Goal: Task Accomplishment & Management: Manage account settings

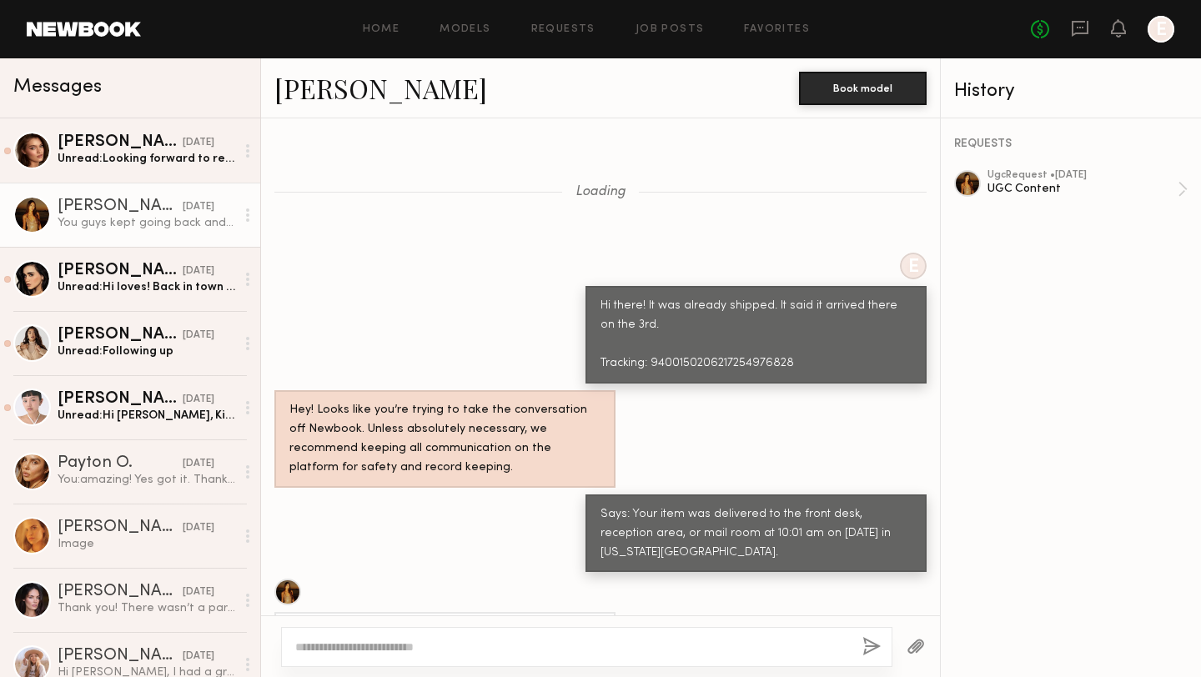
scroll to position [1200, 0]
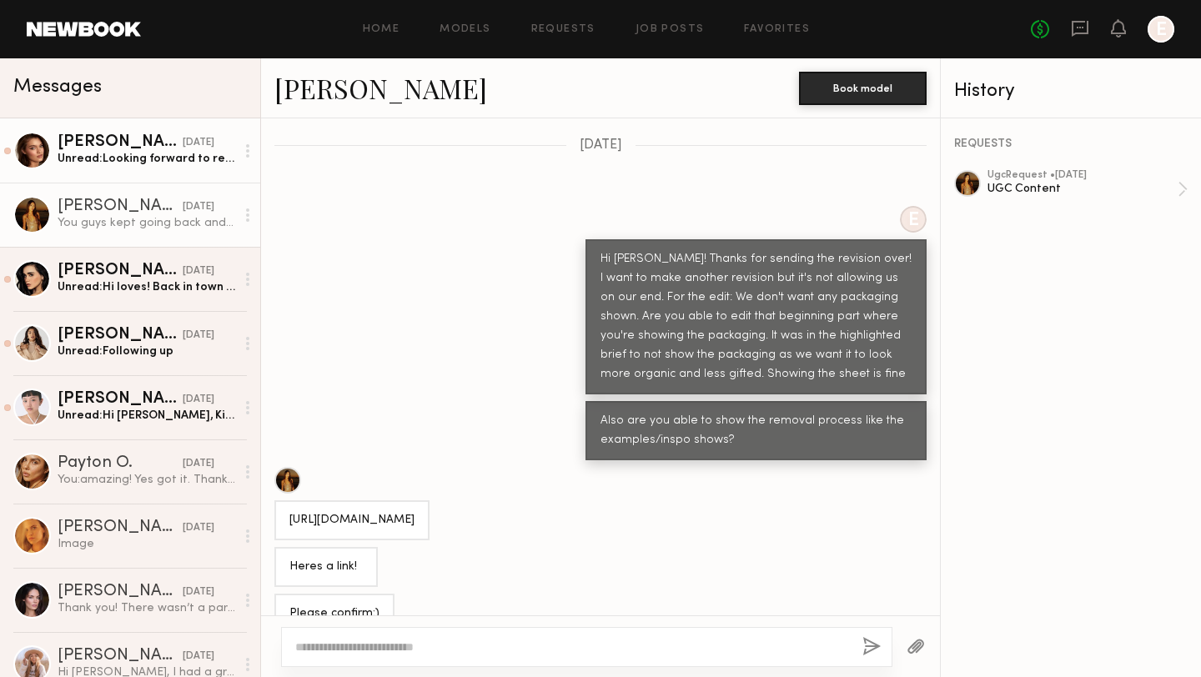
click at [107, 159] on div "Unread: Looking forward to receiving the products and creating another project …" at bounding box center [147, 159] width 178 height 16
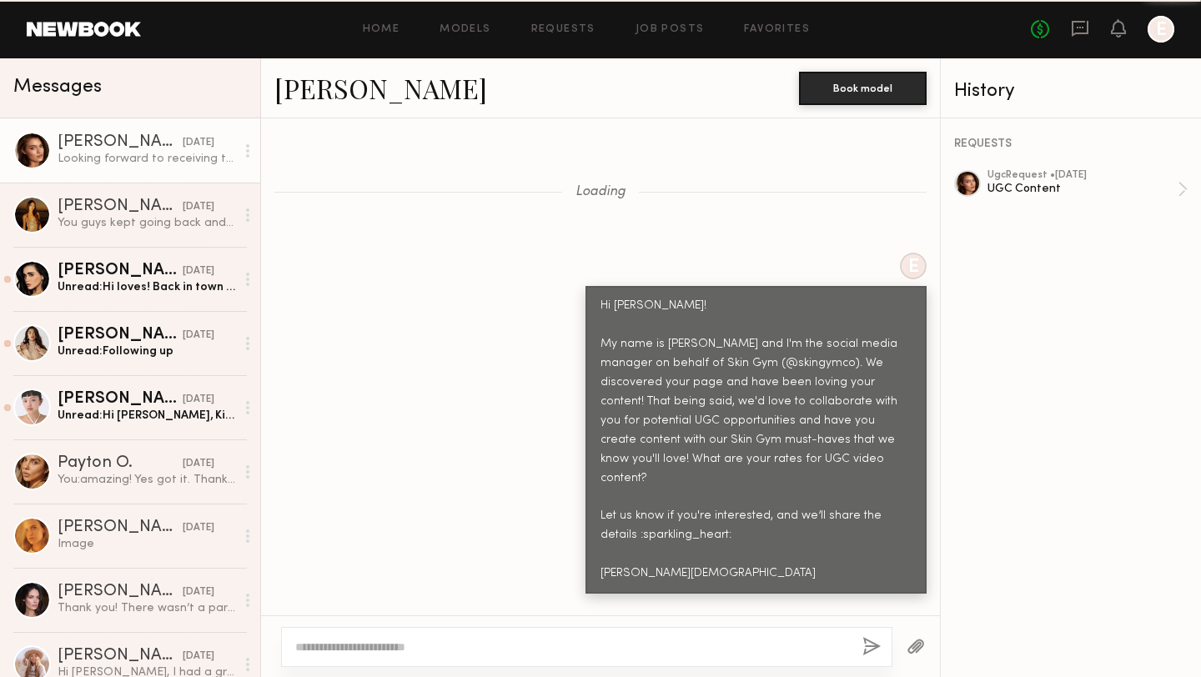
scroll to position [7788, 0]
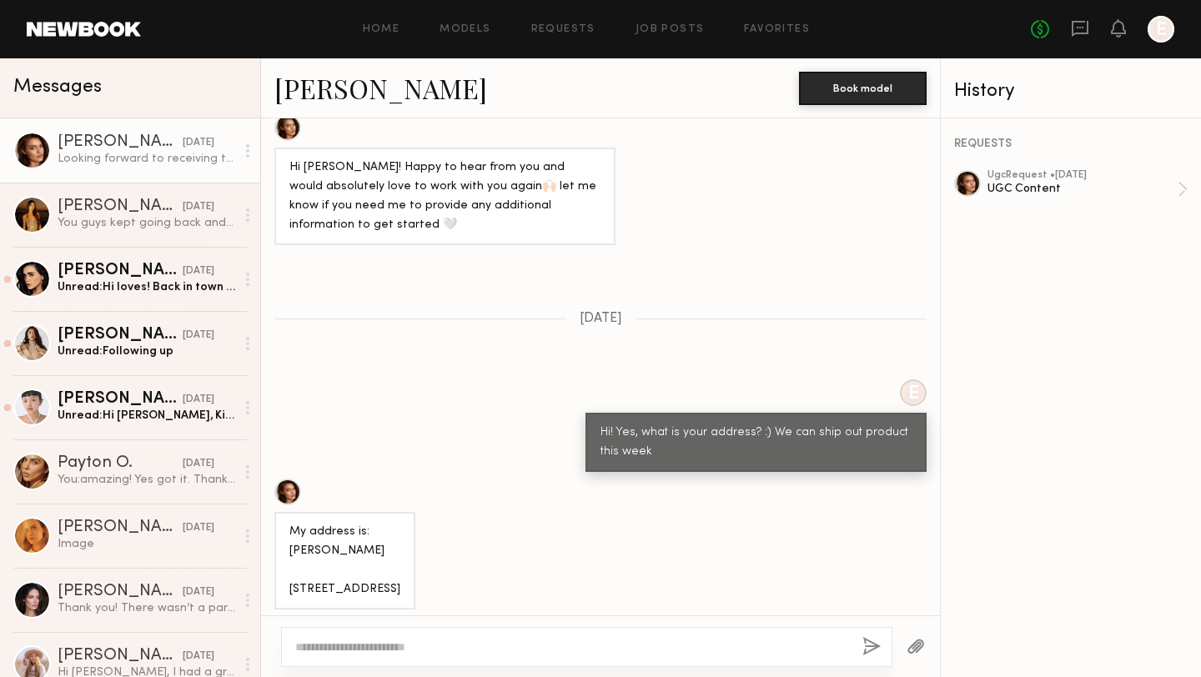
click at [453, 639] on textarea at bounding box center [572, 647] width 554 height 17
type textarea "**********"
click at [877, 644] on button "button" at bounding box center [872, 647] width 18 height 21
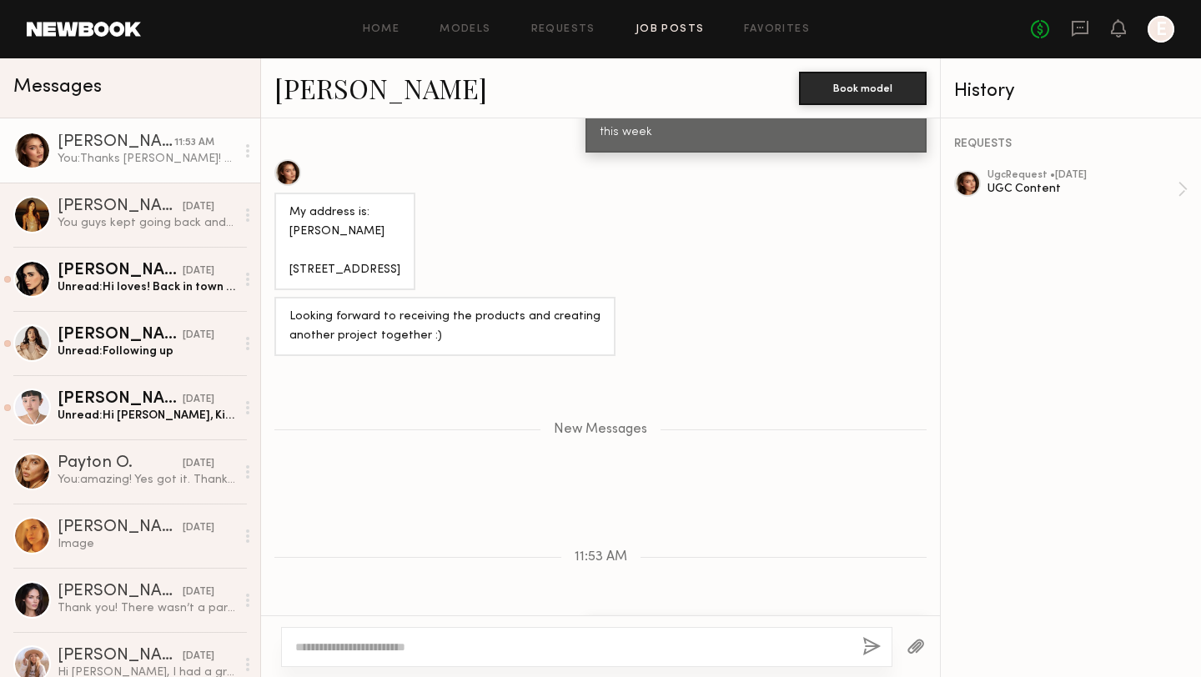
click at [654, 31] on link "Job Posts" at bounding box center [670, 29] width 69 height 11
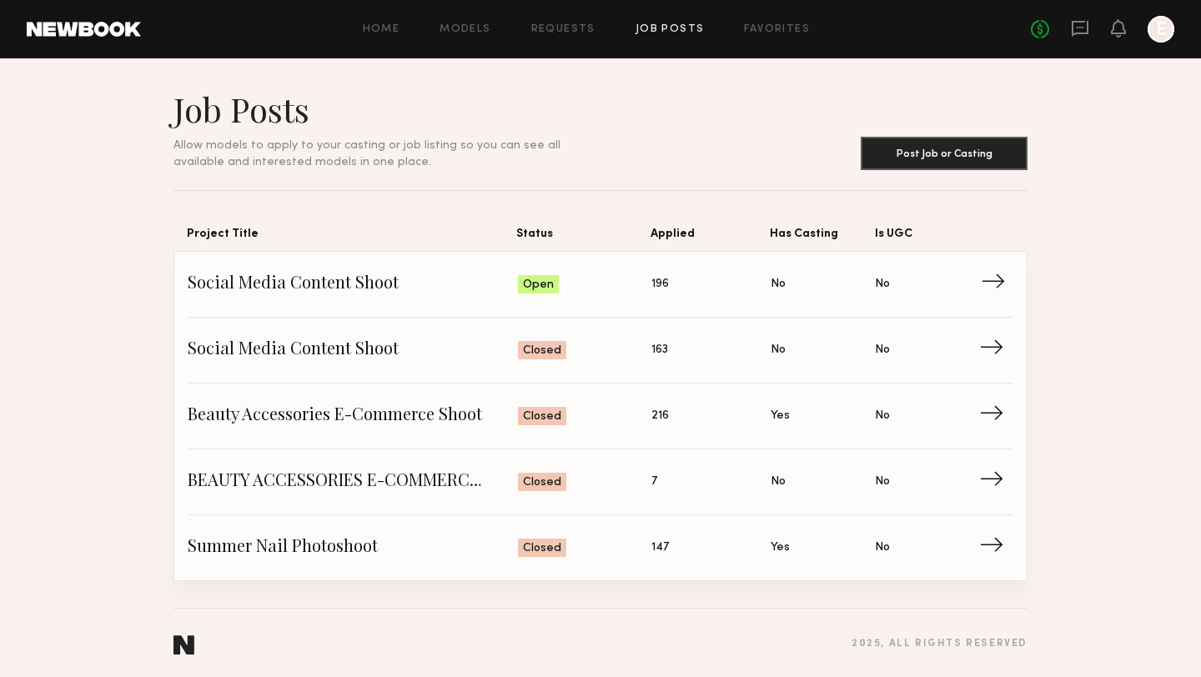
click at [348, 276] on span "Social Media Content Shoot" at bounding box center [353, 284] width 330 height 25
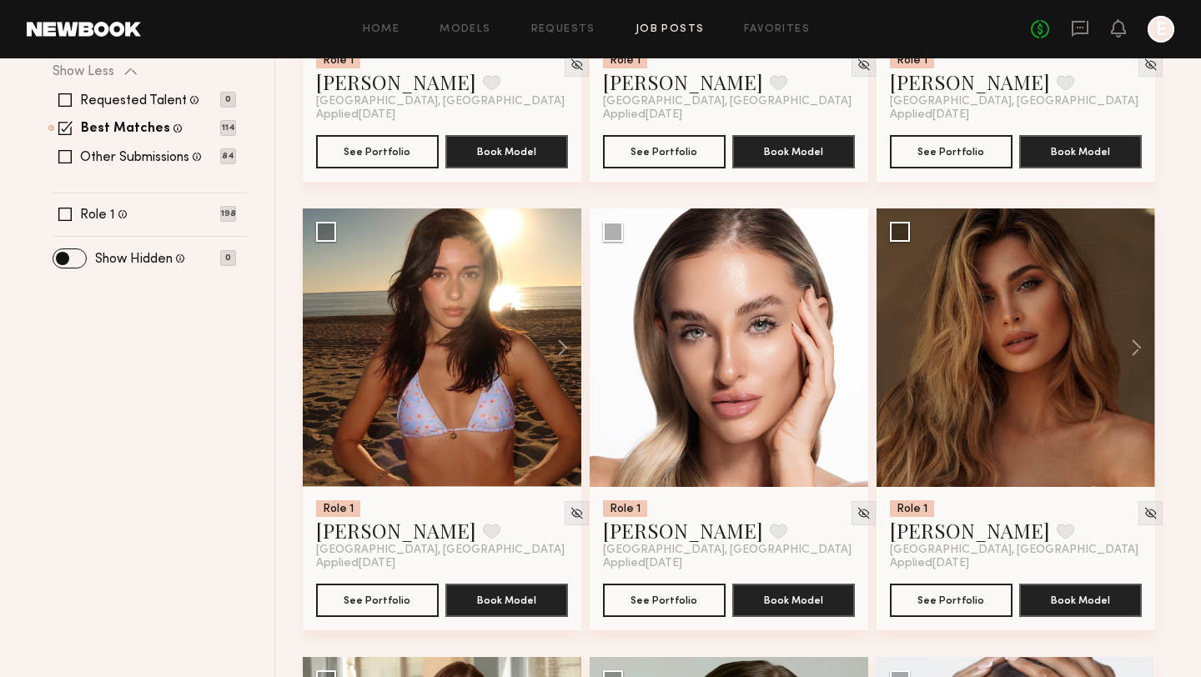
scroll to position [507, 0]
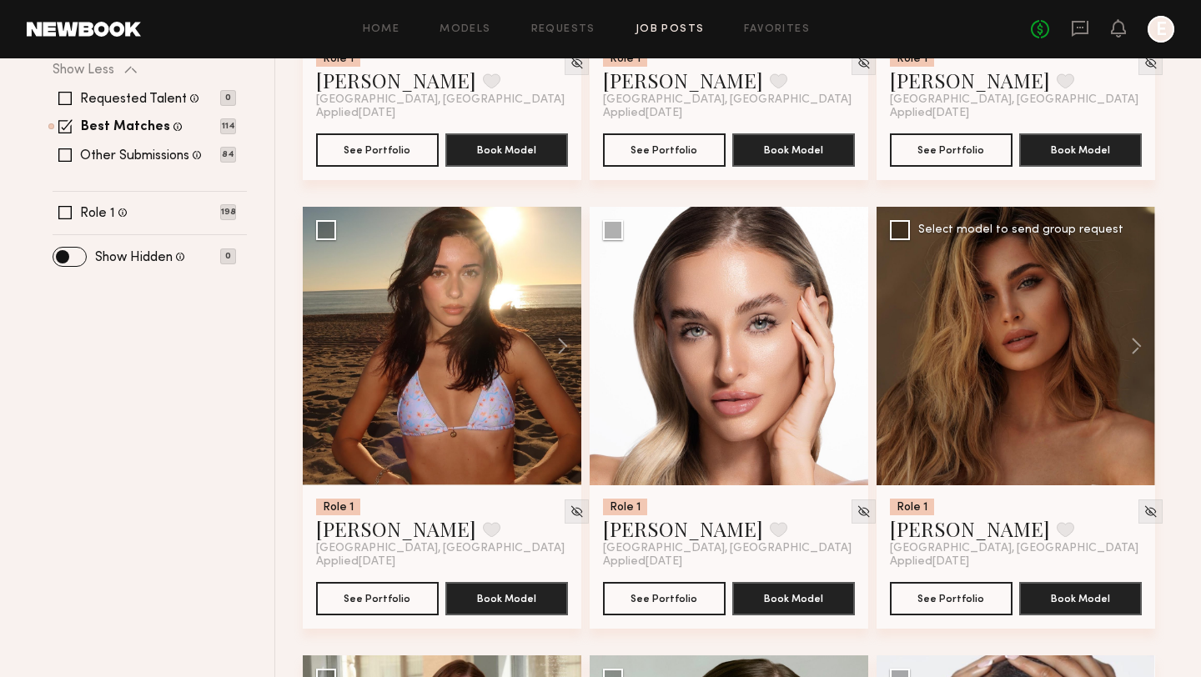
click at [1000, 408] on div at bounding box center [1016, 346] width 279 height 279
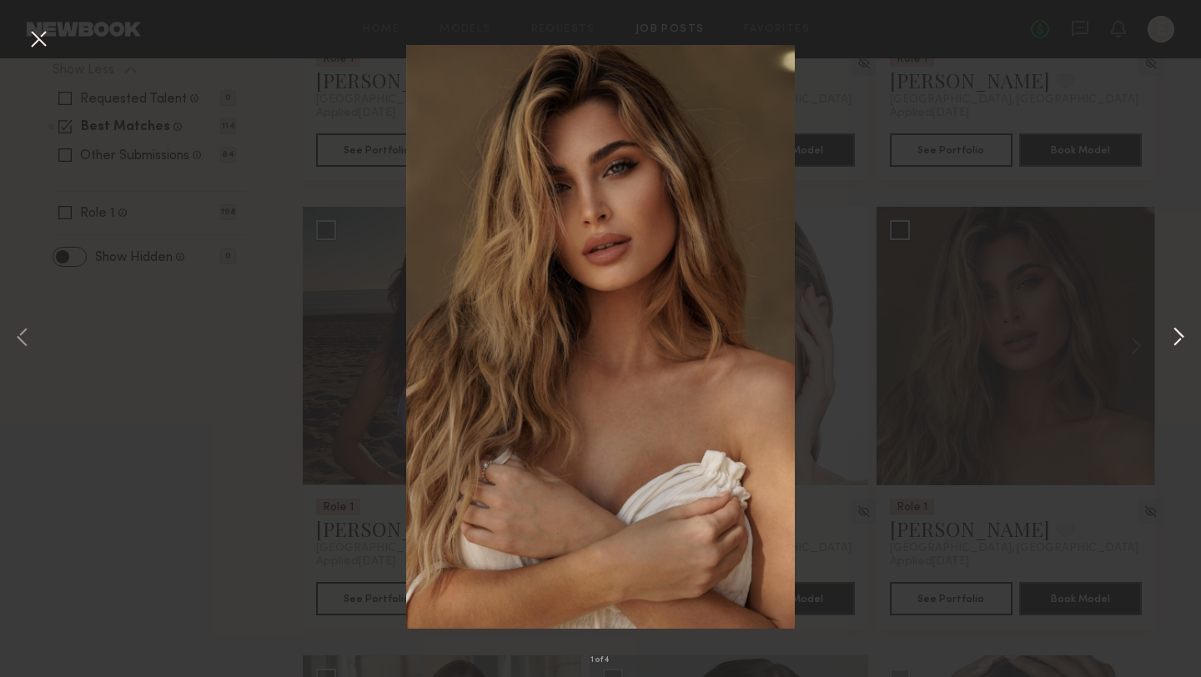
click at [1183, 345] on button at bounding box center [1179, 339] width 20 height 542
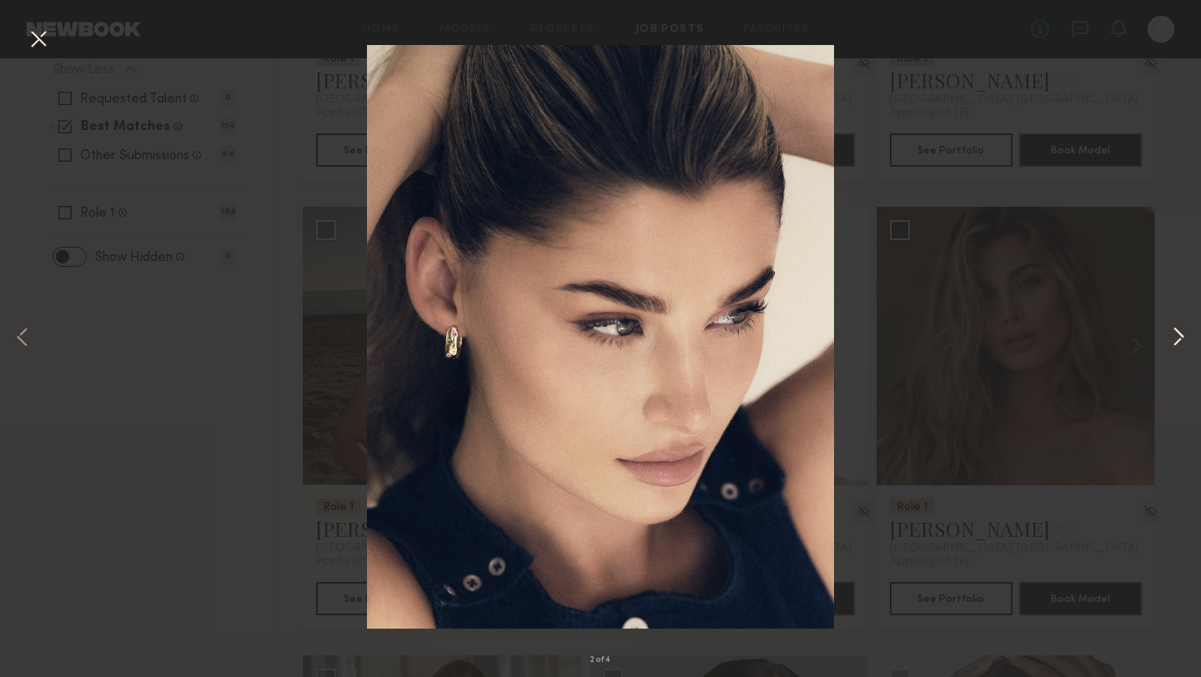
click at [1180, 344] on button at bounding box center [1179, 339] width 20 height 542
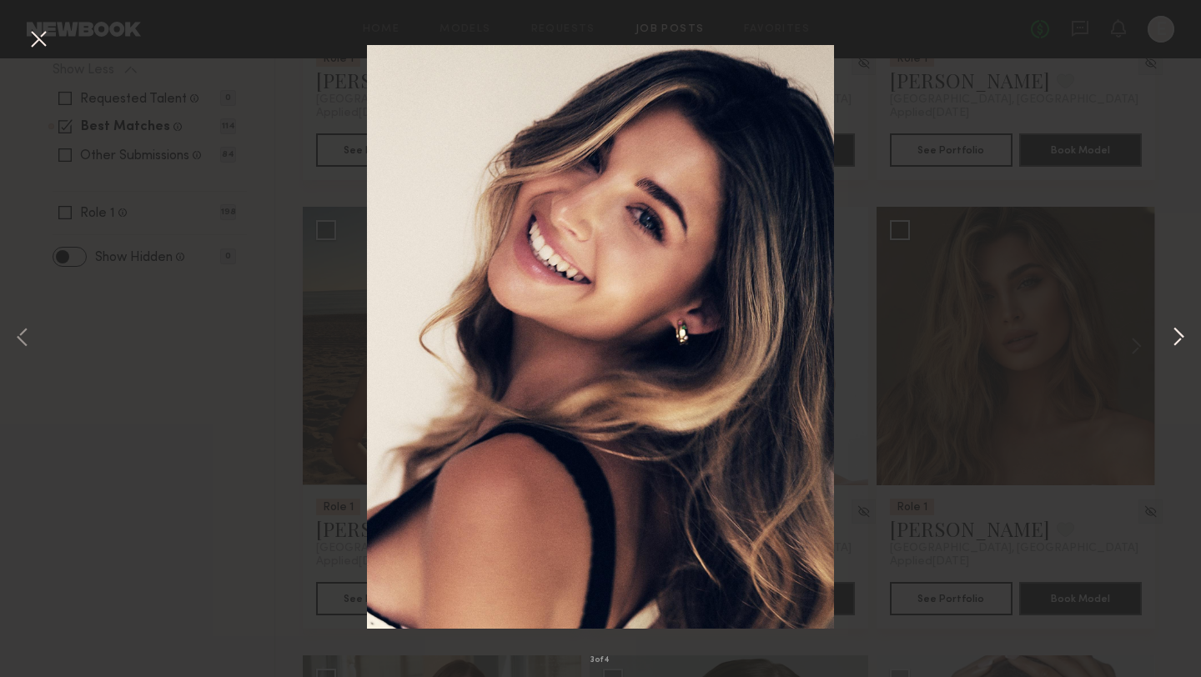
click at [1180, 344] on button at bounding box center [1179, 339] width 20 height 542
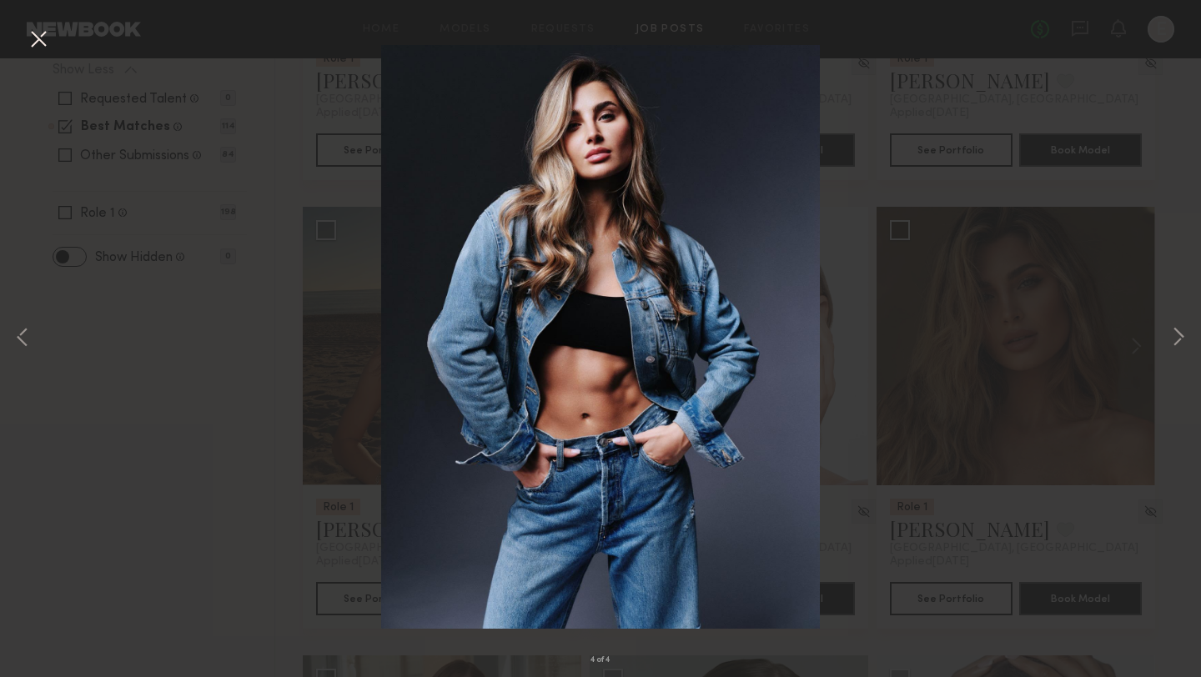
click at [1096, 343] on div "4 of 4" at bounding box center [600, 338] width 1201 height 677
click at [38, 48] on button at bounding box center [38, 40] width 27 height 30
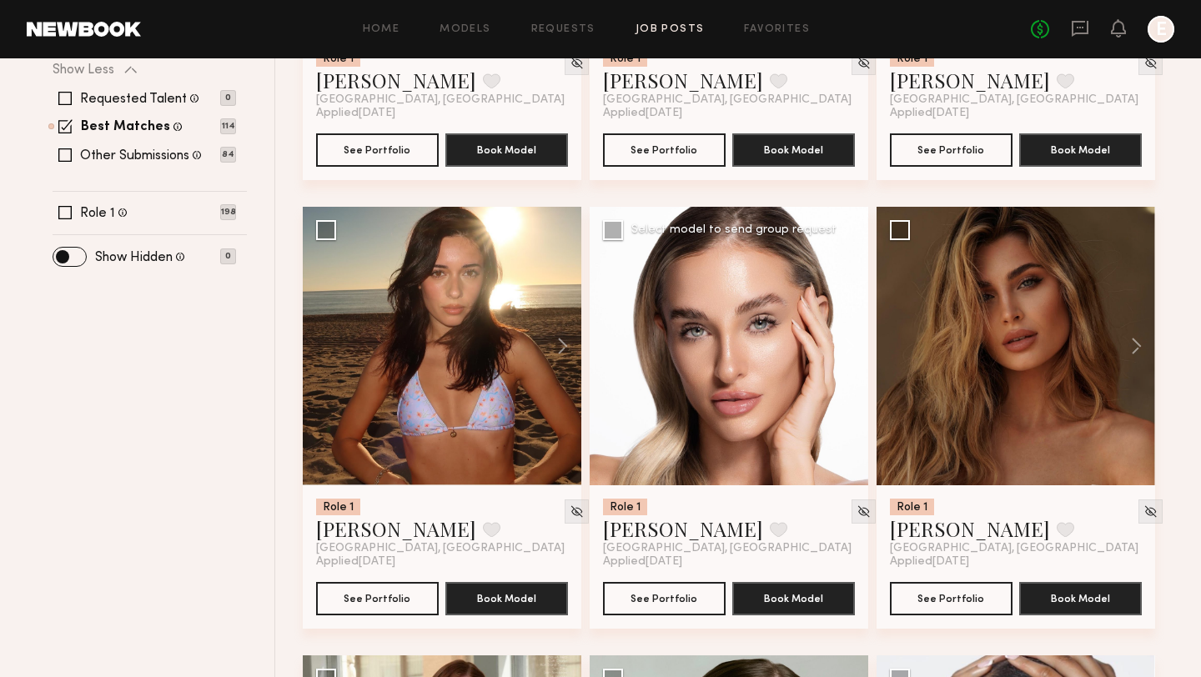
click at [679, 355] on div at bounding box center [729, 346] width 279 height 279
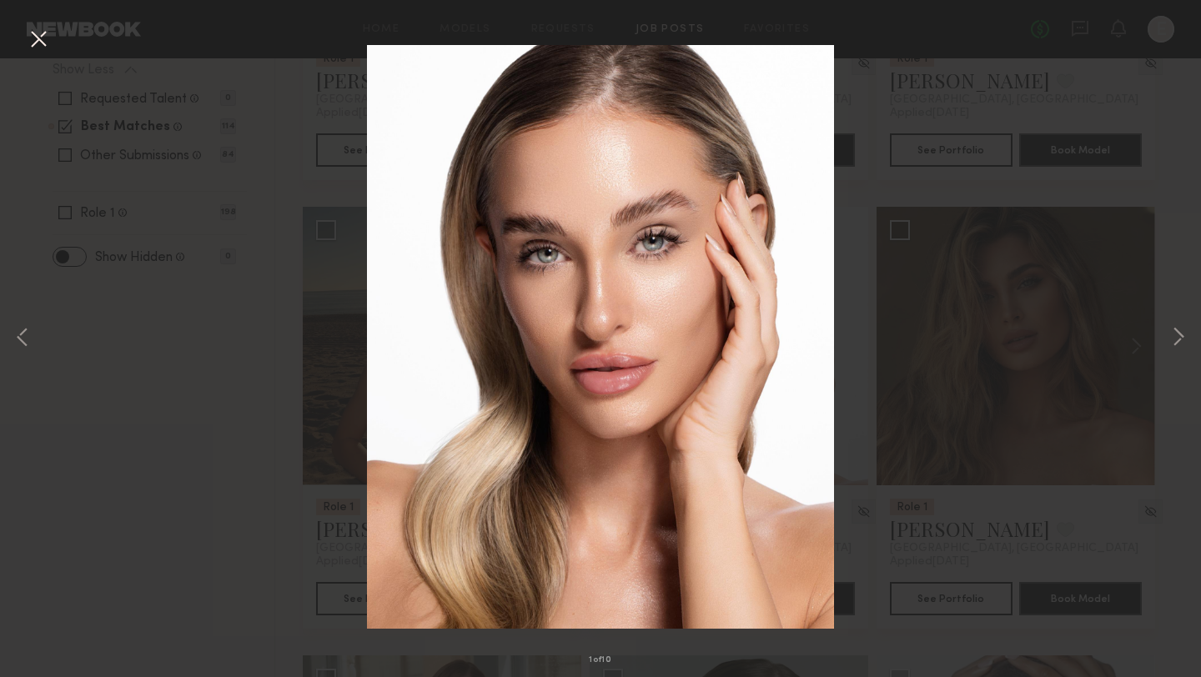
click at [245, 300] on div "1 of 10" at bounding box center [600, 338] width 1201 height 677
click at [35, 33] on button at bounding box center [38, 40] width 27 height 30
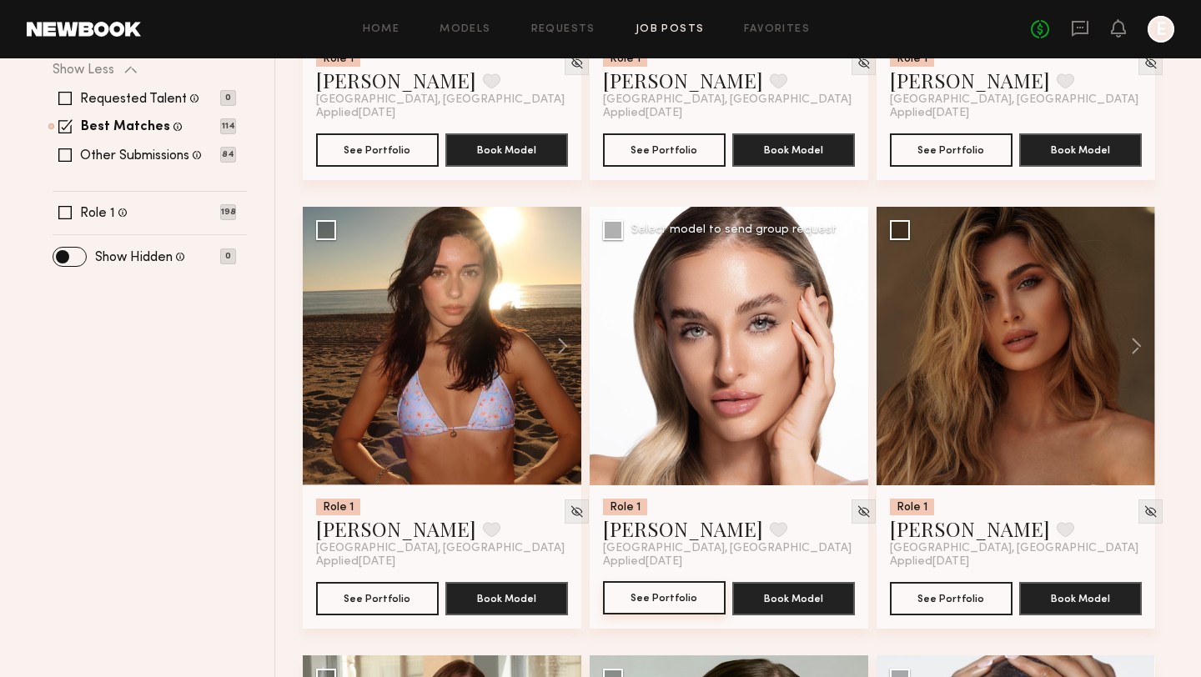
click at [633, 607] on button "See Portfolio" at bounding box center [664, 597] width 123 height 33
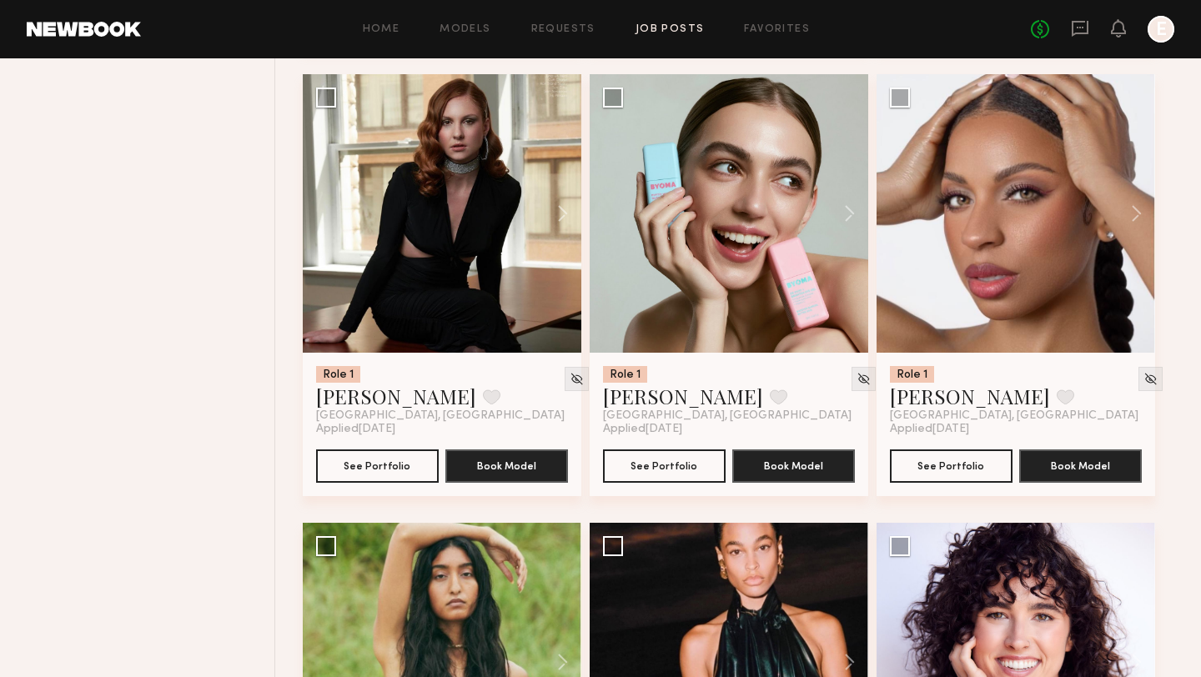
scroll to position [1068, 0]
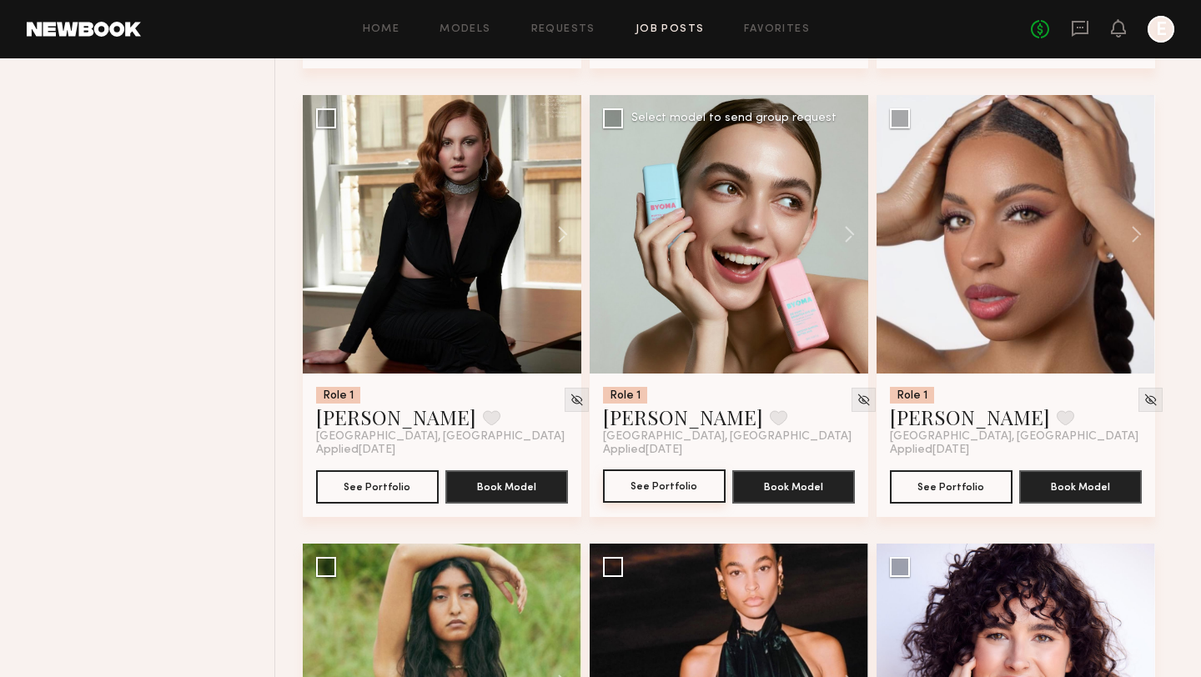
click at [683, 477] on button "See Portfolio" at bounding box center [664, 486] width 123 height 33
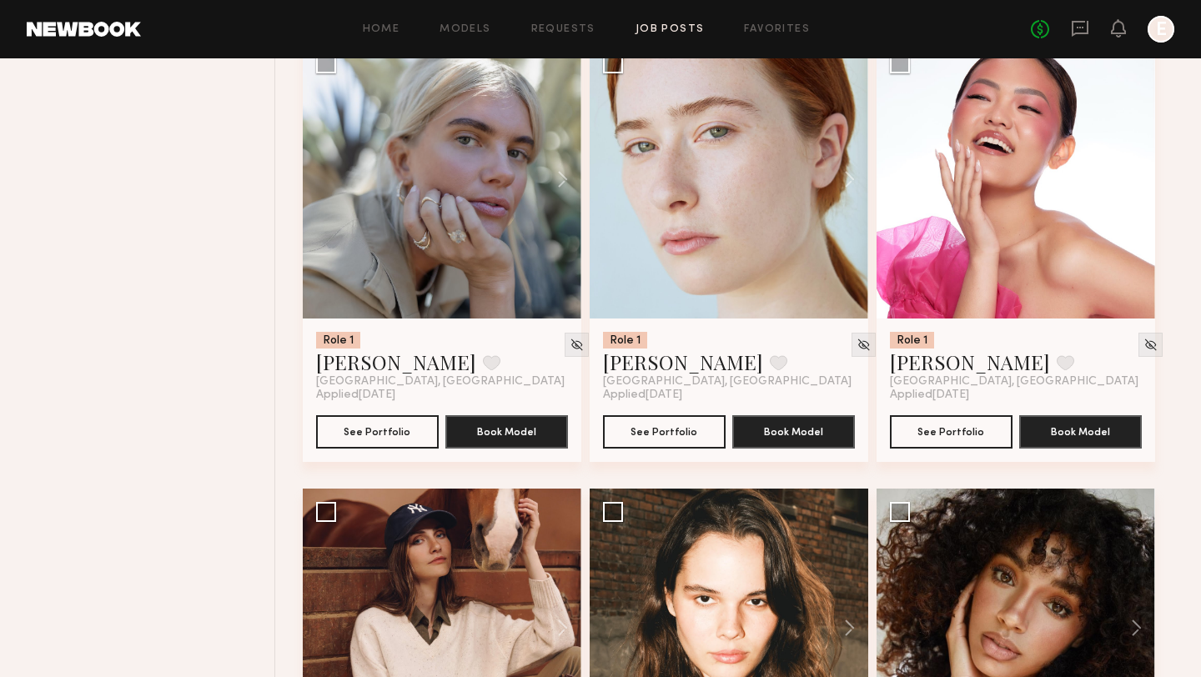
scroll to position [3258, 0]
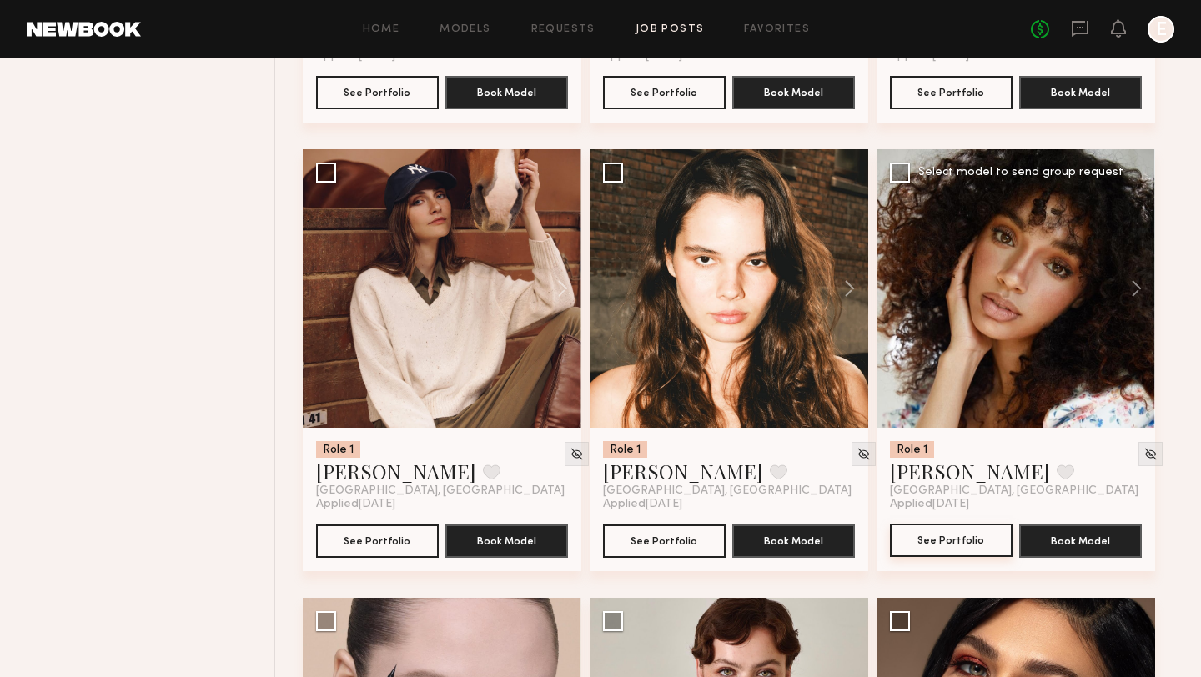
click at [938, 541] on button "See Portfolio" at bounding box center [951, 540] width 123 height 33
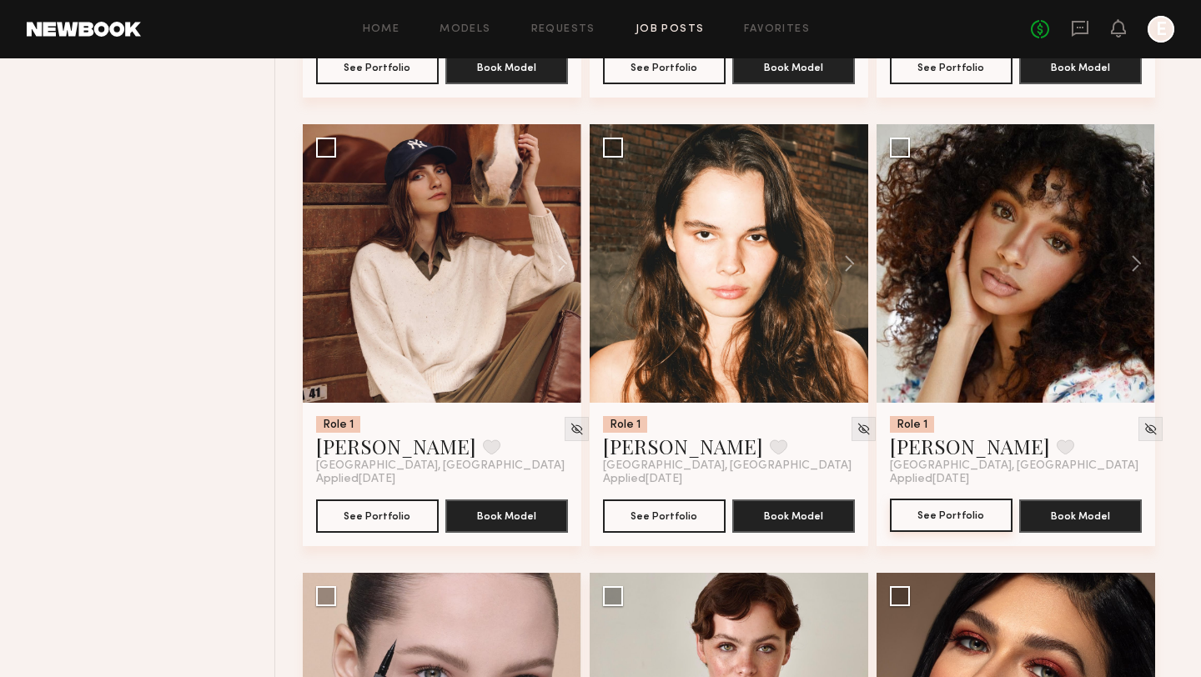
scroll to position [3282, 0]
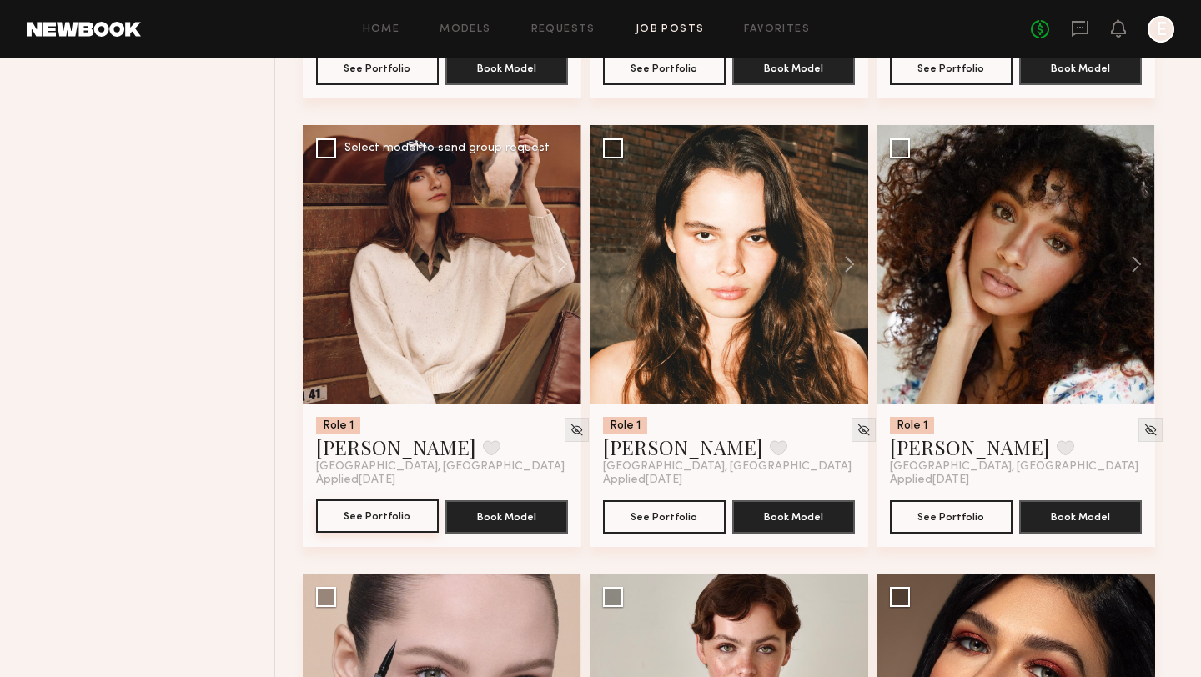
click at [334, 526] on button "See Portfolio" at bounding box center [377, 516] width 123 height 33
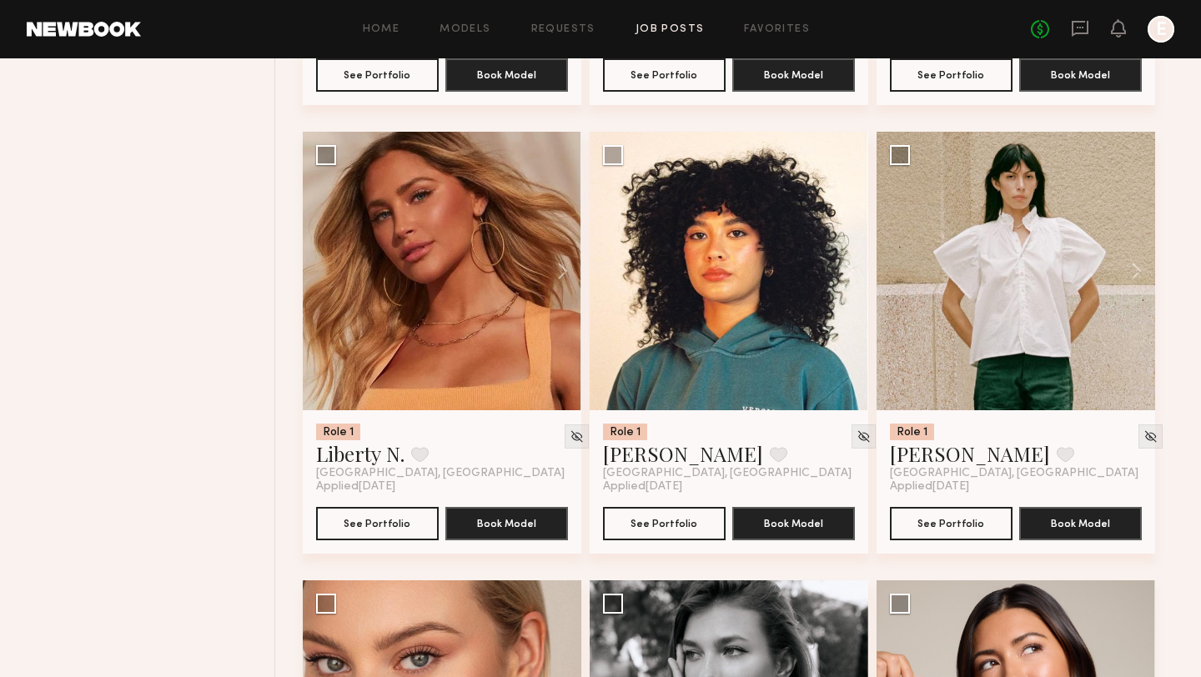
scroll to position [4628, 0]
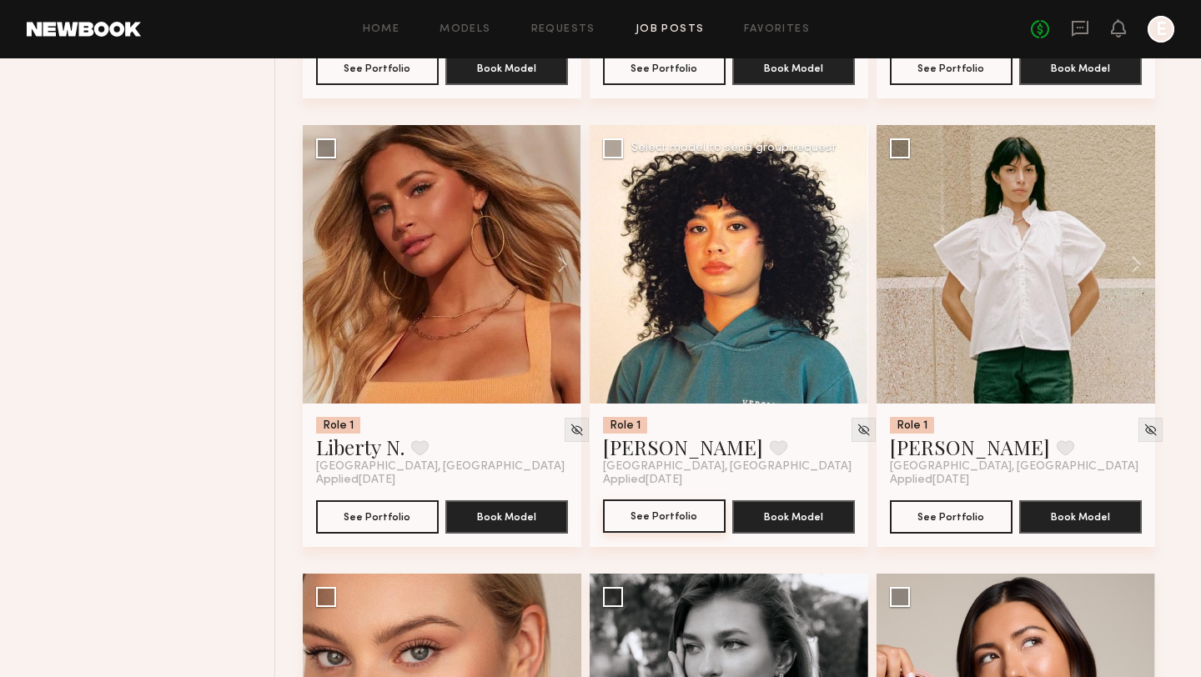
click at [647, 531] on button "See Portfolio" at bounding box center [664, 516] width 123 height 33
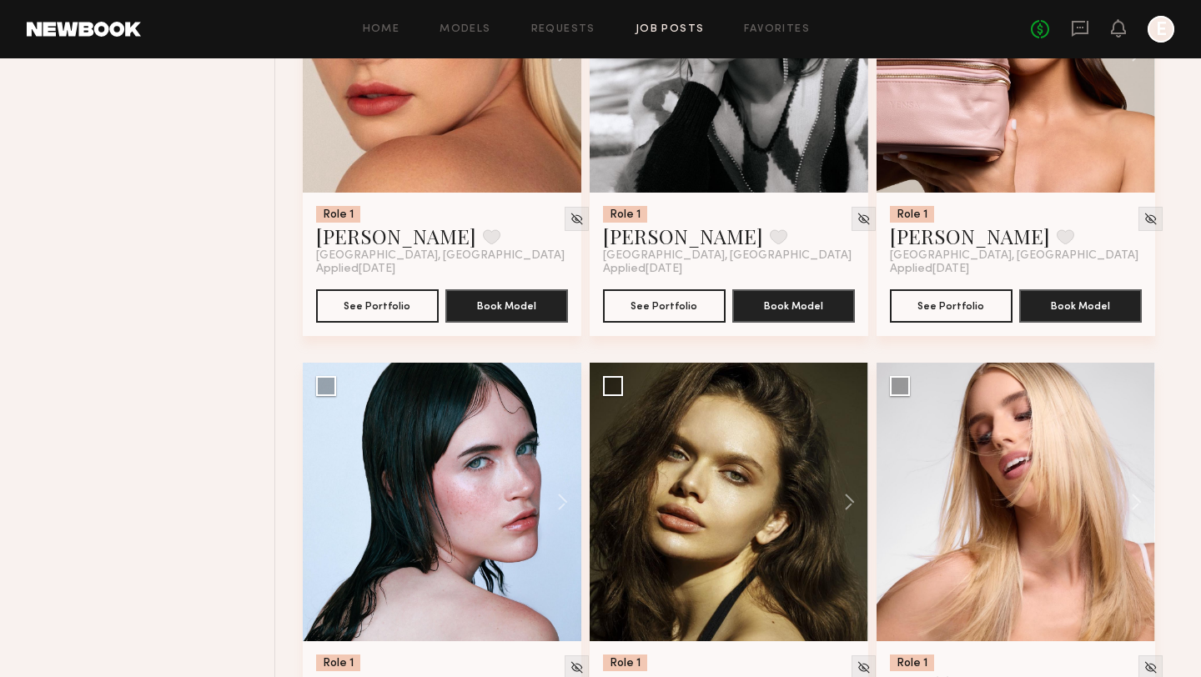
scroll to position [5007, 0]
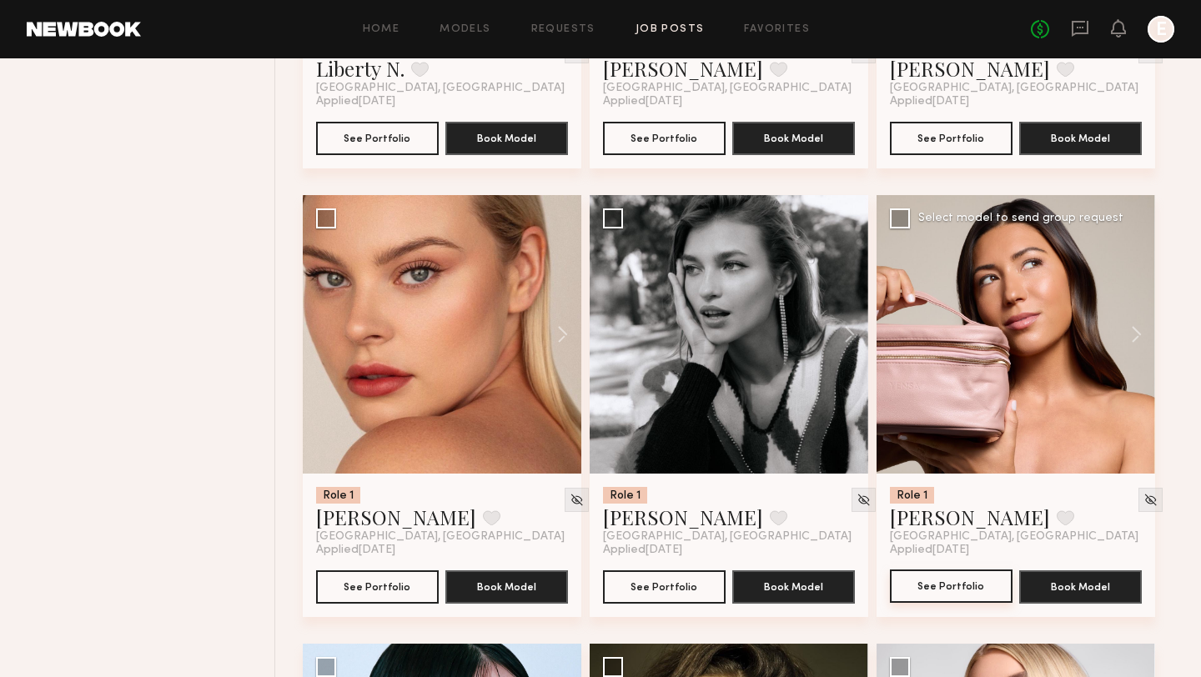
click at [915, 585] on button "See Portfolio" at bounding box center [951, 586] width 123 height 33
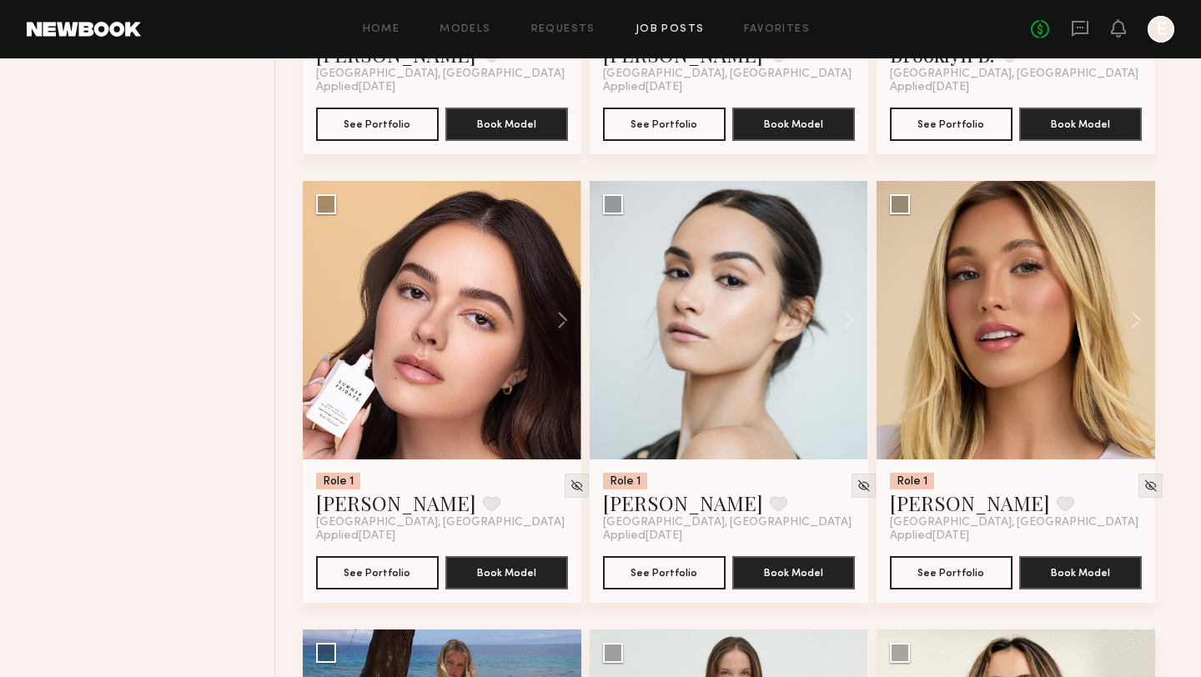
scroll to position [5923, 0]
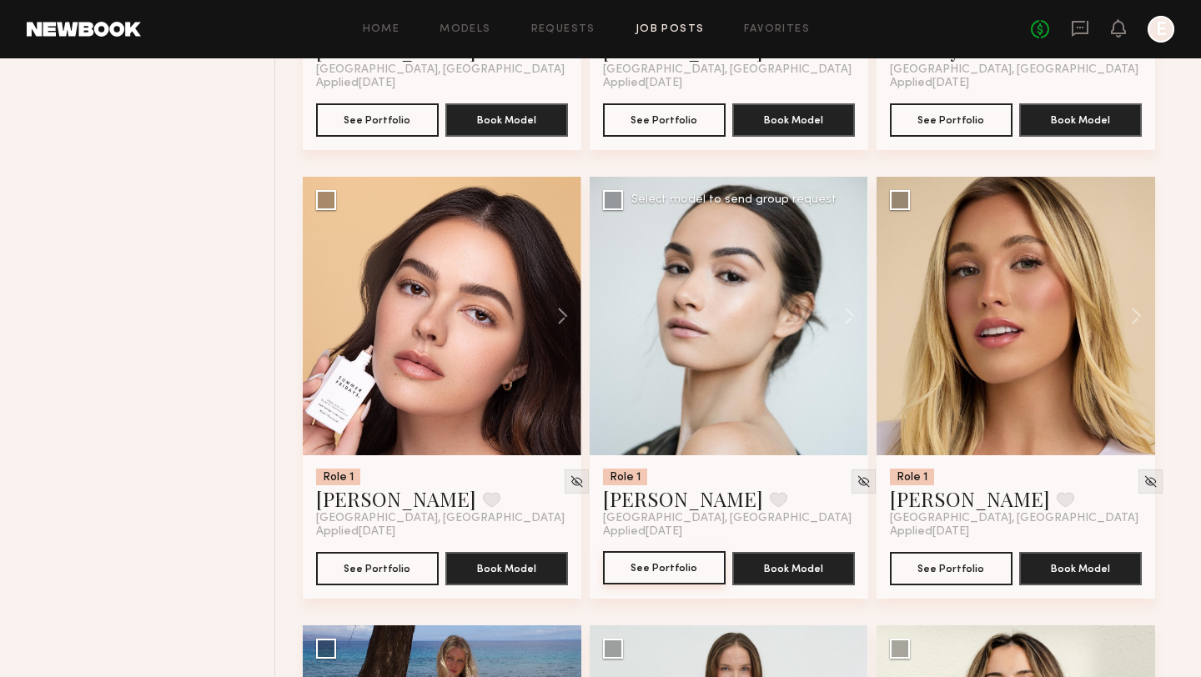
click at [623, 580] on button "See Portfolio" at bounding box center [664, 567] width 123 height 33
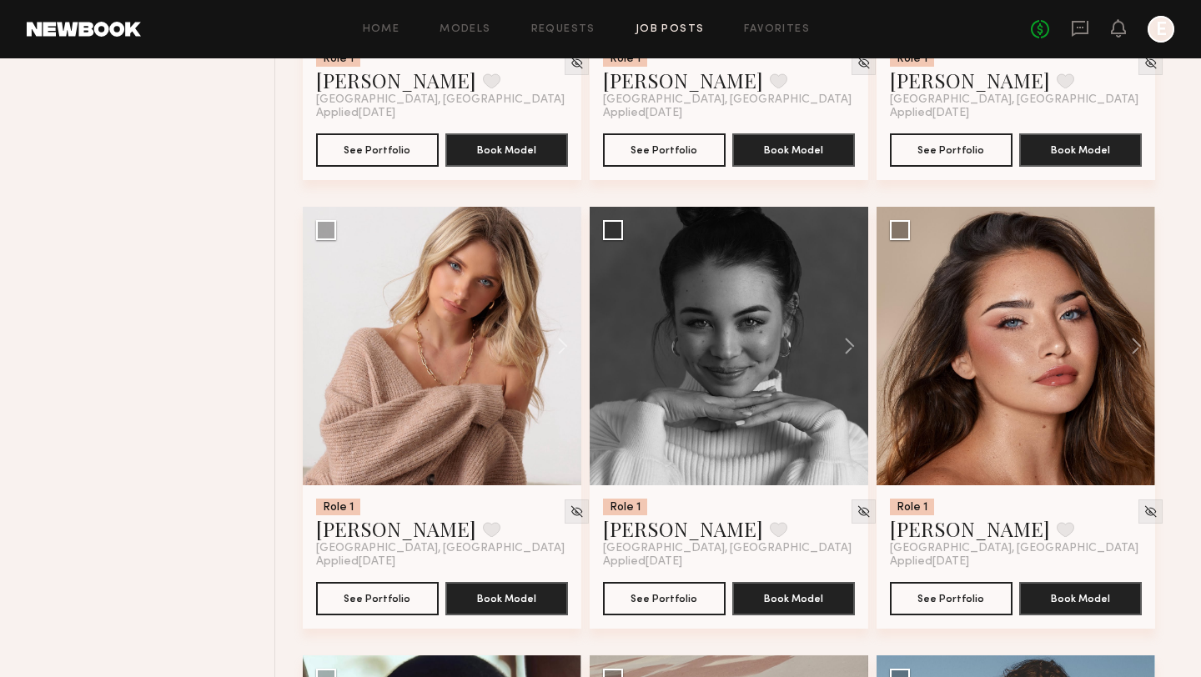
scroll to position [6880, 0]
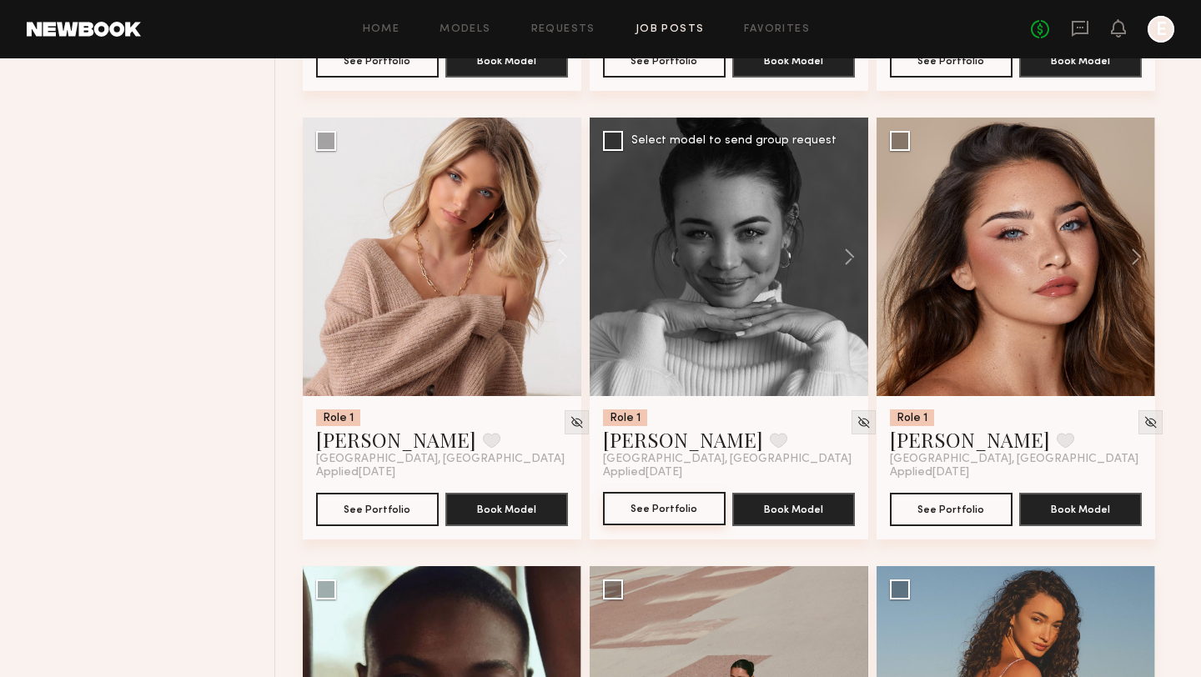
click at [632, 525] on button "See Portfolio" at bounding box center [664, 508] width 123 height 33
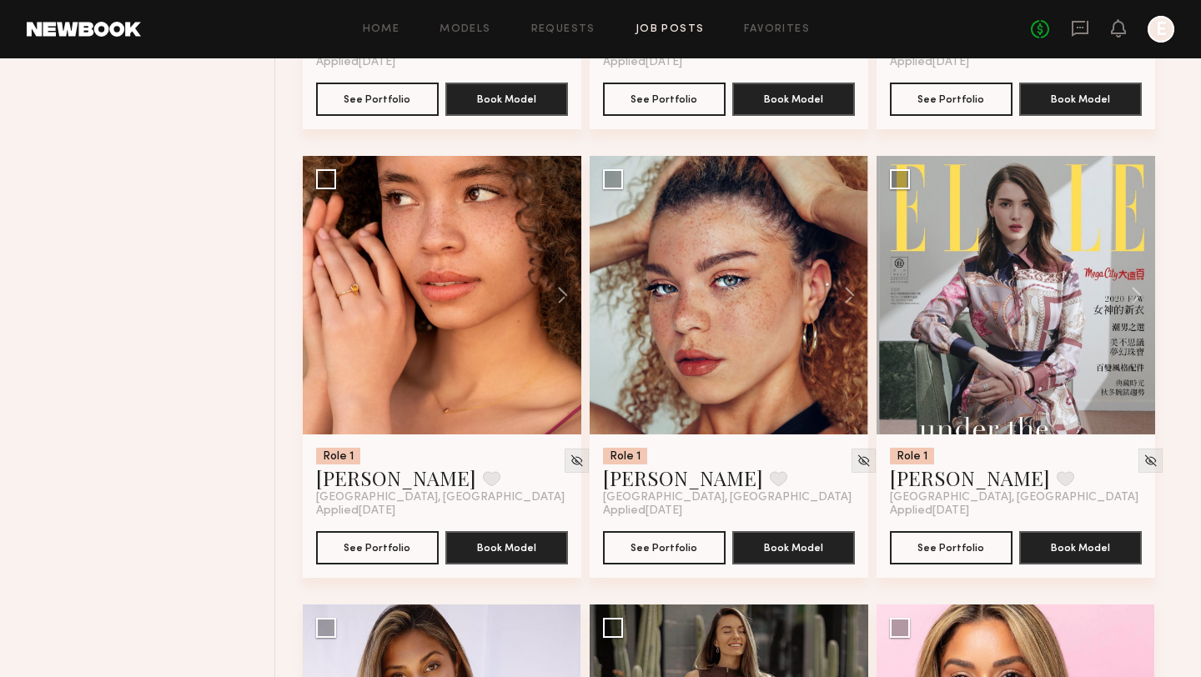
scroll to position [7763, 0]
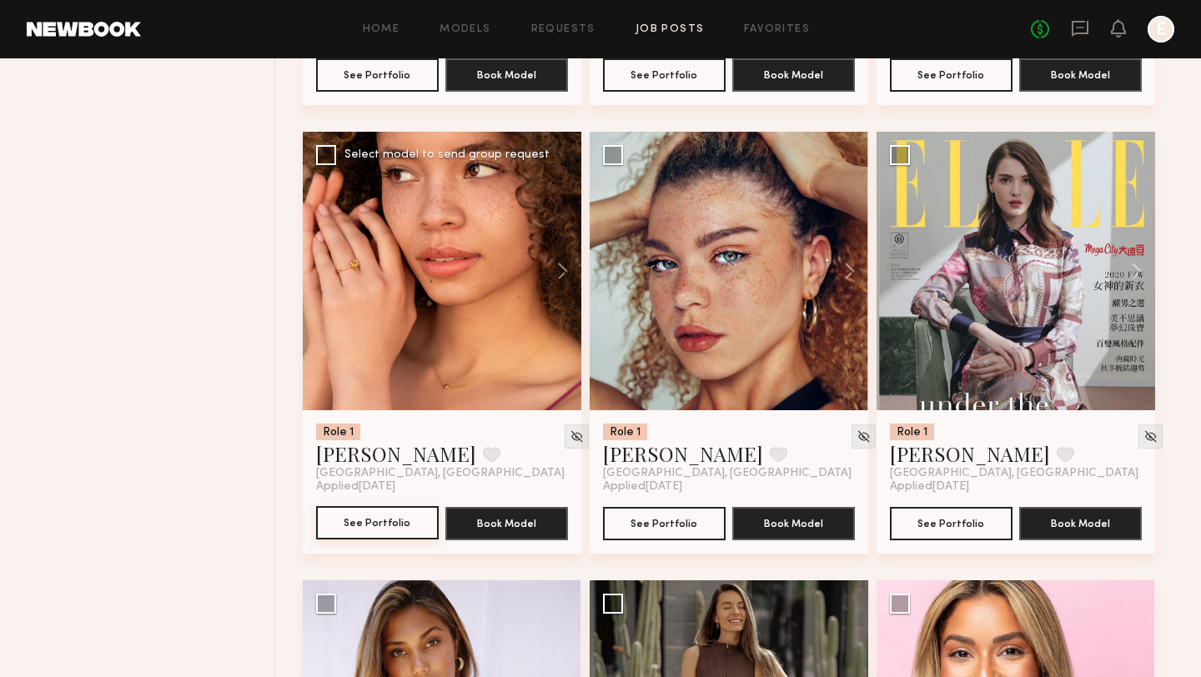
click at [352, 536] on button "See Portfolio" at bounding box center [377, 522] width 123 height 33
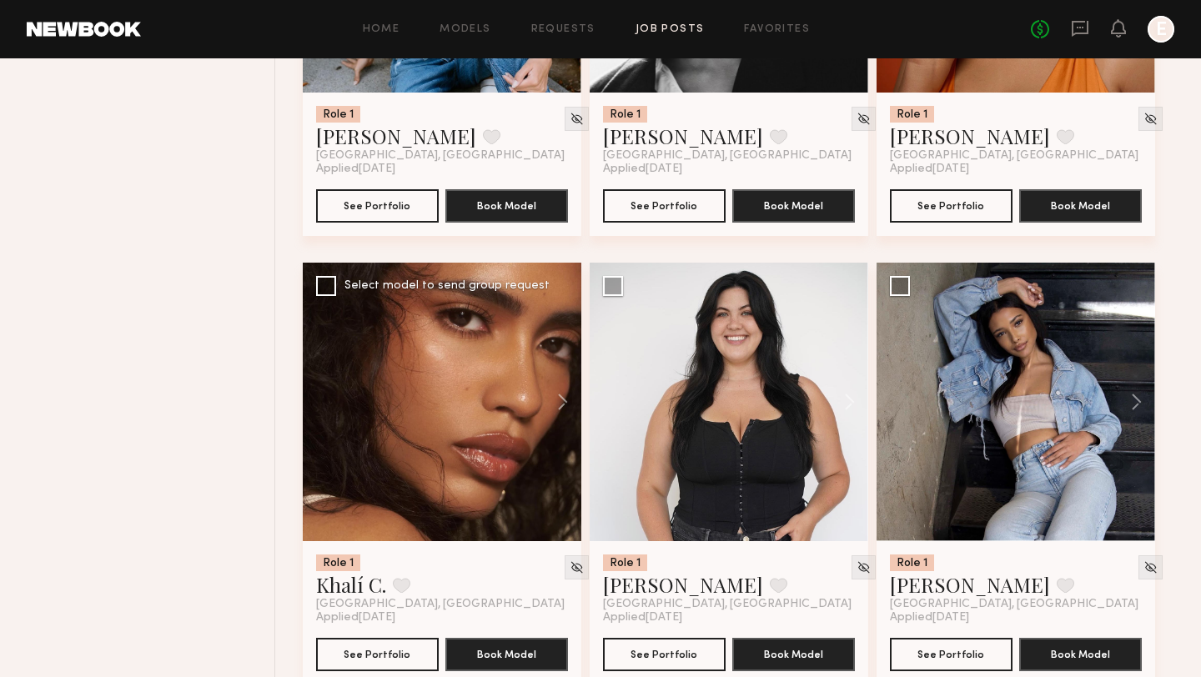
scroll to position [8976, 0]
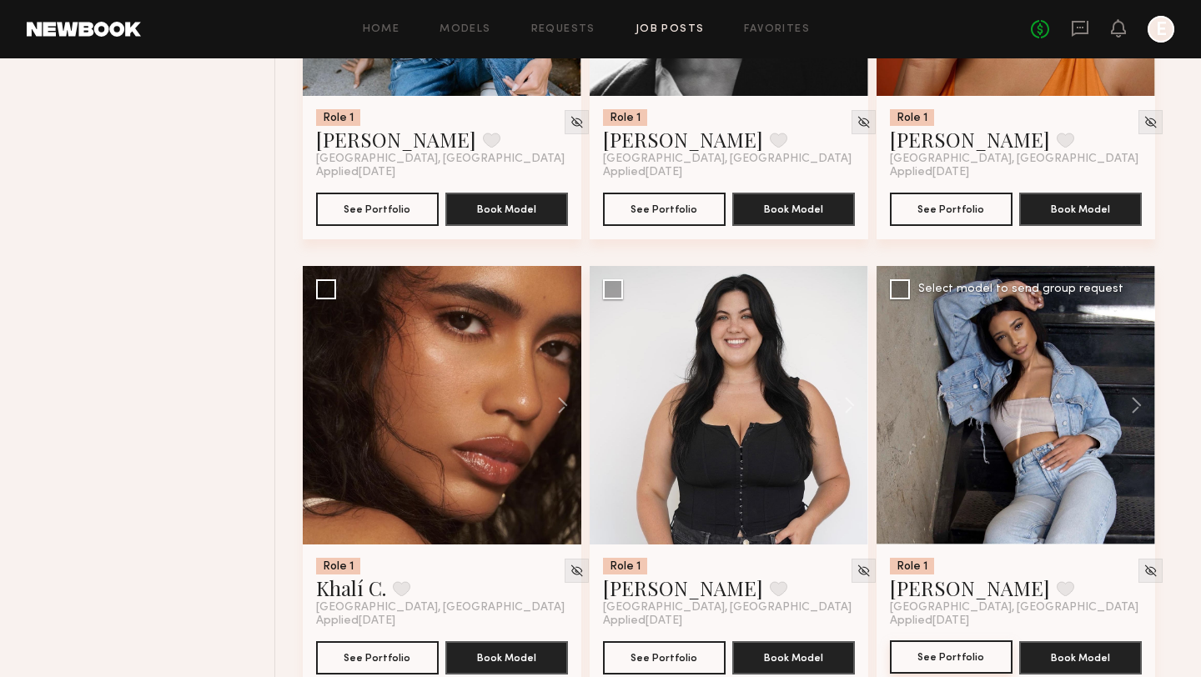
click at [936, 669] on button "See Portfolio" at bounding box center [951, 657] width 123 height 33
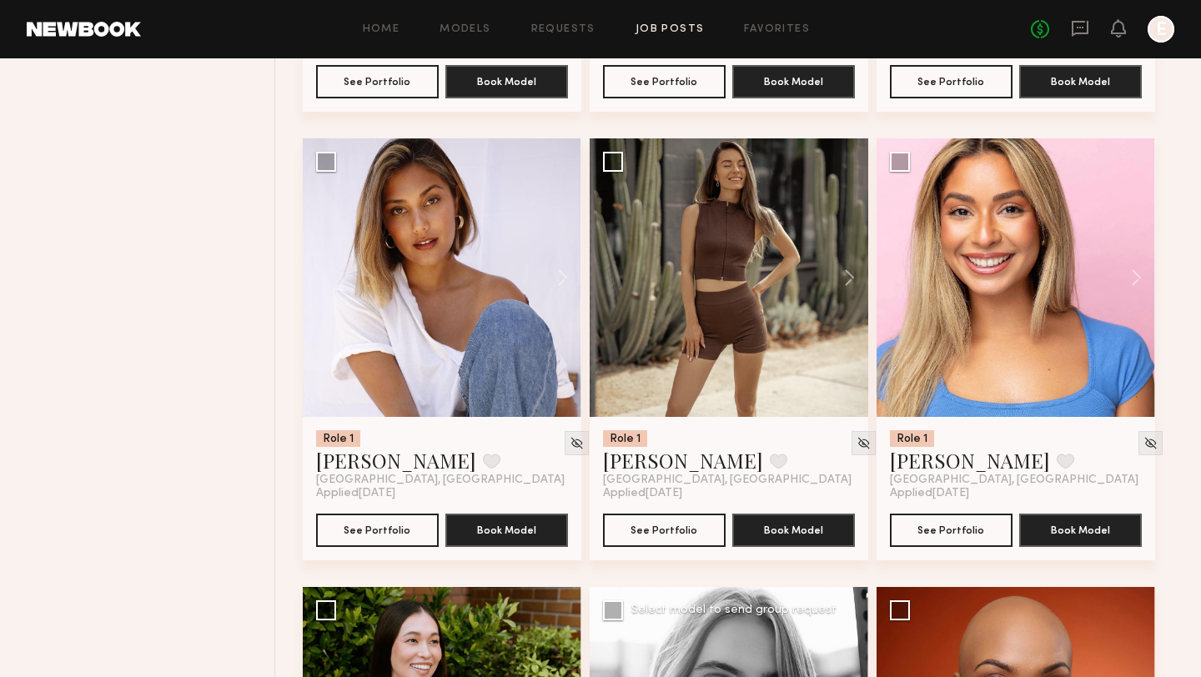
scroll to position [8061, 0]
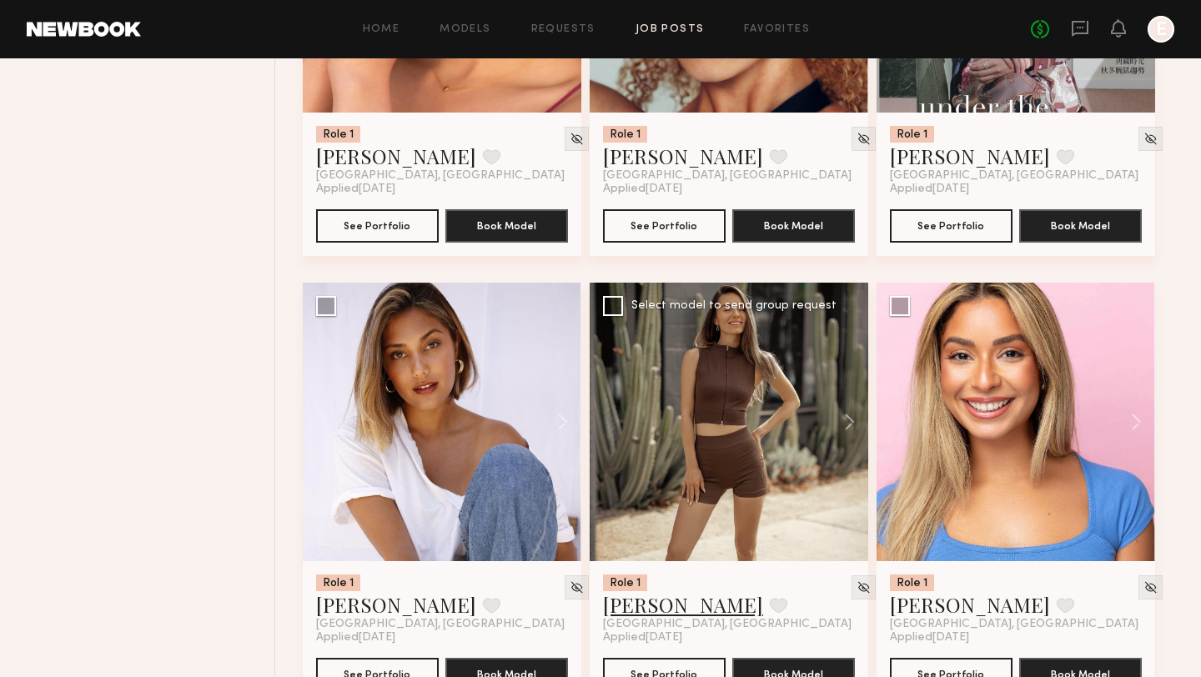
click at [658, 617] on link "Anastasiia S." at bounding box center [683, 604] width 160 height 27
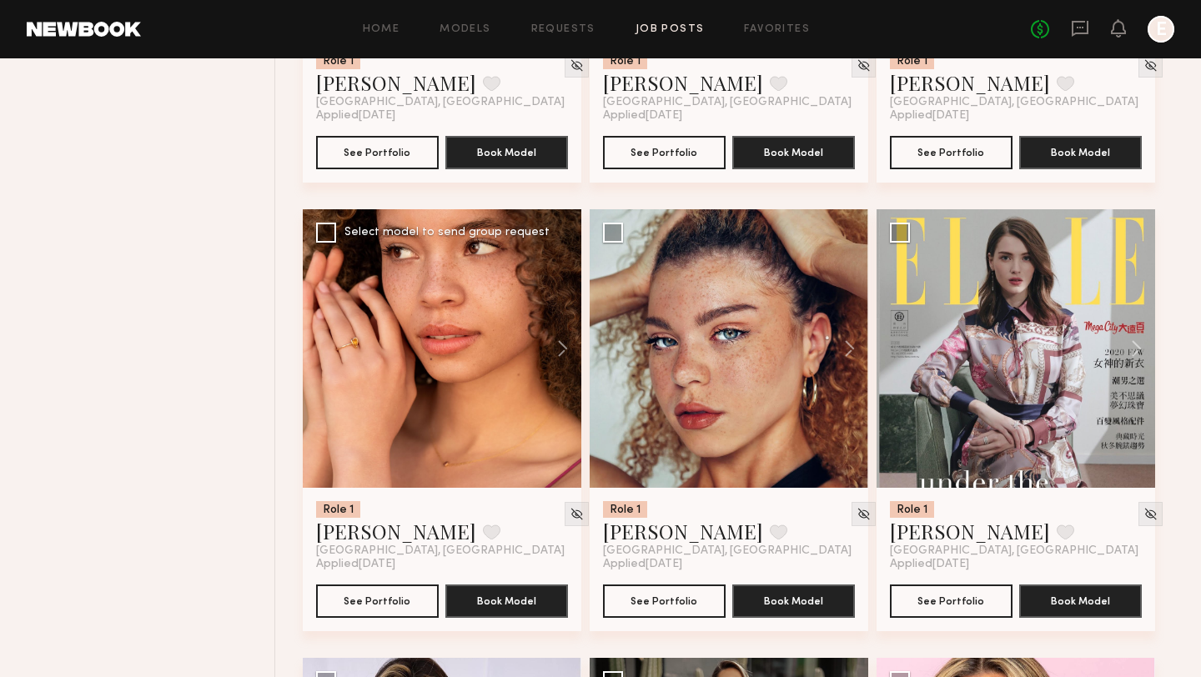
scroll to position [7688, 0]
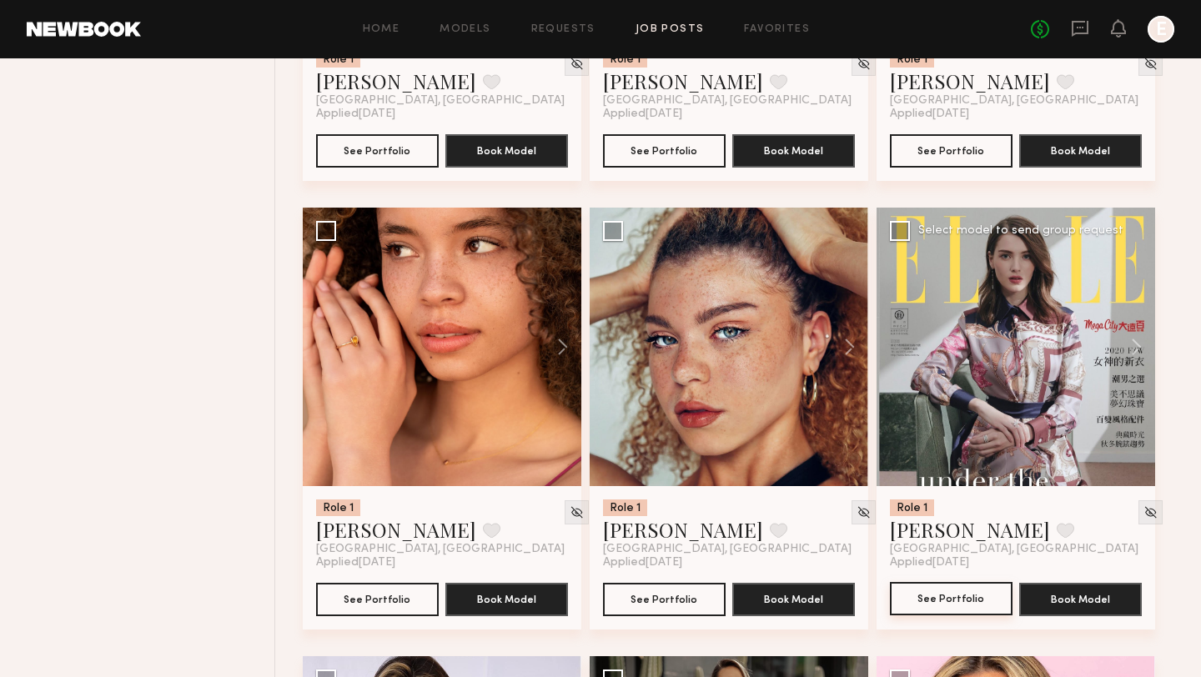
click at [925, 600] on button "See Portfolio" at bounding box center [951, 598] width 123 height 33
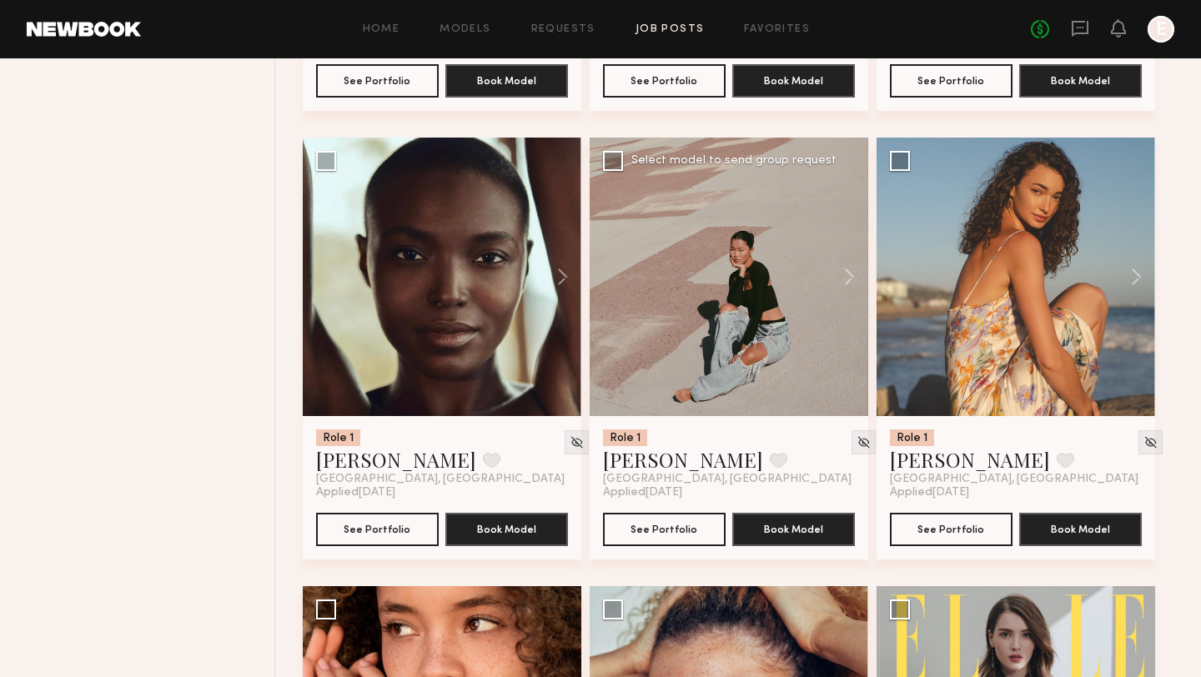
scroll to position [7337, 0]
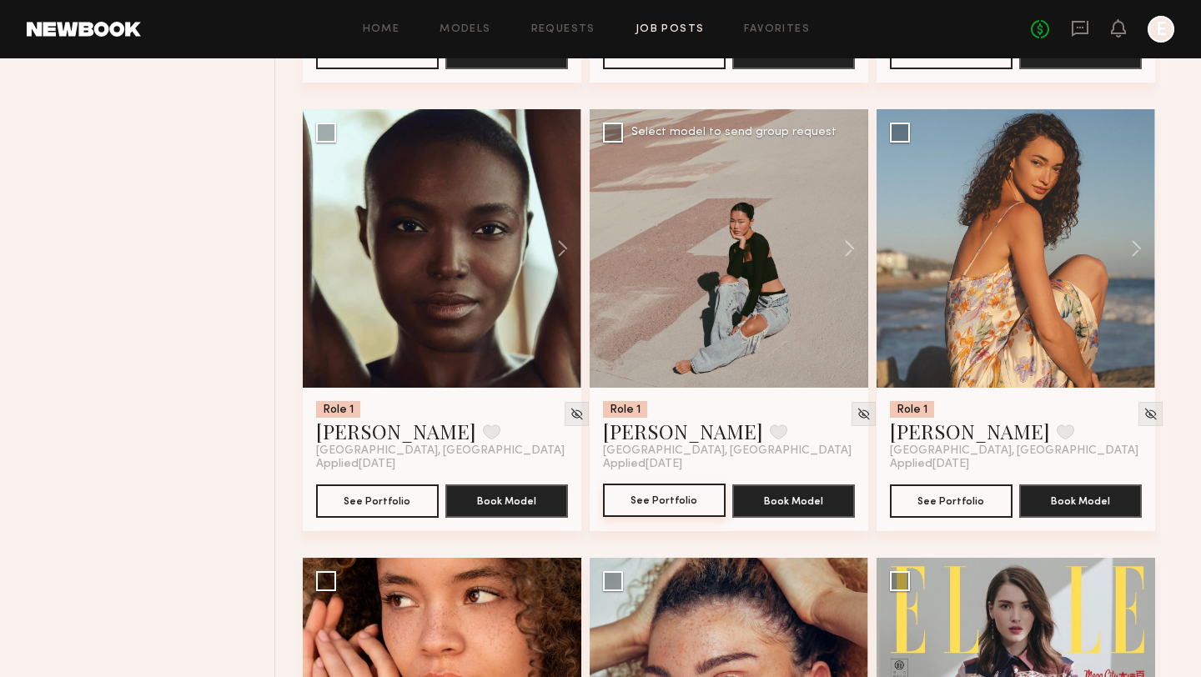
click at [673, 511] on button "See Portfolio" at bounding box center [664, 500] width 123 height 33
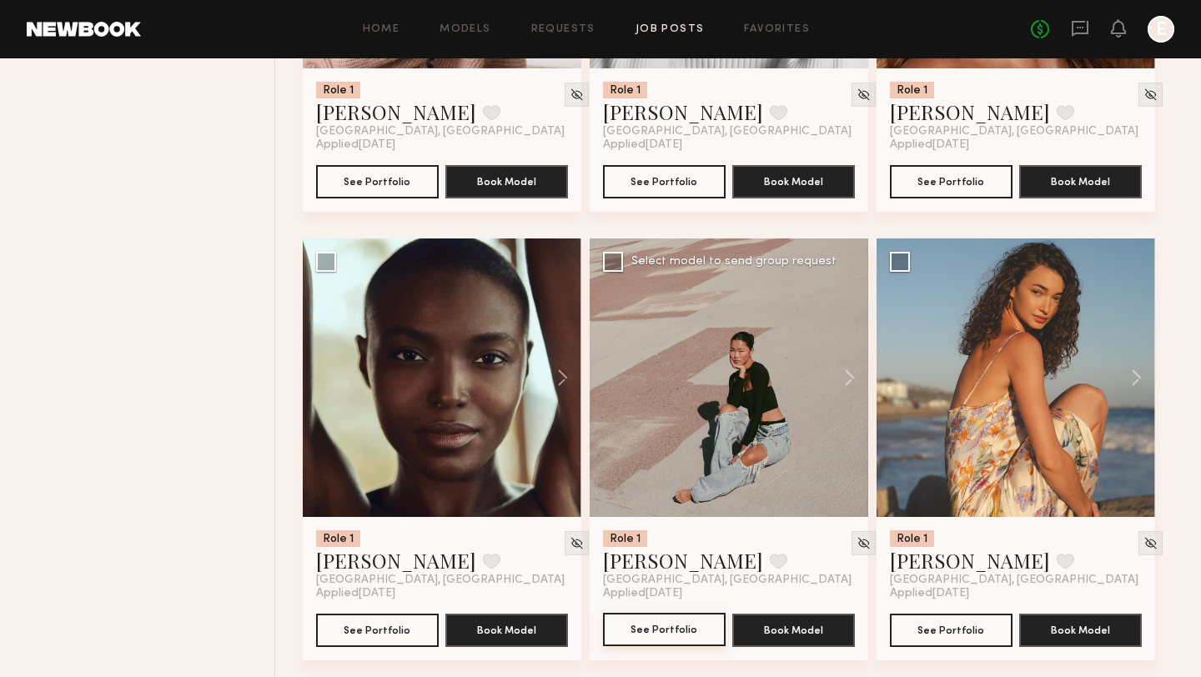
scroll to position [7205, 0]
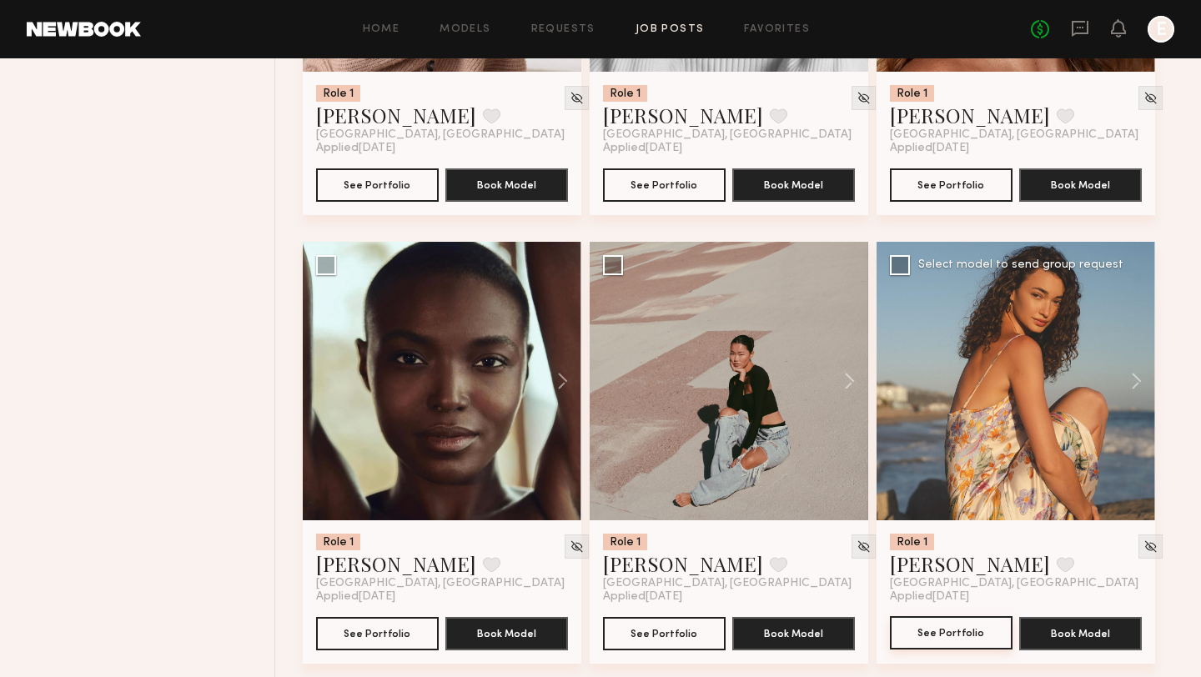
click at [907, 640] on button "See Portfolio" at bounding box center [951, 633] width 123 height 33
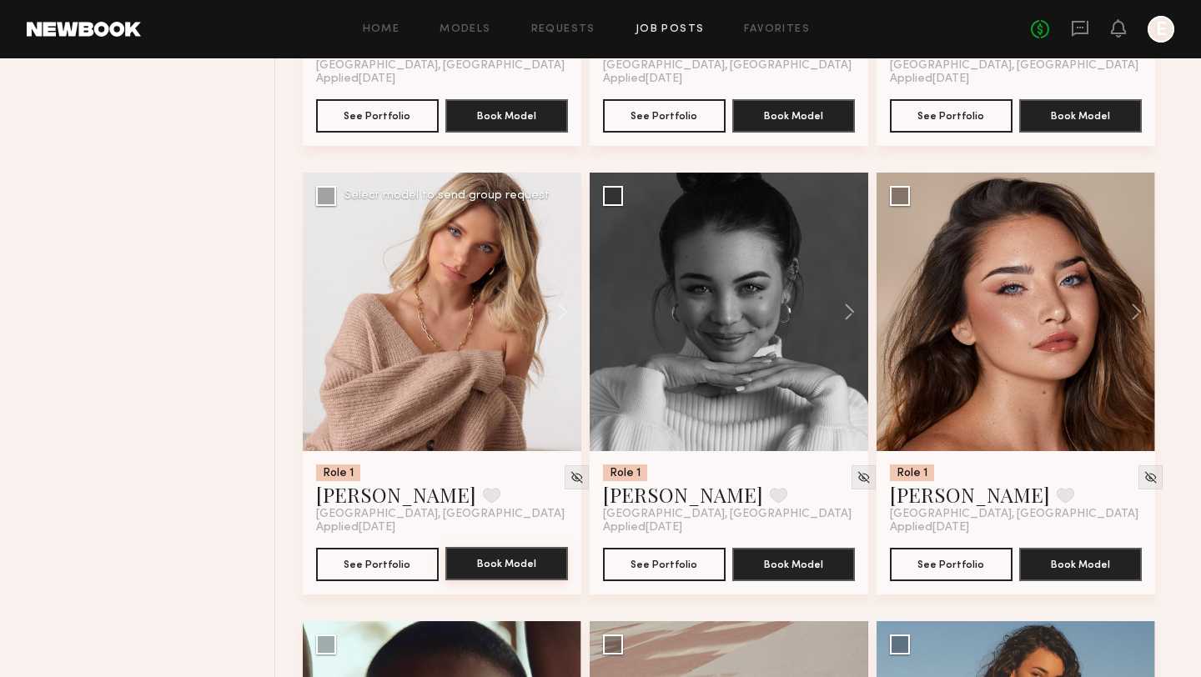
scroll to position [6823, 0]
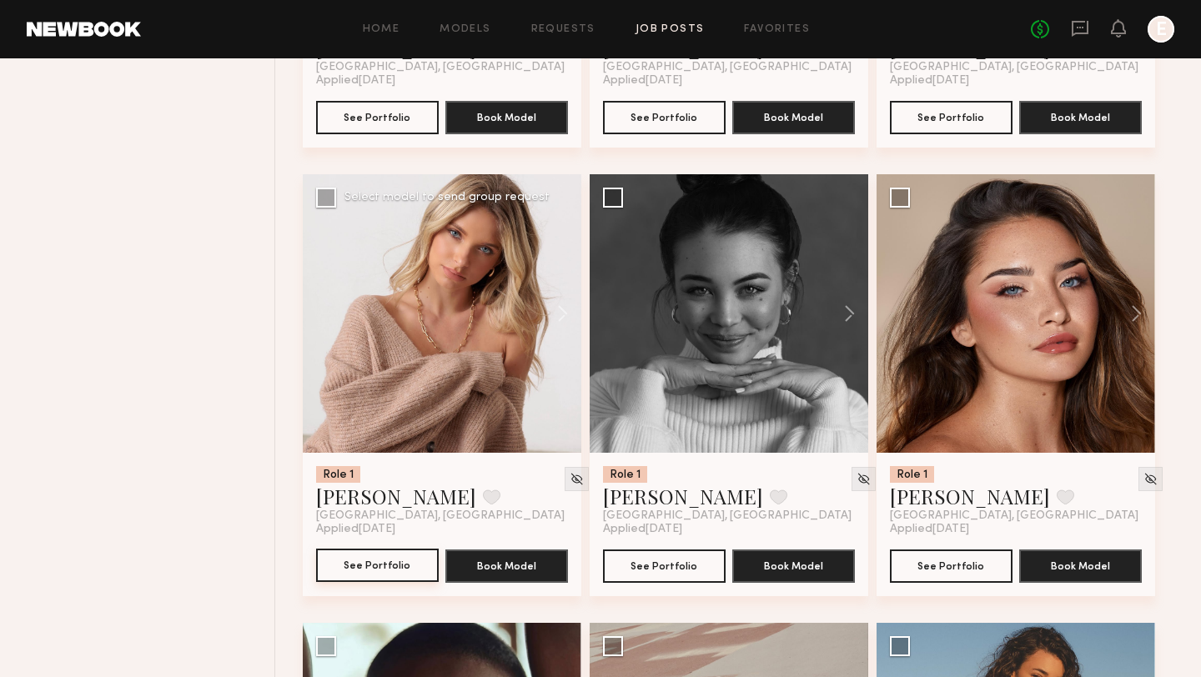
click at [390, 569] on button "See Portfolio" at bounding box center [377, 565] width 123 height 33
drag, startPoint x: 428, startPoint y: 508, endPoint x: 297, endPoint y: 506, distance: 131.0
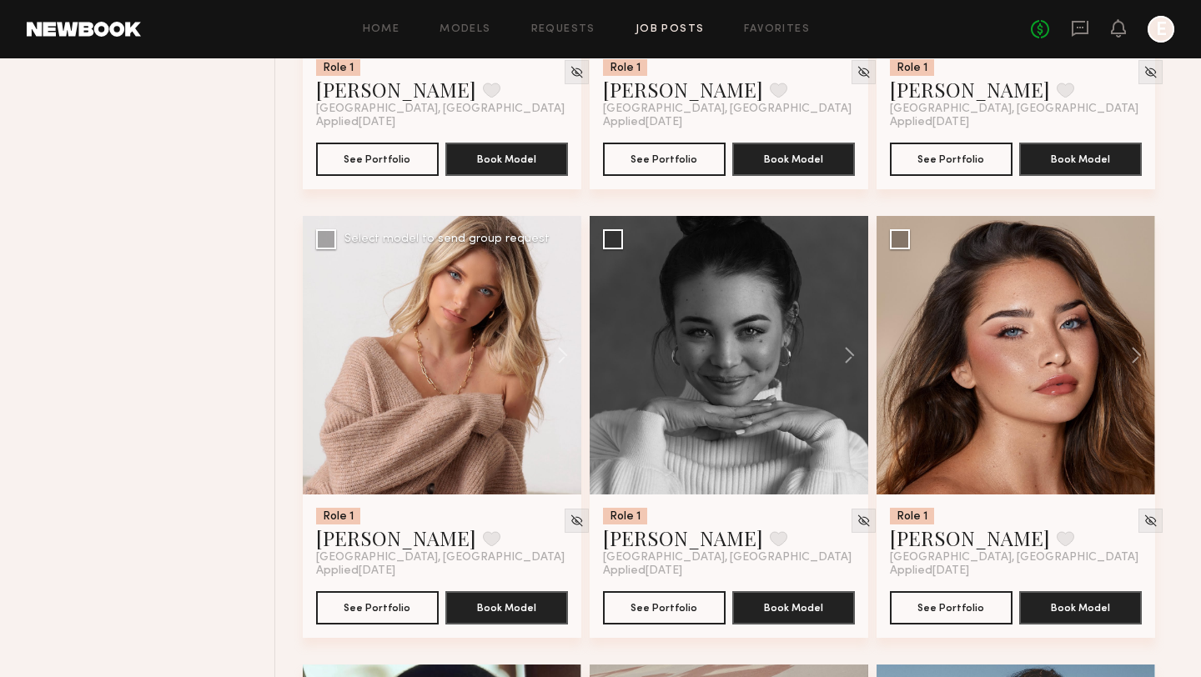
scroll to position [6873, 0]
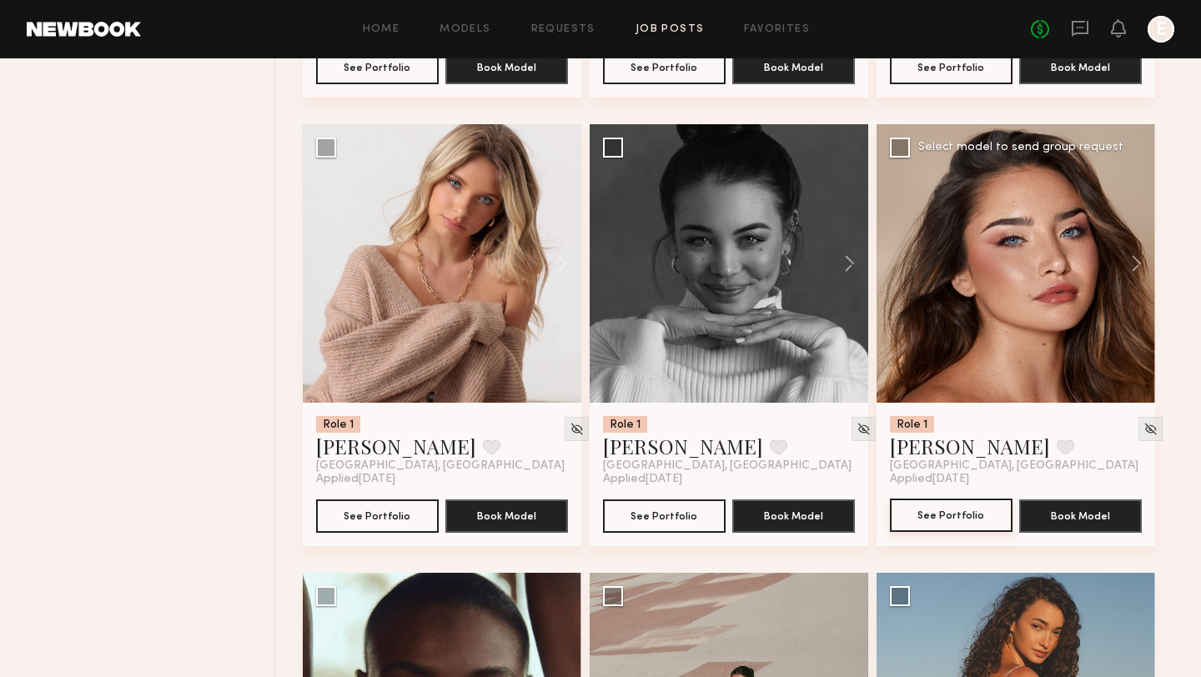
click at [928, 521] on button "See Portfolio" at bounding box center [951, 515] width 123 height 33
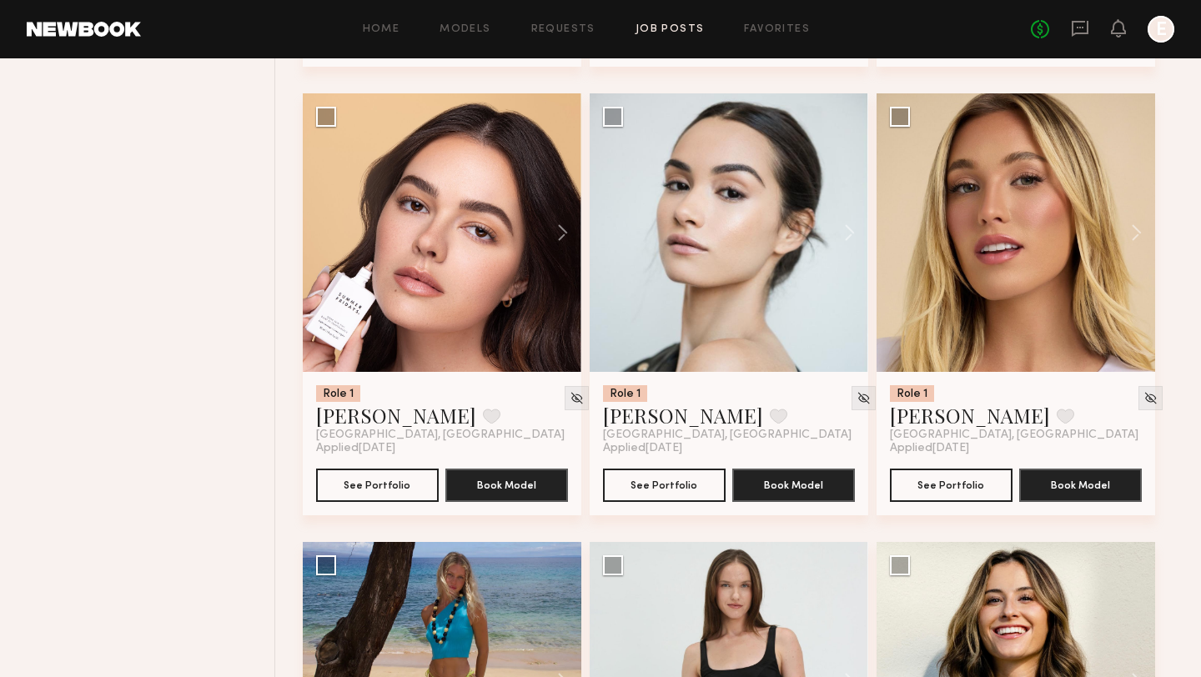
scroll to position [5880, 0]
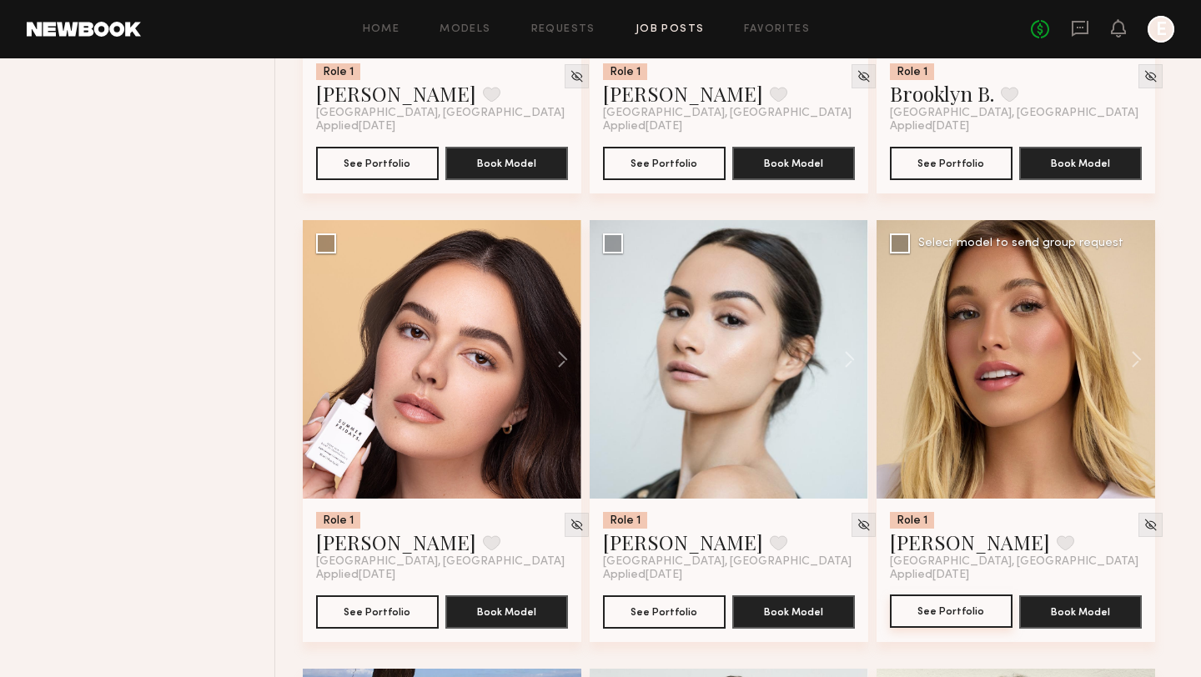
click at [946, 622] on button "See Portfolio" at bounding box center [951, 611] width 123 height 33
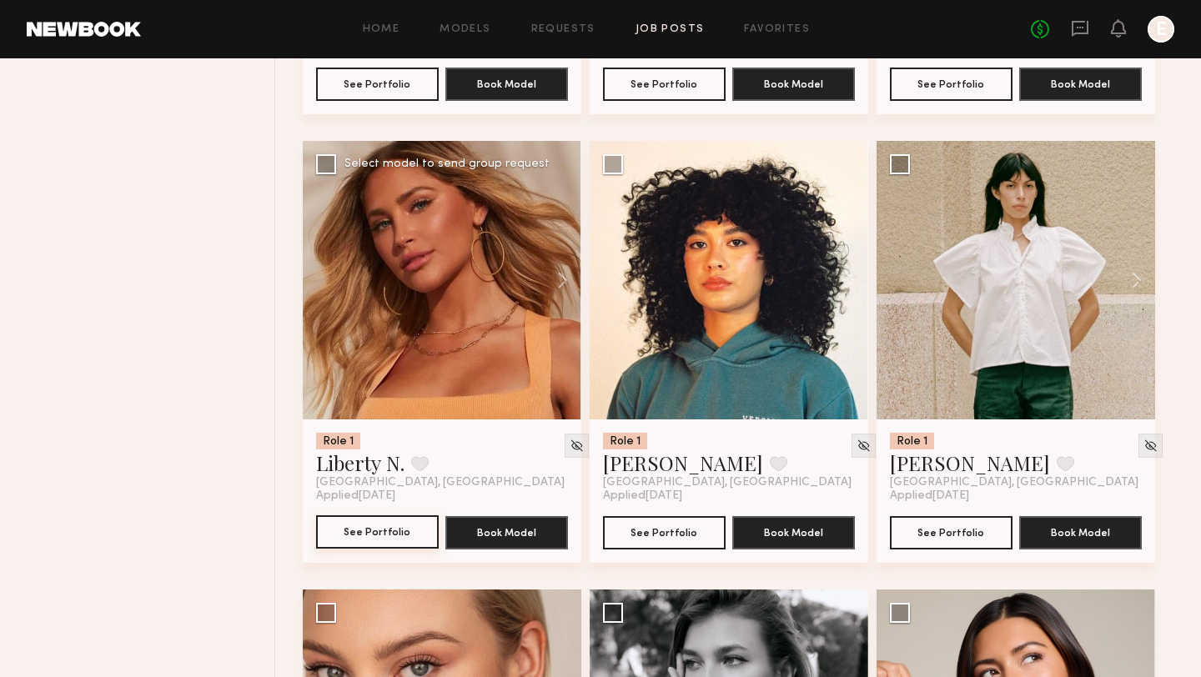
scroll to position [4612, 0]
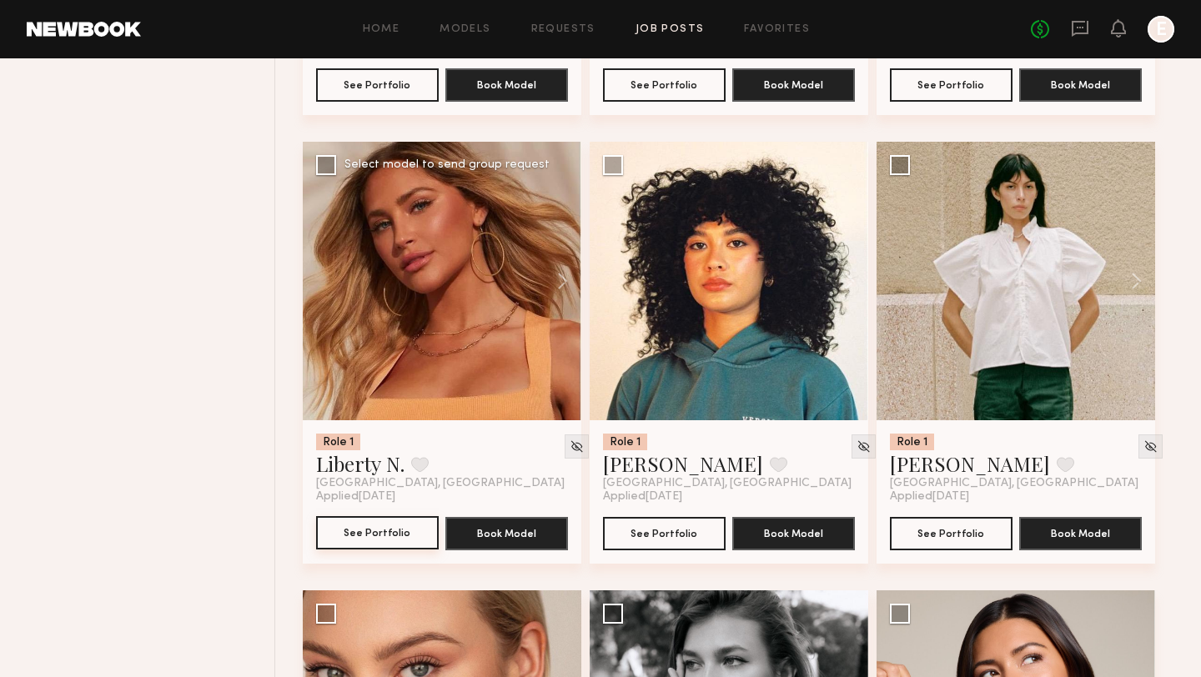
click at [370, 539] on button "See Portfolio" at bounding box center [377, 532] width 123 height 33
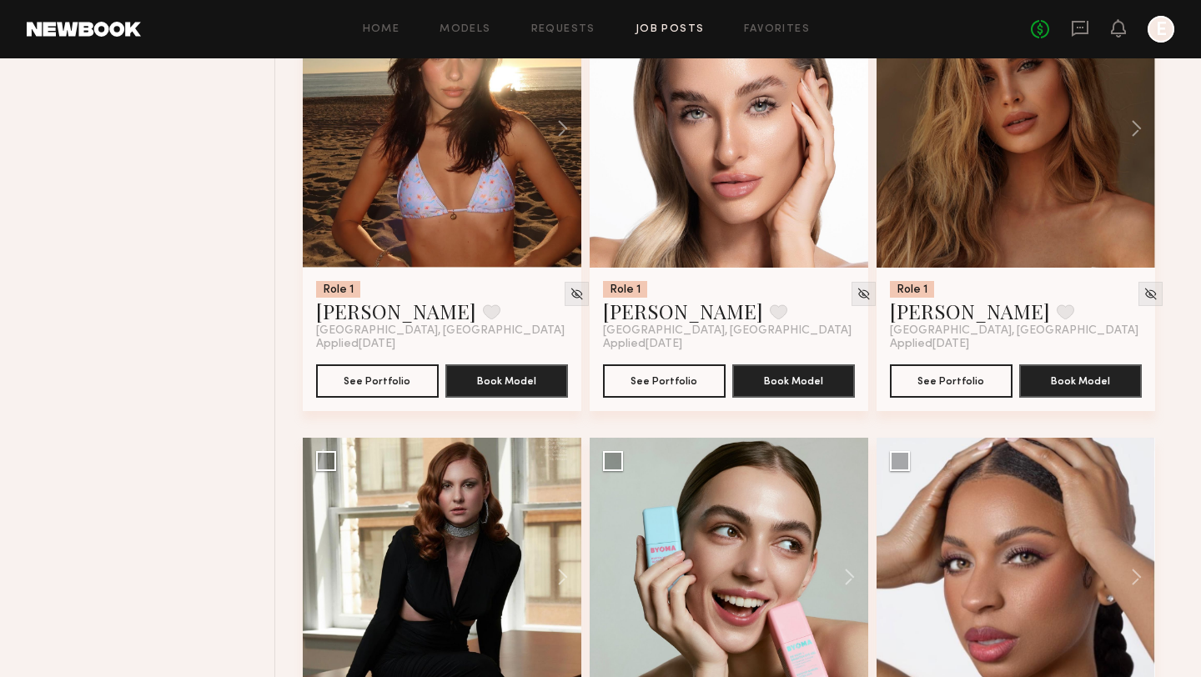
scroll to position [515, 0]
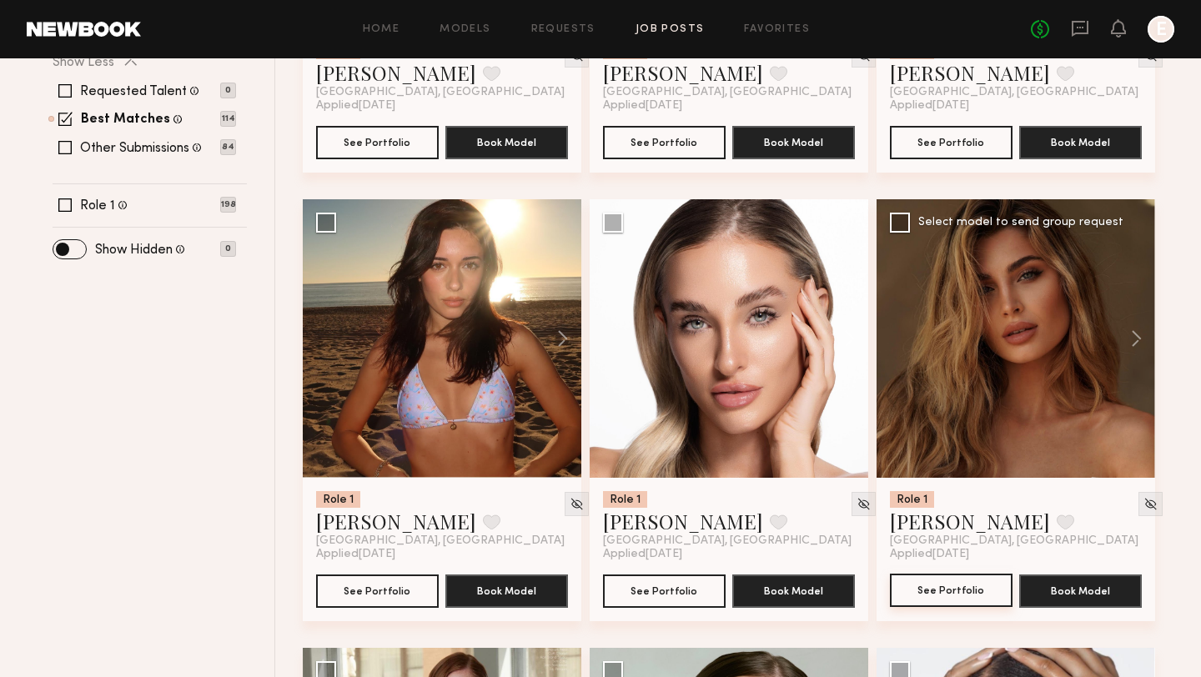
click at [944, 599] on button "See Portfolio" at bounding box center [951, 590] width 123 height 33
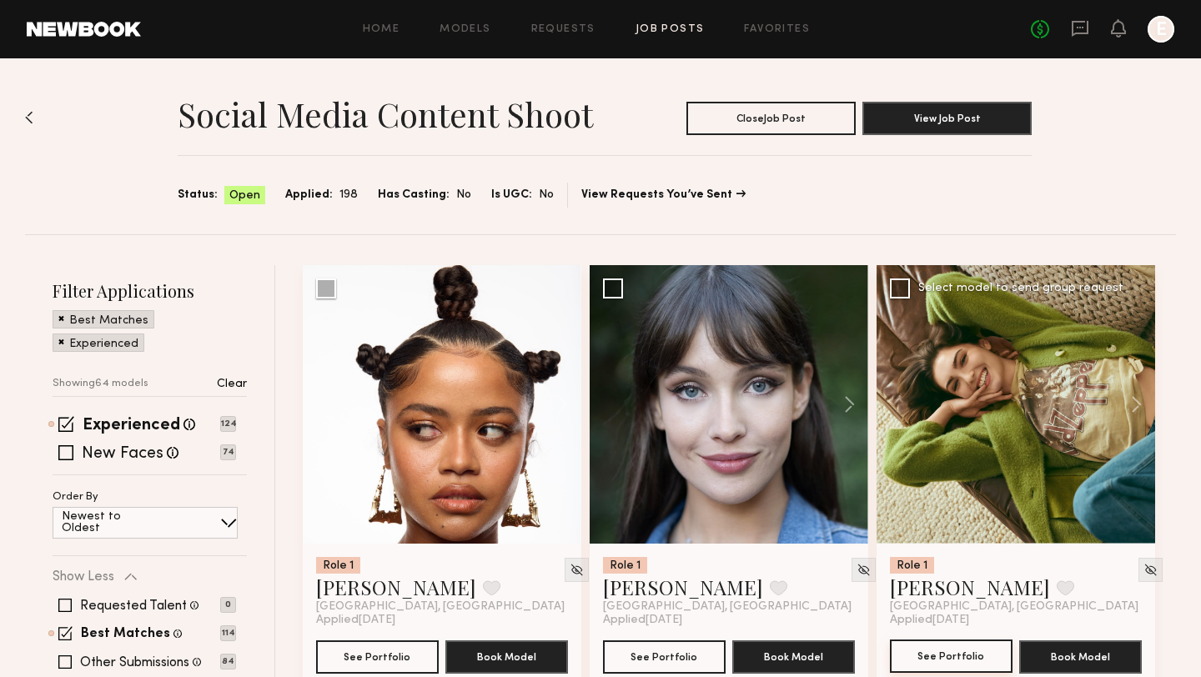
click at [930, 659] on button "See Portfolio" at bounding box center [951, 656] width 123 height 33
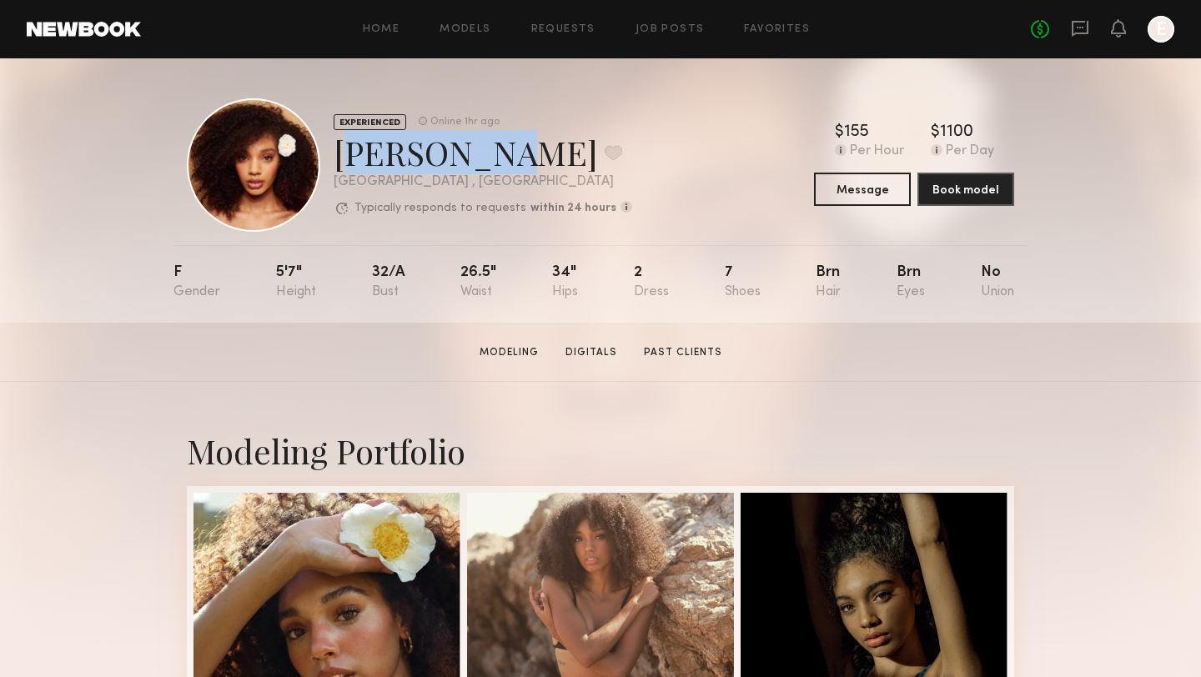
drag, startPoint x: 338, startPoint y: 151, endPoint x: 481, endPoint y: 156, distance: 142.7
click at [481, 156] on div "Brianna L. Favorite" at bounding box center [483, 152] width 299 height 44
copy div "Brianna L"
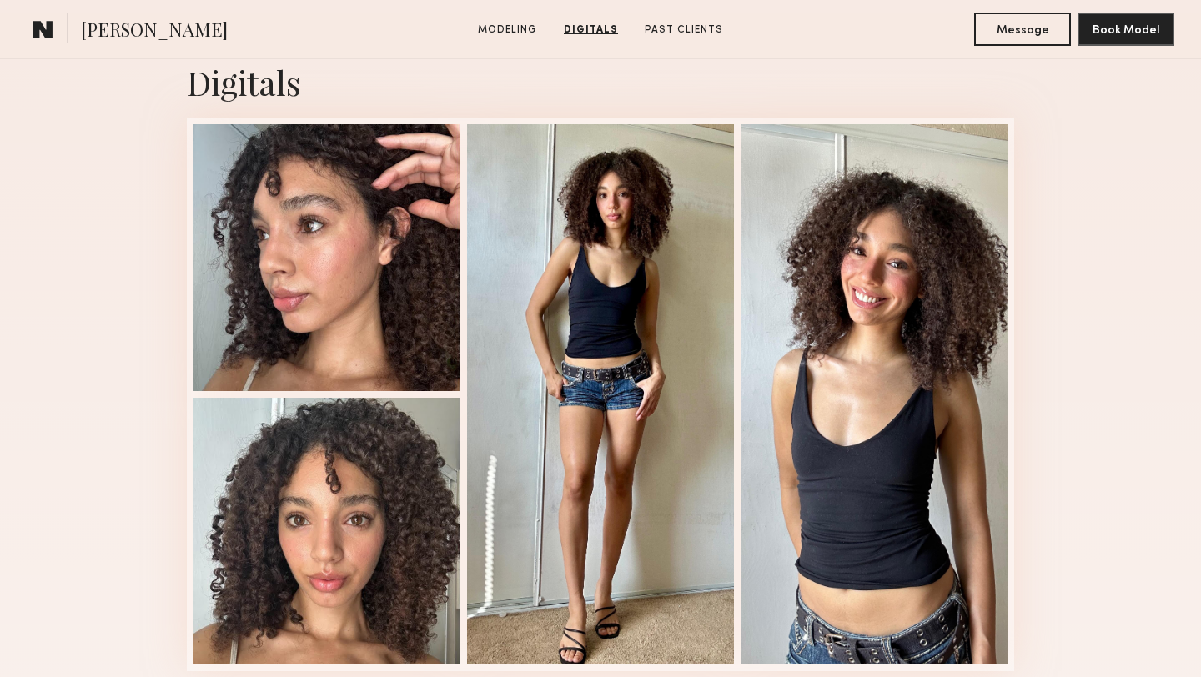
scroll to position [1662, 0]
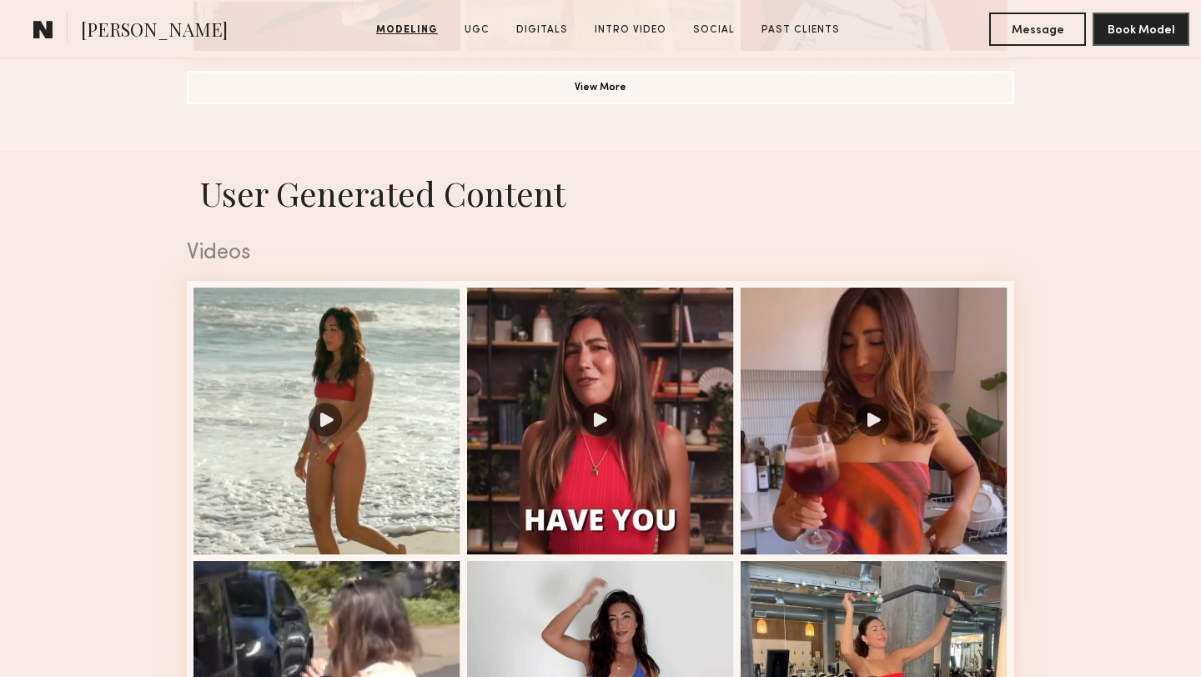
scroll to position [1607, 0]
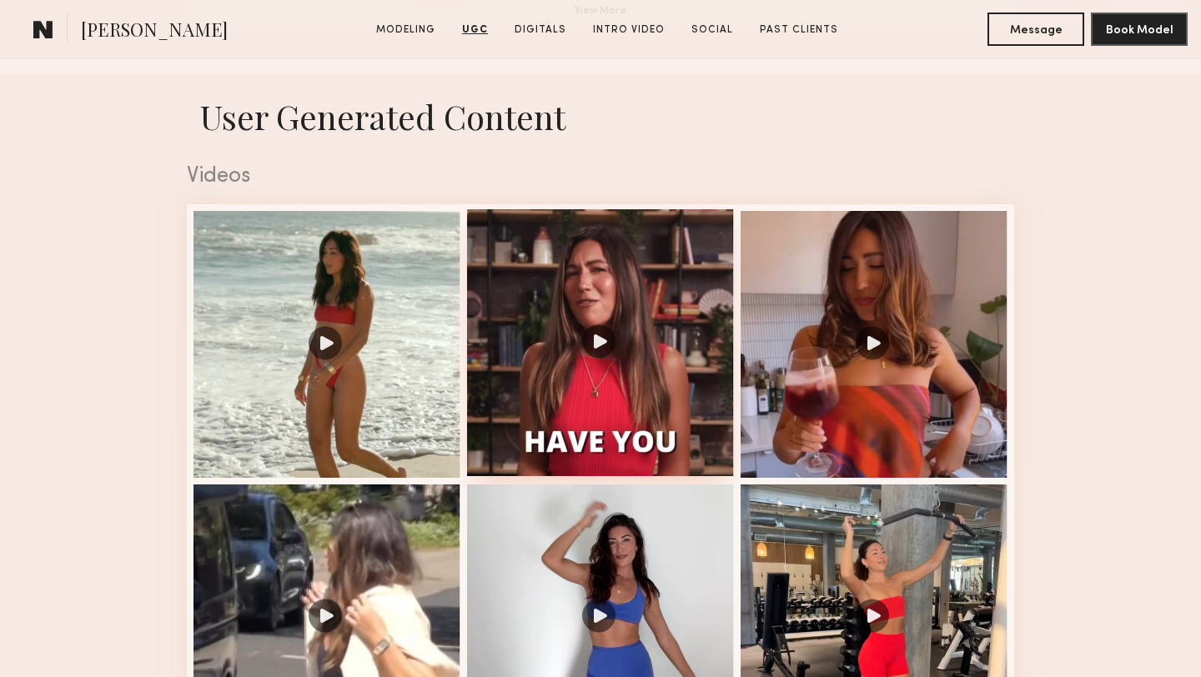
click at [582, 375] on div at bounding box center [600, 342] width 267 height 267
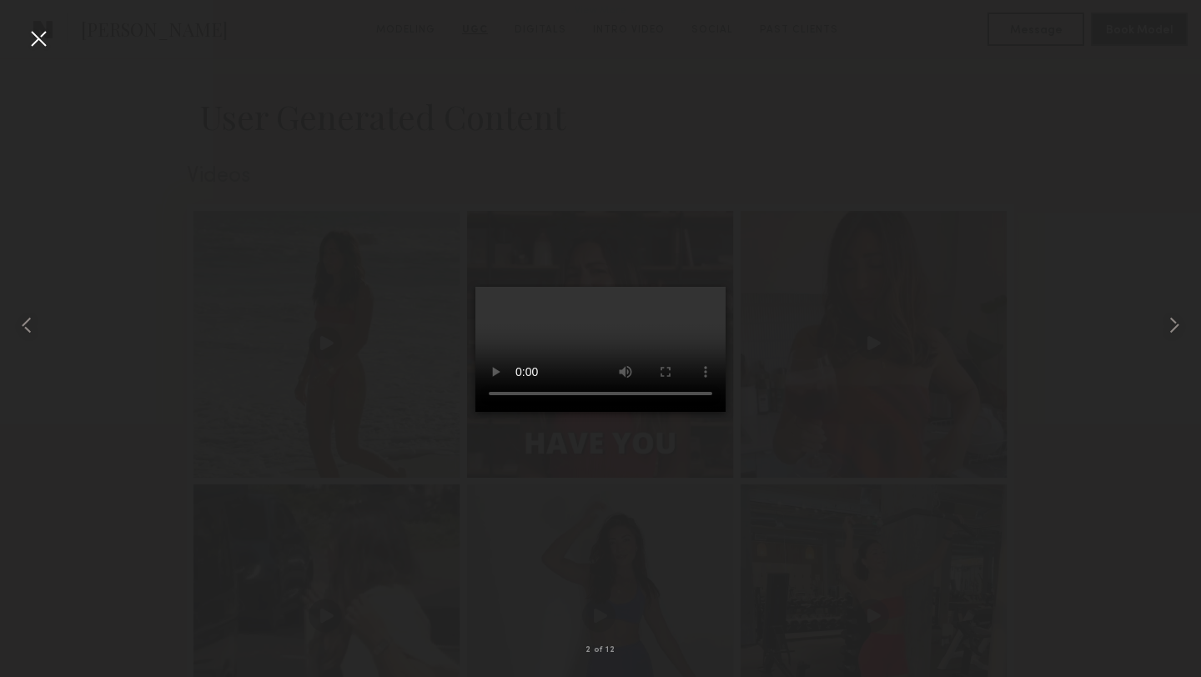
click at [582, 412] on video at bounding box center [601, 349] width 250 height 125
click at [332, 127] on div at bounding box center [600, 325] width 1201 height 597
click at [42, 42] on div at bounding box center [38, 38] width 27 height 27
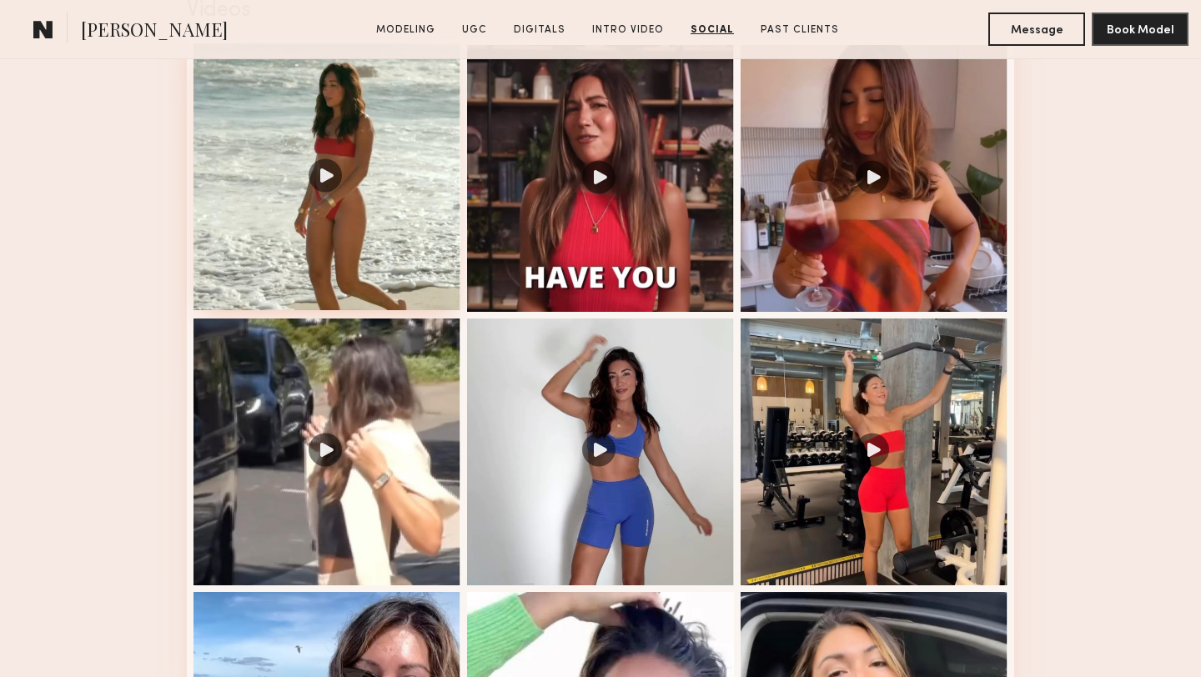
scroll to position [1381, 0]
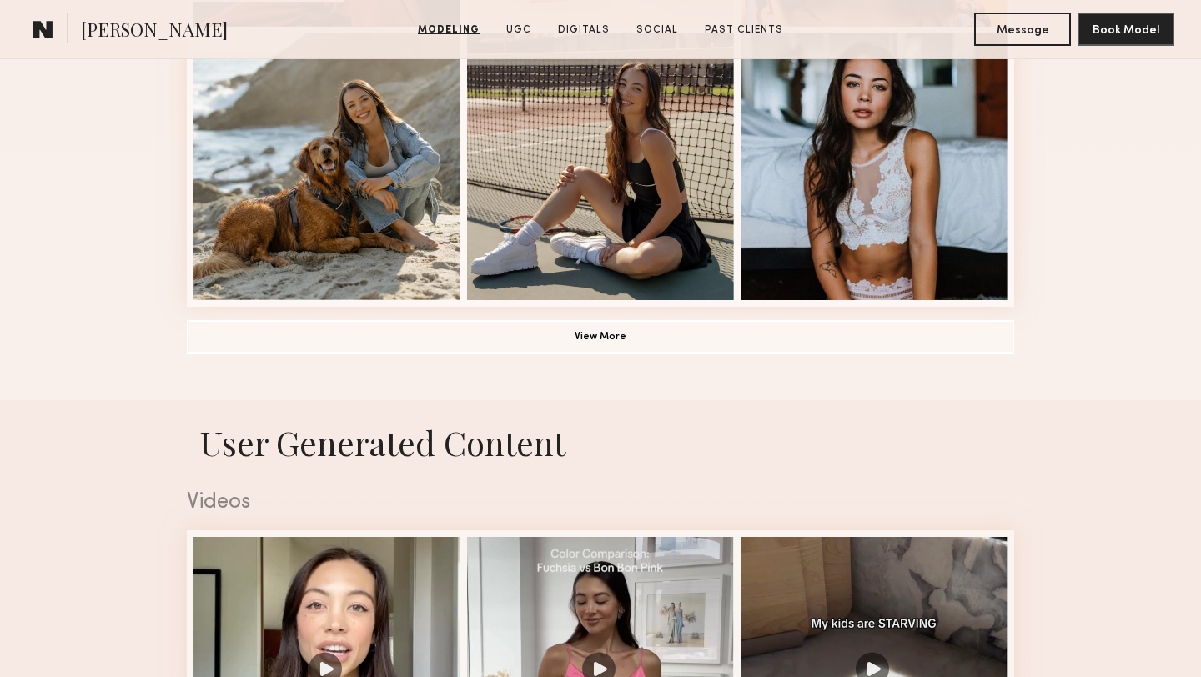
scroll to position [2086, 0]
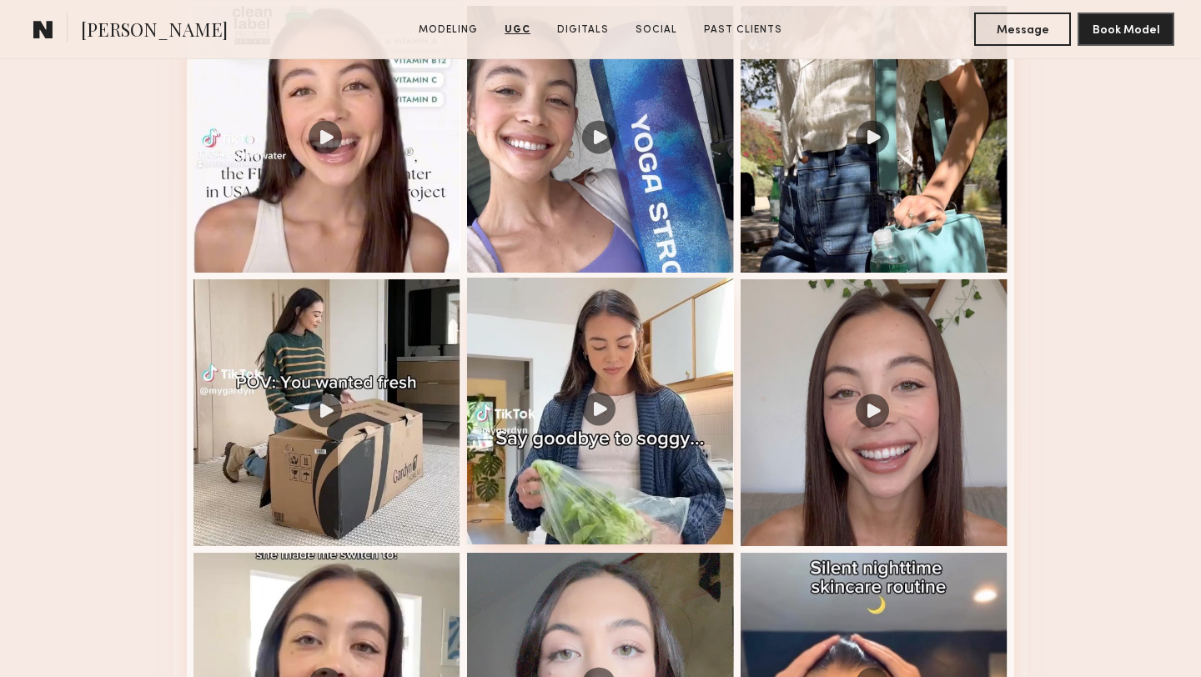
click at [661, 404] on div at bounding box center [600, 411] width 267 height 267
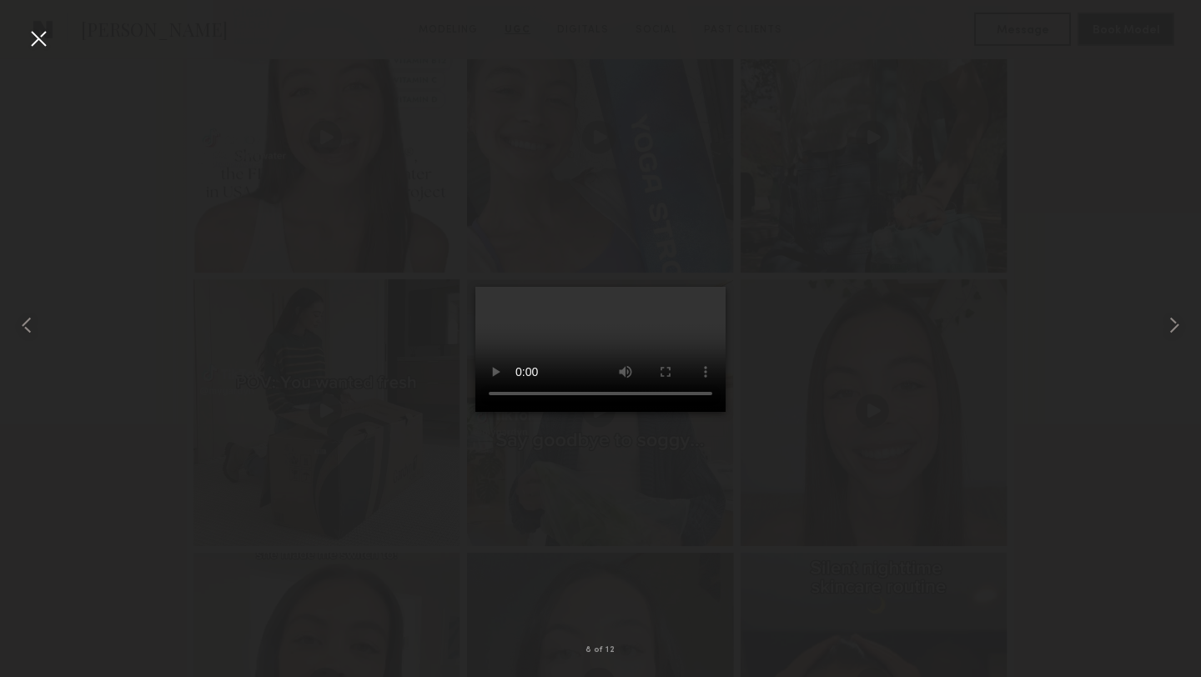
click at [43, 38] on div at bounding box center [38, 38] width 27 height 27
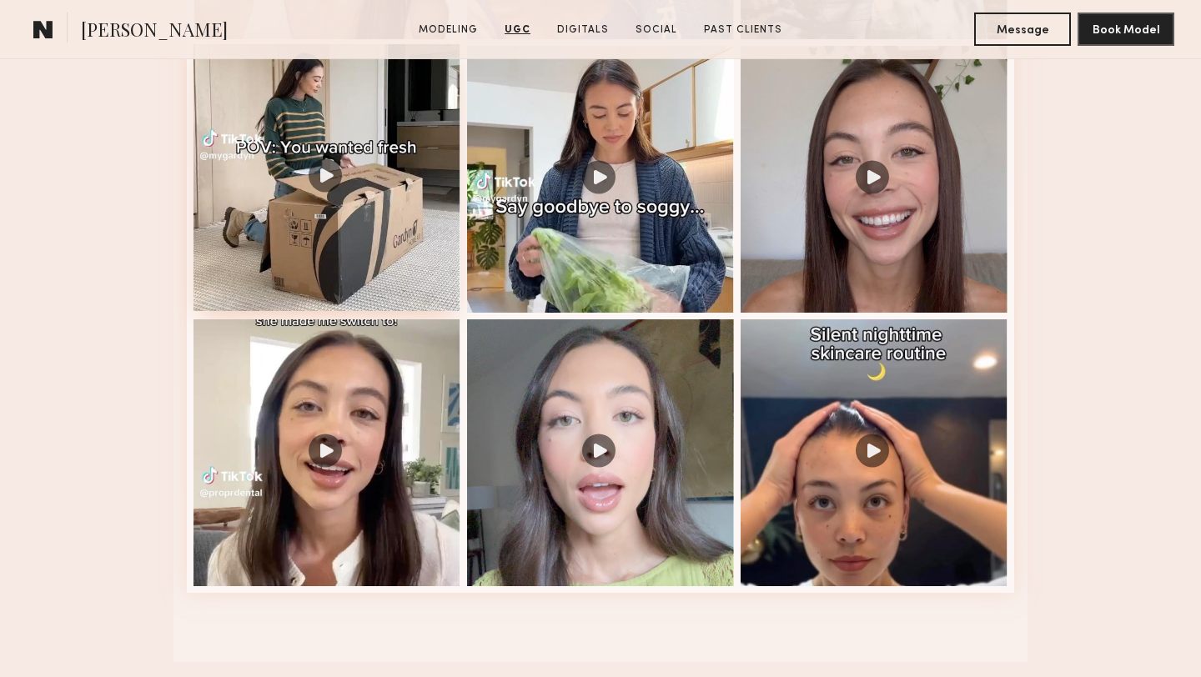
scroll to position [2309, 0]
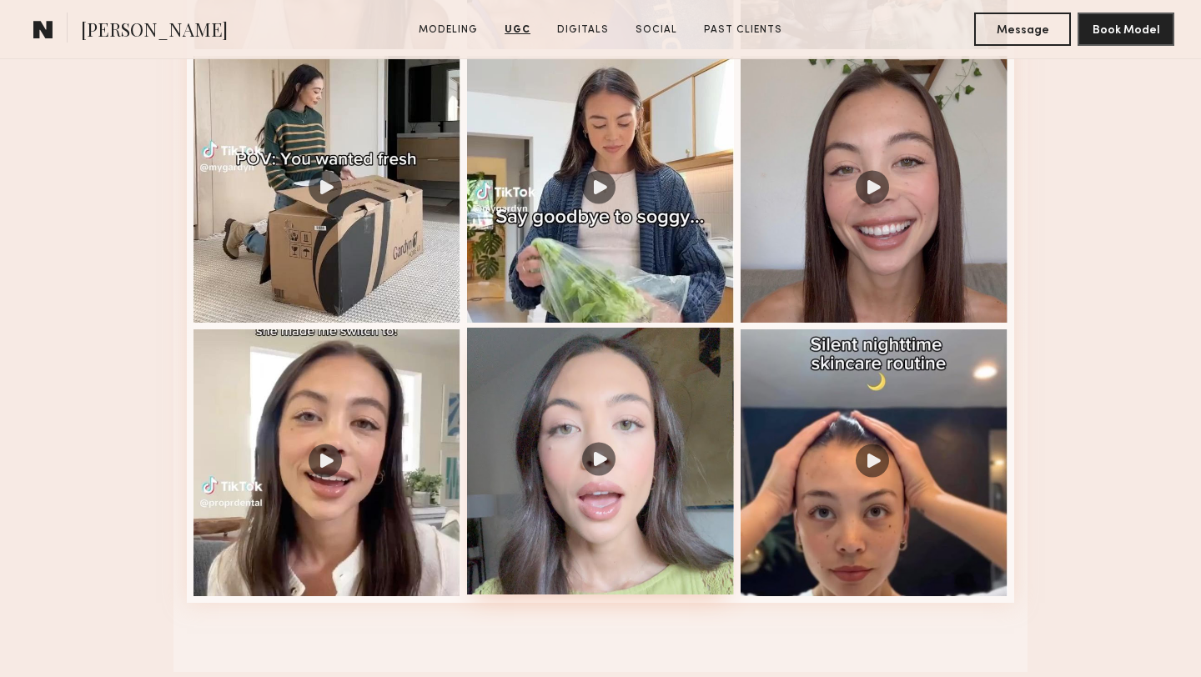
click at [524, 405] on div at bounding box center [600, 461] width 267 height 267
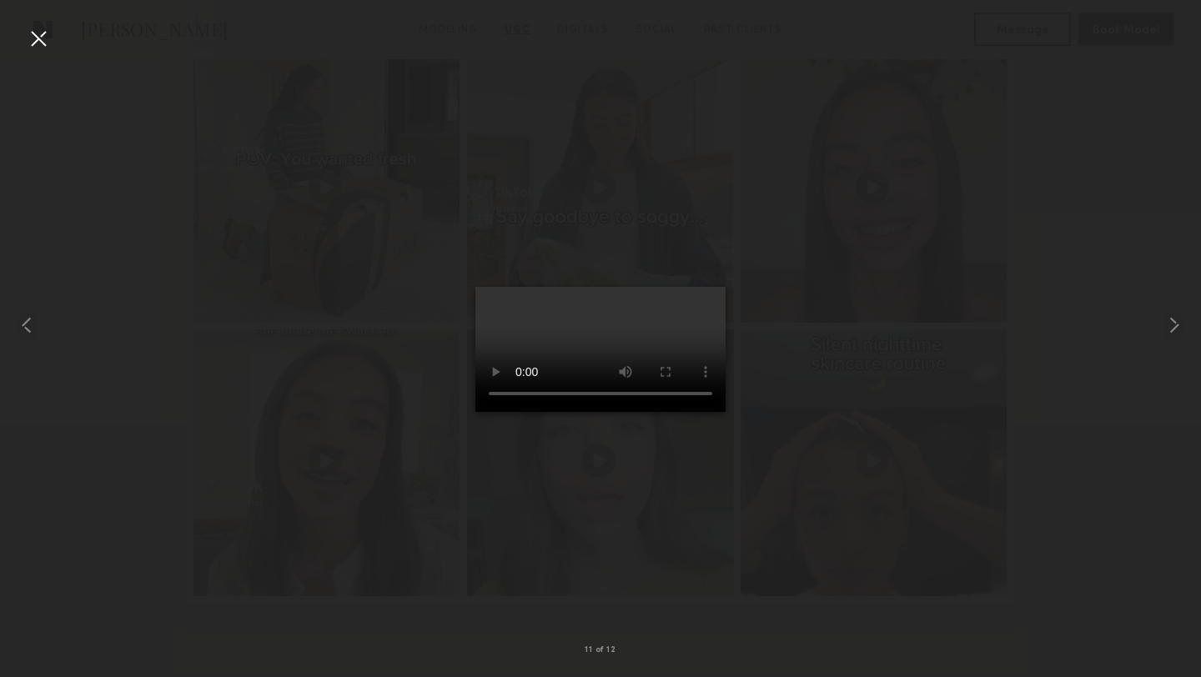
click at [39, 44] on div at bounding box center [38, 38] width 27 height 27
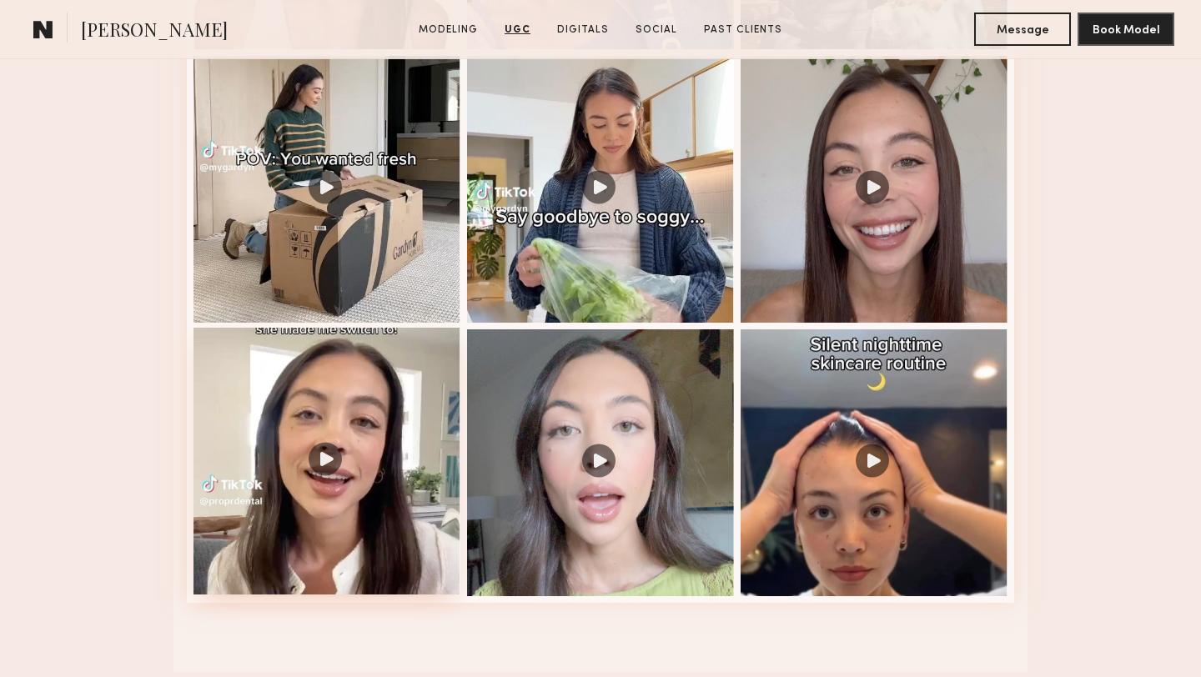
scroll to position [1487, 0]
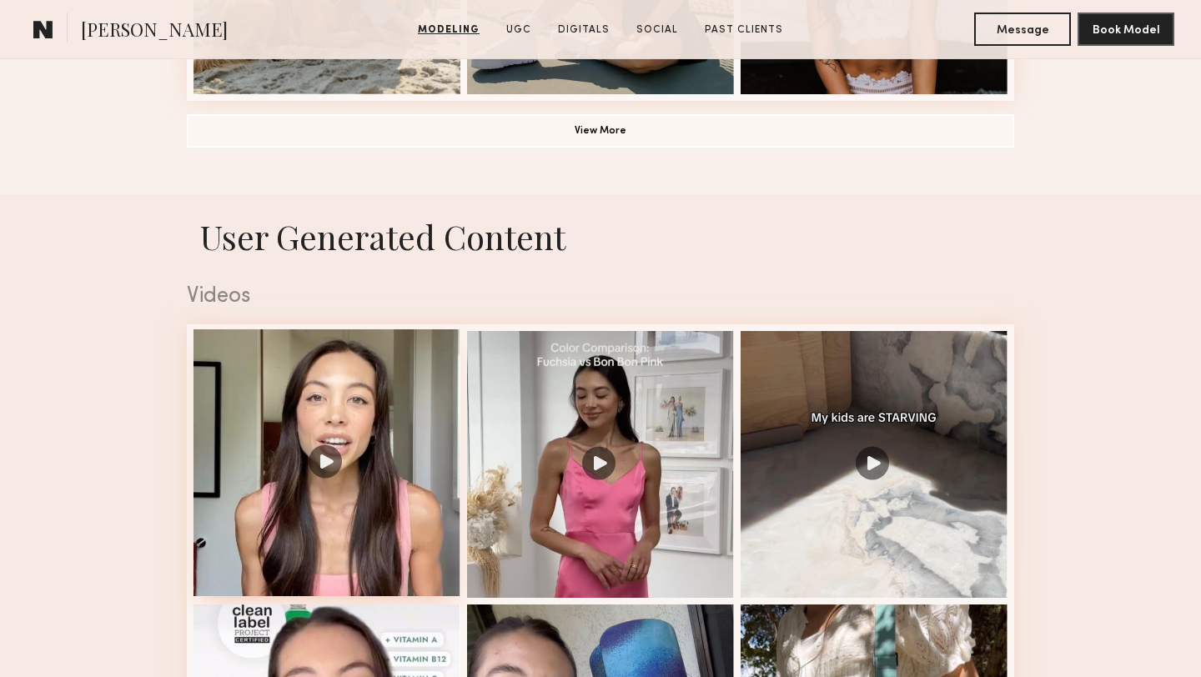
click at [209, 384] on div at bounding box center [327, 463] width 267 height 267
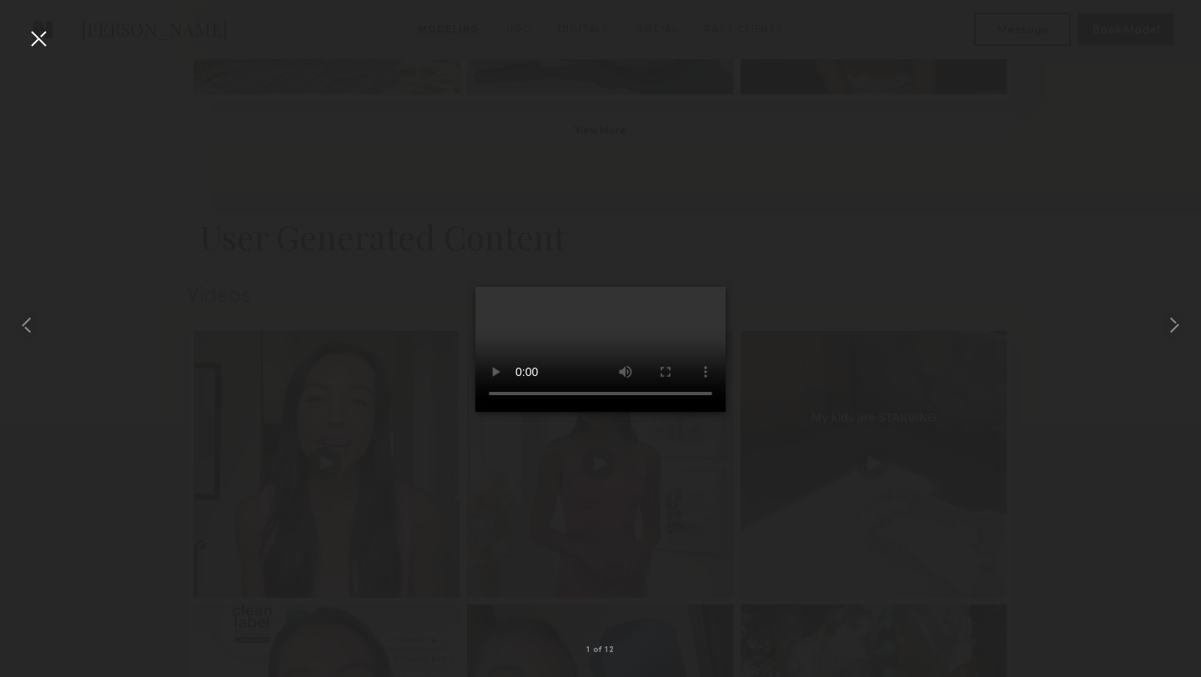
click at [38, 39] on div at bounding box center [38, 38] width 27 height 27
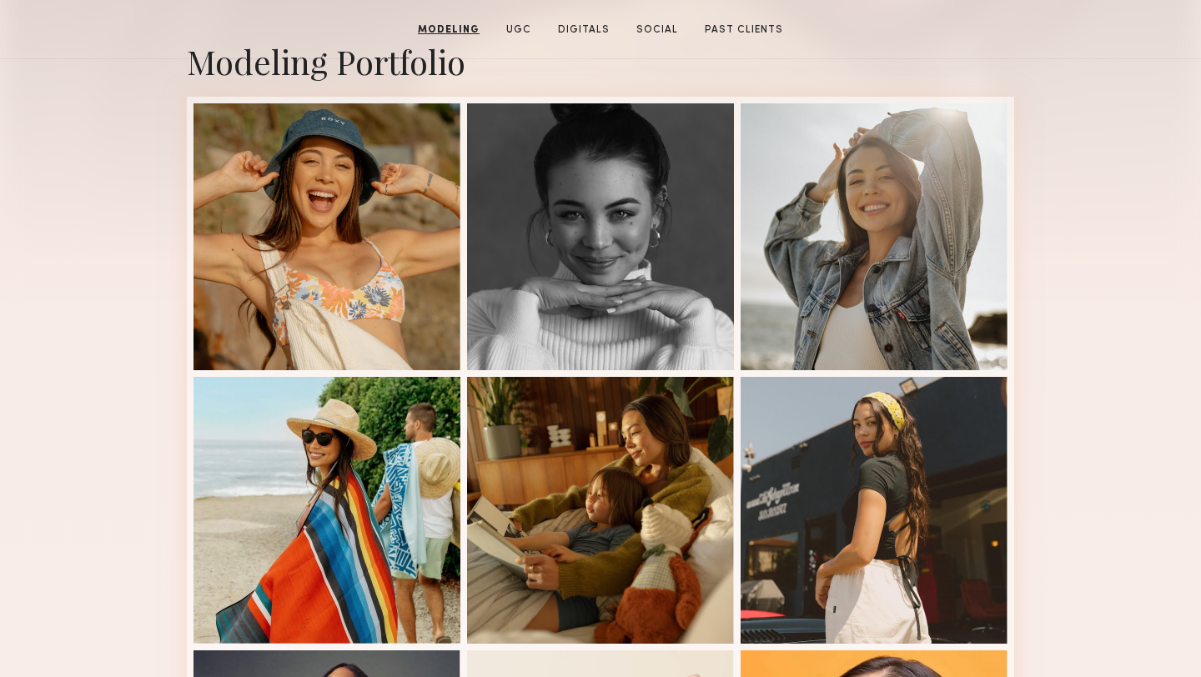
scroll to position [744, 0]
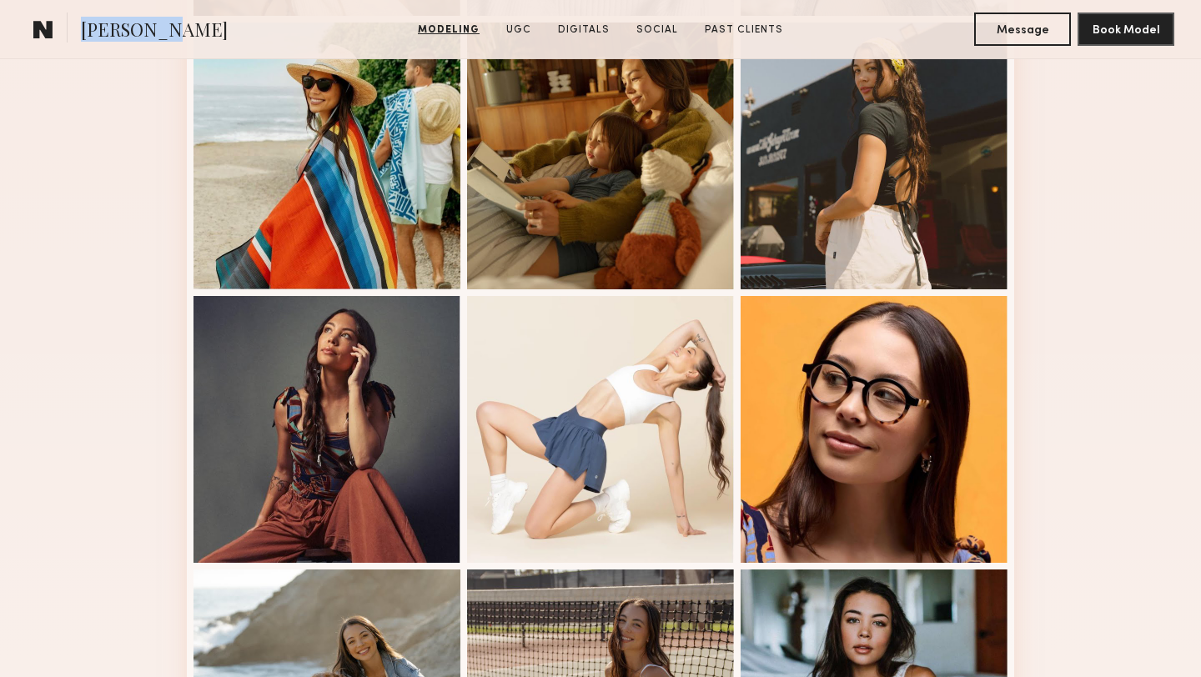
drag, startPoint x: 167, startPoint y: 32, endPoint x: 80, endPoint y: 23, distance: 87.2
click at [80, 23] on section "Brynne E." at bounding box center [198, 29] width 343 height 33
copy span "Brynne E."
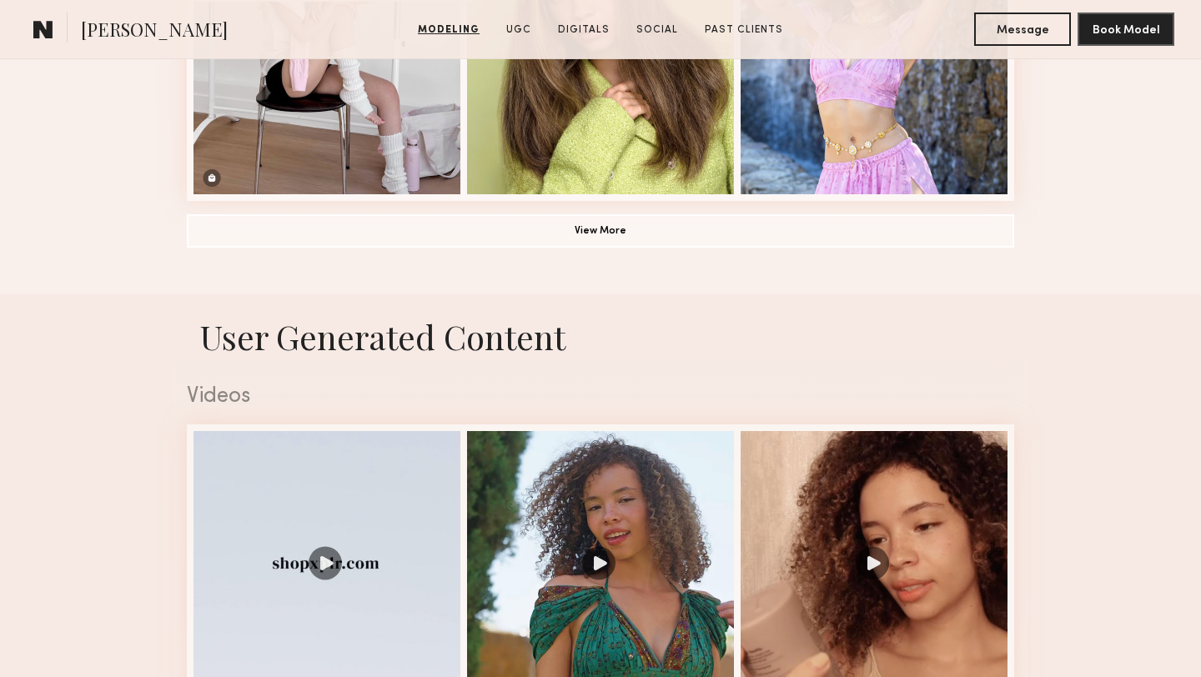
scroll to position [1486, 0]
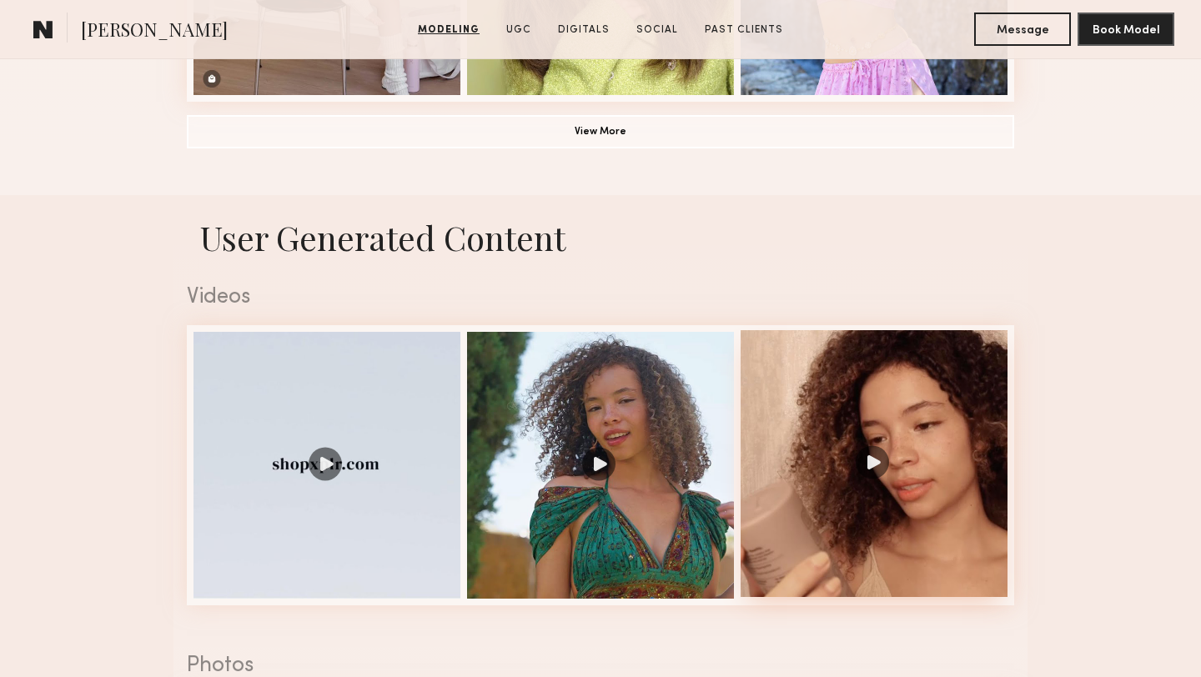
click at [797, 502] on div at bounding box center [874, 463] width 267 height 267
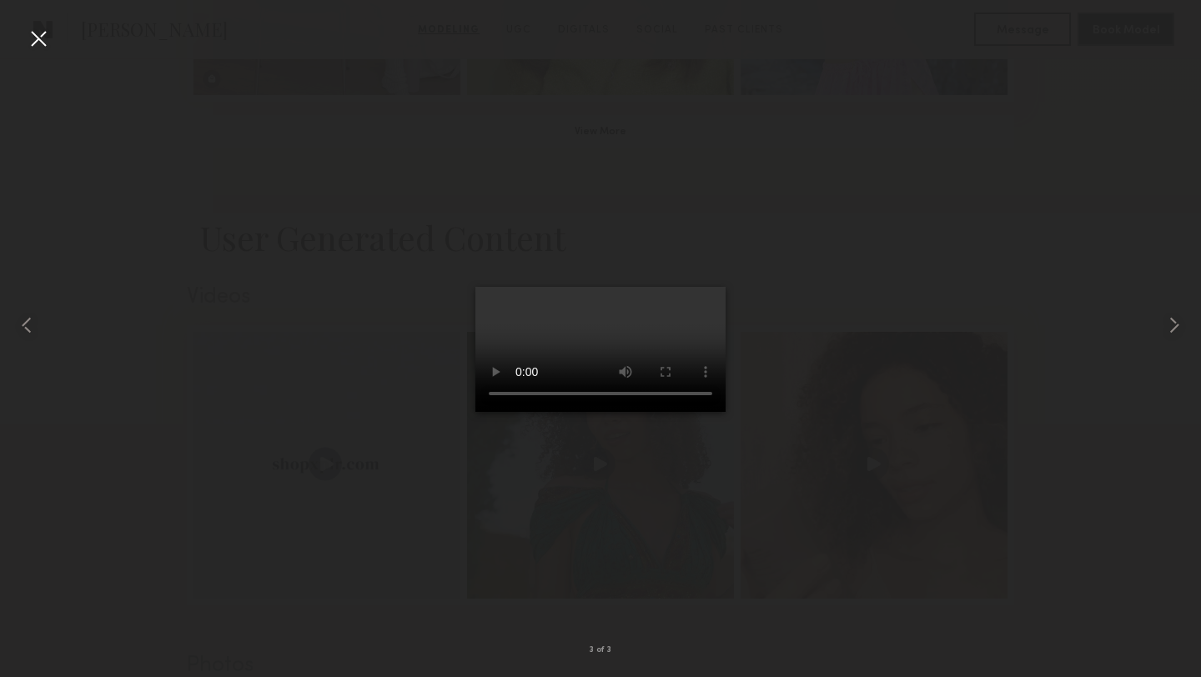
click at [38, 37] on div at bounding box center [38, 38] width 27 height 27
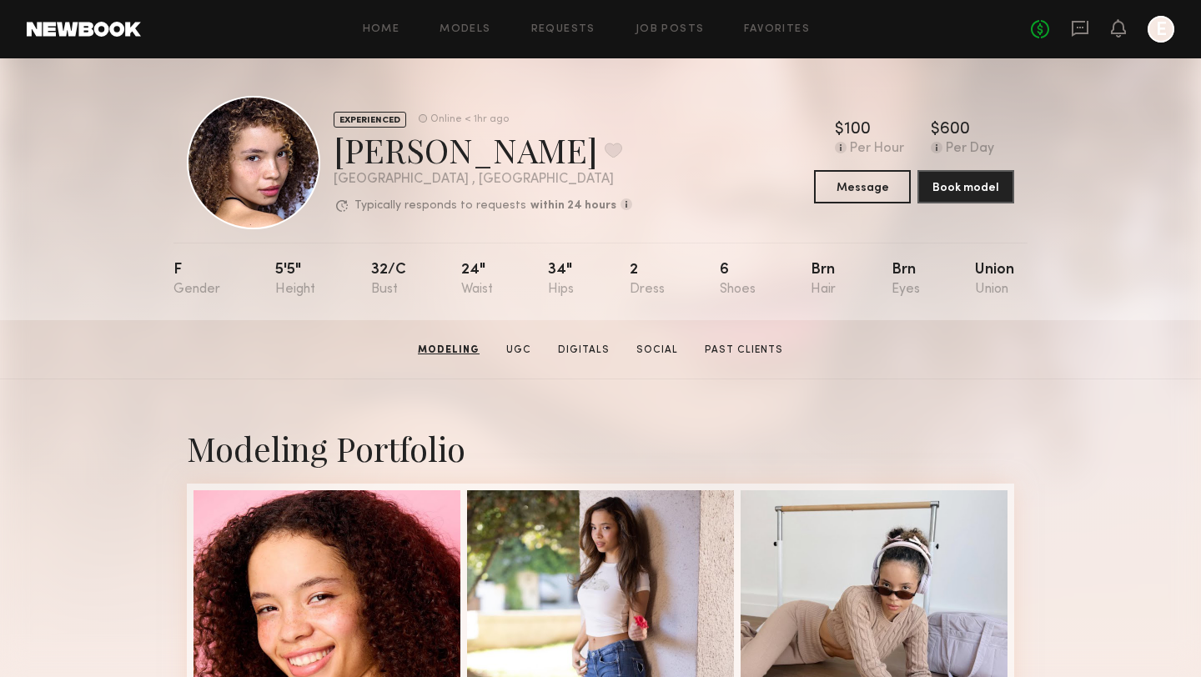
scroll to position [0, 0]
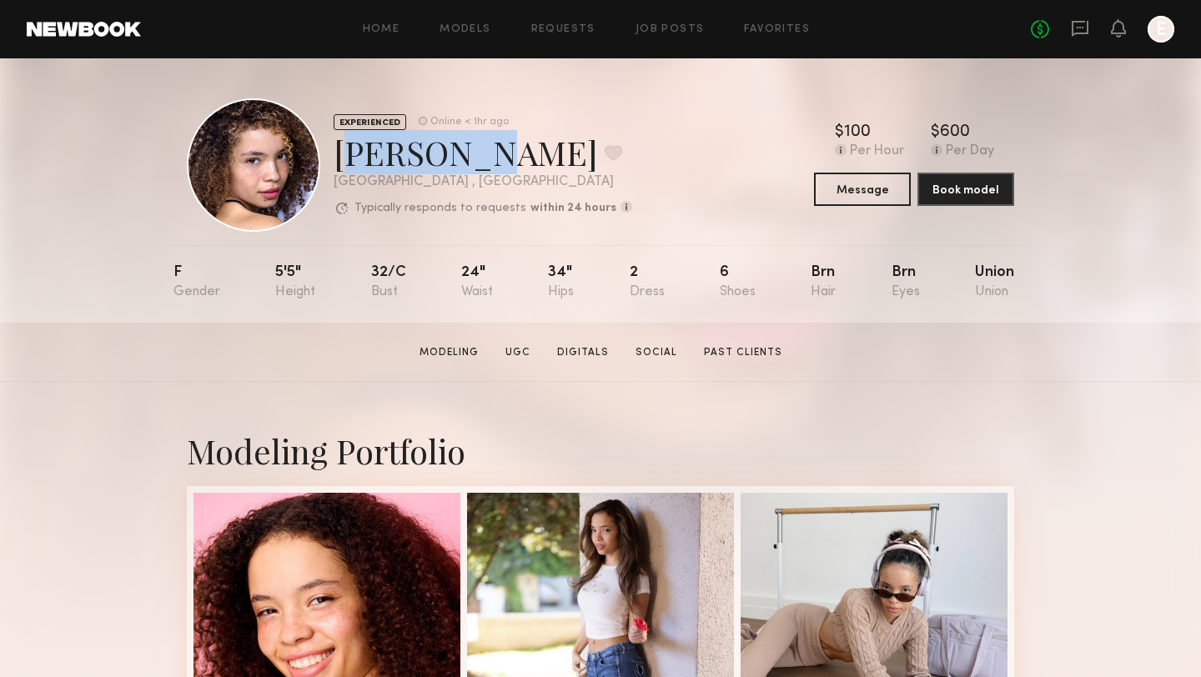
drag, startPoint x: 481, startPoint y: 151, endPoint x: 334, endPoint y: 146, distance: 146.9
click at [334, 146] on div "Maryna B. Favorite" at bounding box center [483, 152] width 299 height 44
copy div "Maryna B"
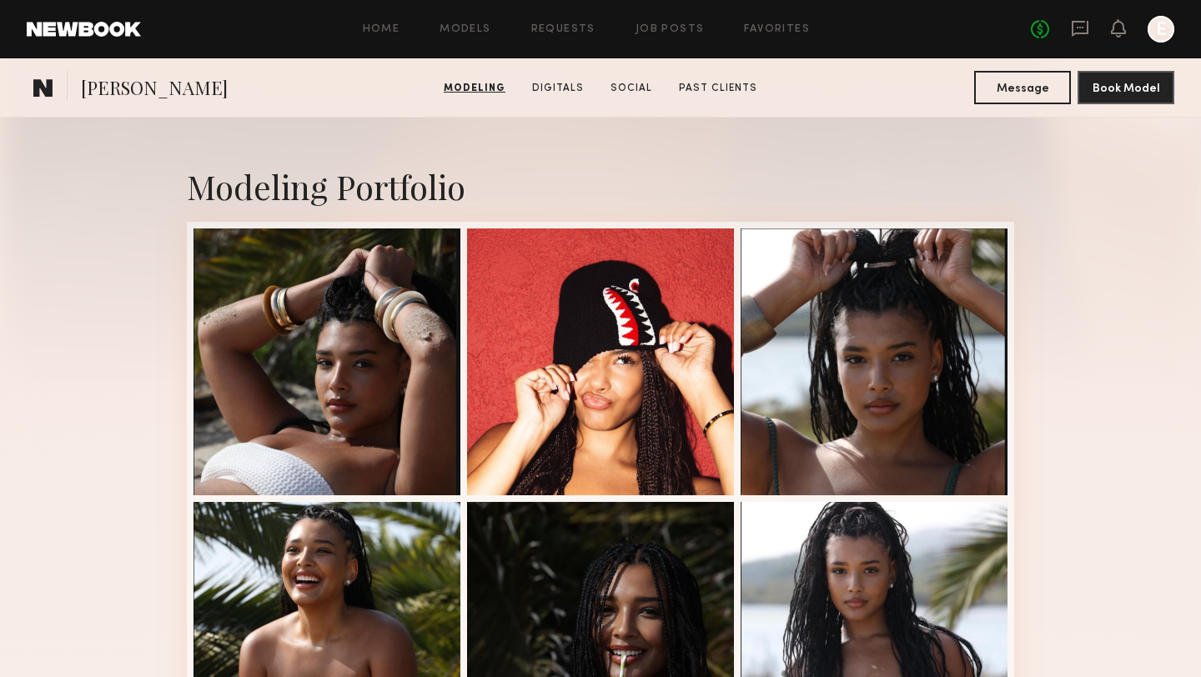
scroll to position [20, 0]
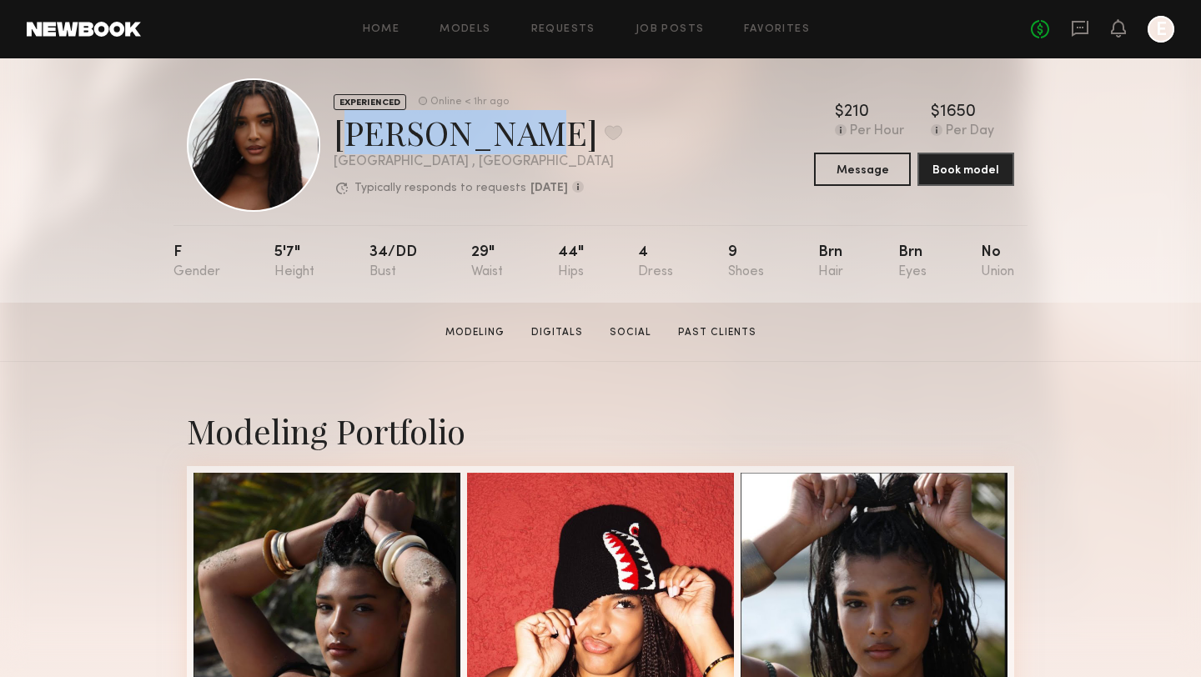
drag, startPoint x: 494, startPoint y: 140, endPoint x: 336, endPoint y: 132, distance: 157.9
click at [336, 132] on div "Haleigh W. Favorite" at bounding box center [478, 132] width 289 height 44
copy div "Haleigh W."
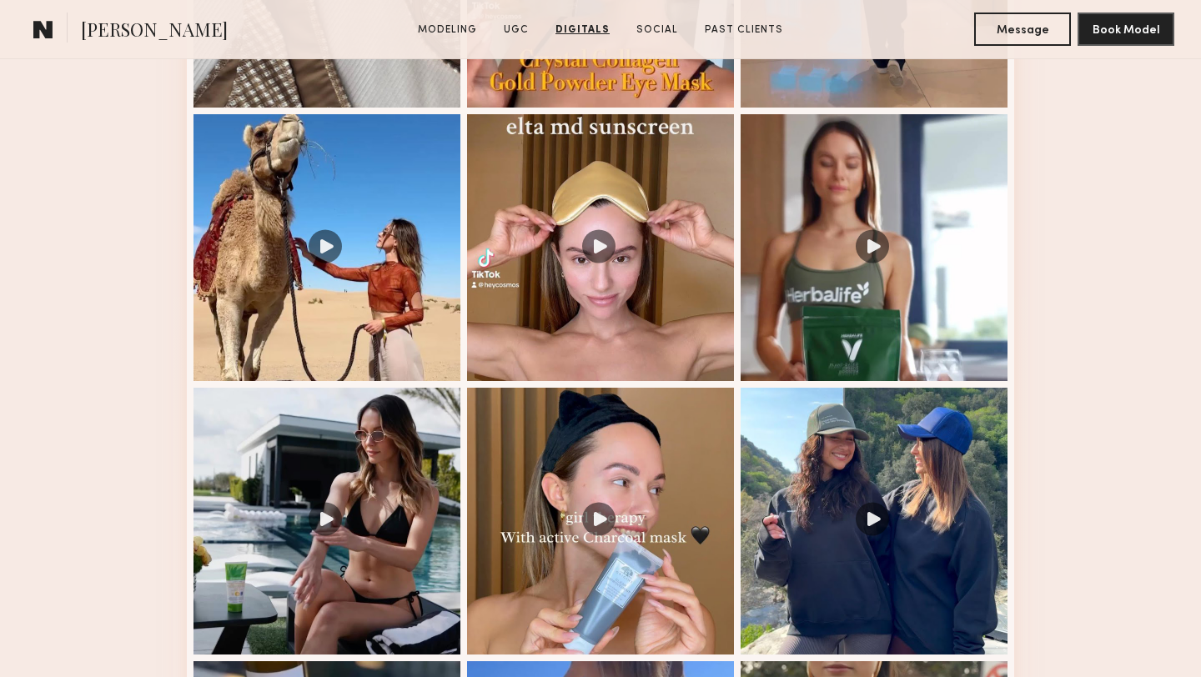
scroll to position [1432, 0]
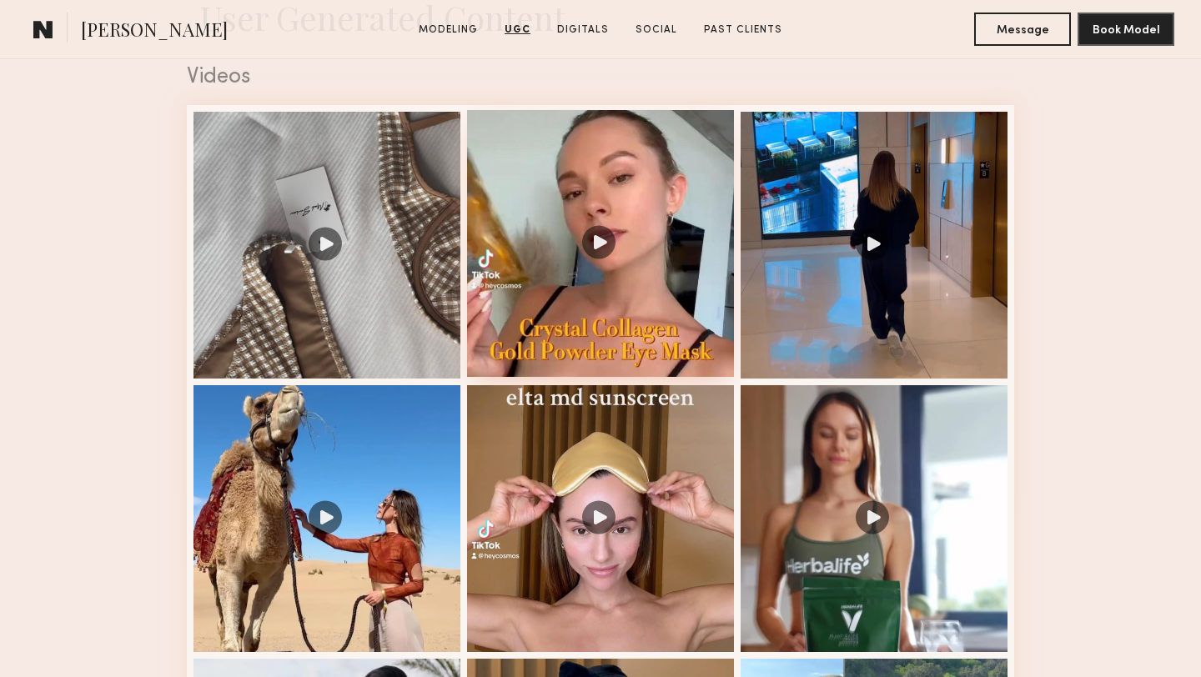
click at [583, 254] on div at bounding box center [600, 243] width 267 height 267
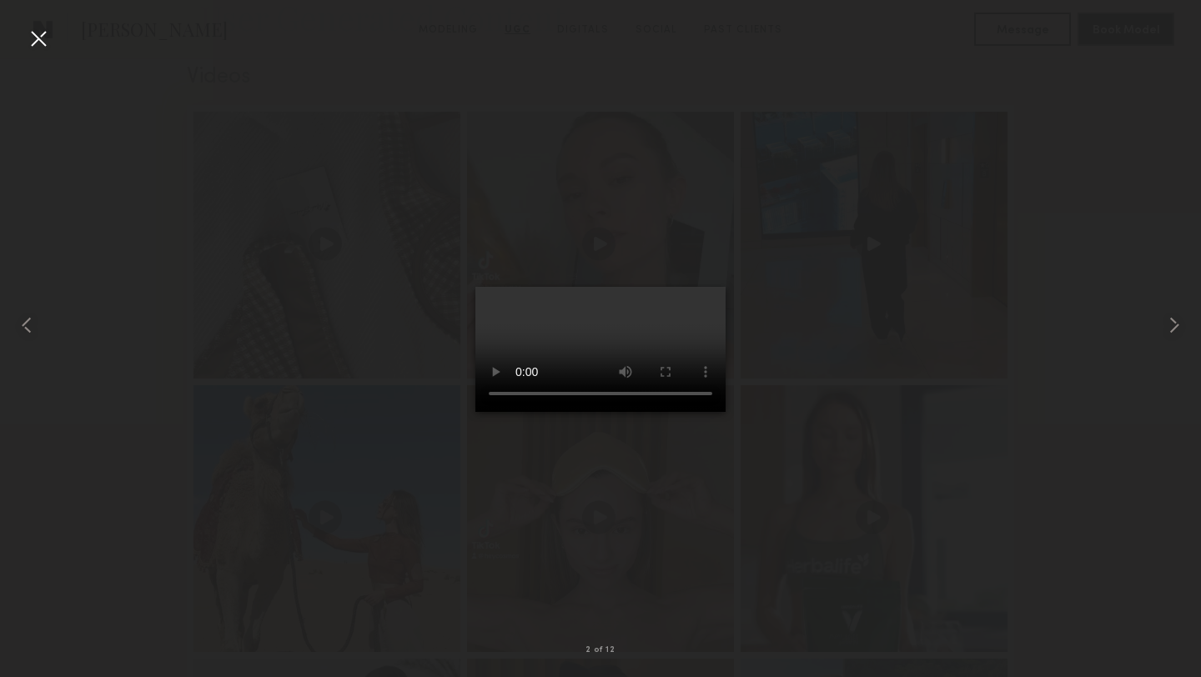
click at [43, 44] on div at bounding box center [38, 38] width 27 height 27
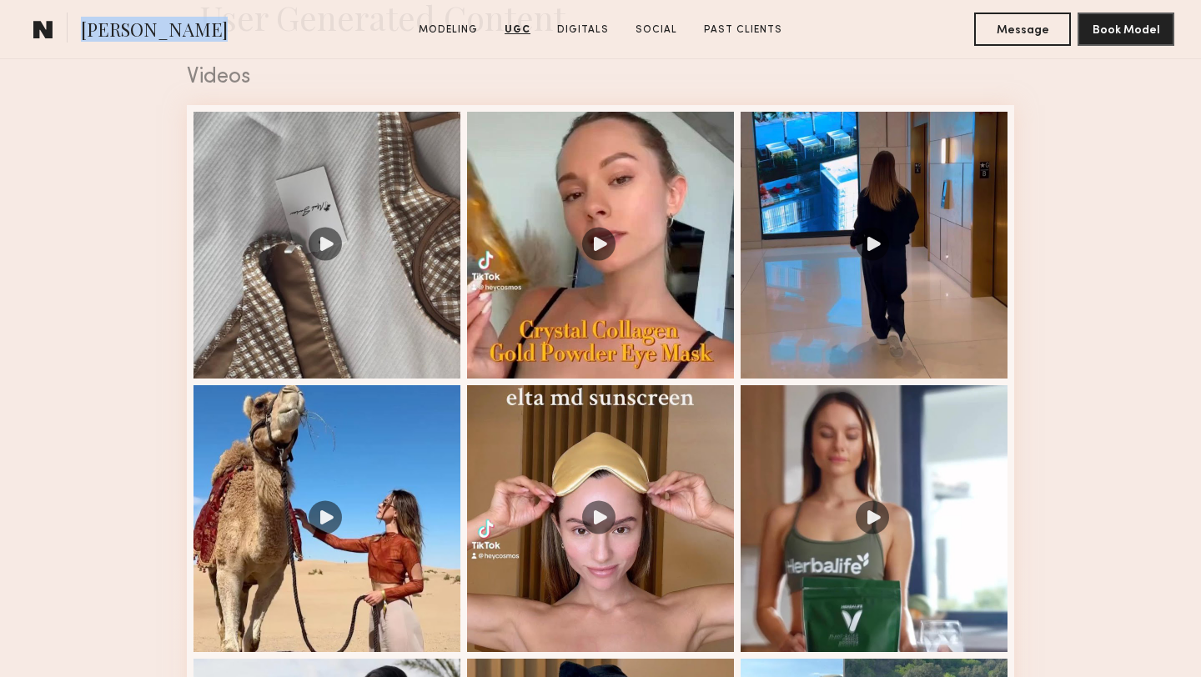
drag, startPoint x: 189, startPoint y: 28, endPoint x: 68, endPoint y: 23, distance: 120.2
click at [68, 23] on section "[PERSON_NAME]" at bounding box center [198, 29] width 343 height 33
copy section "[PERSON_NAME]"
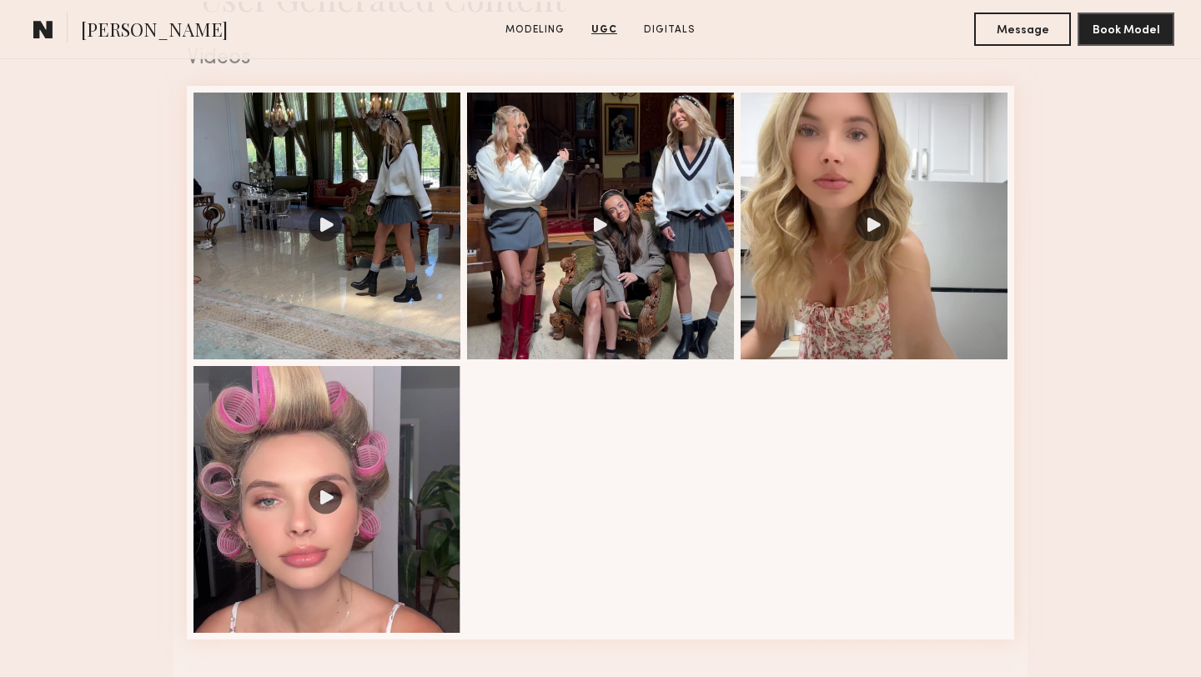
scroll to position [1673, 0]
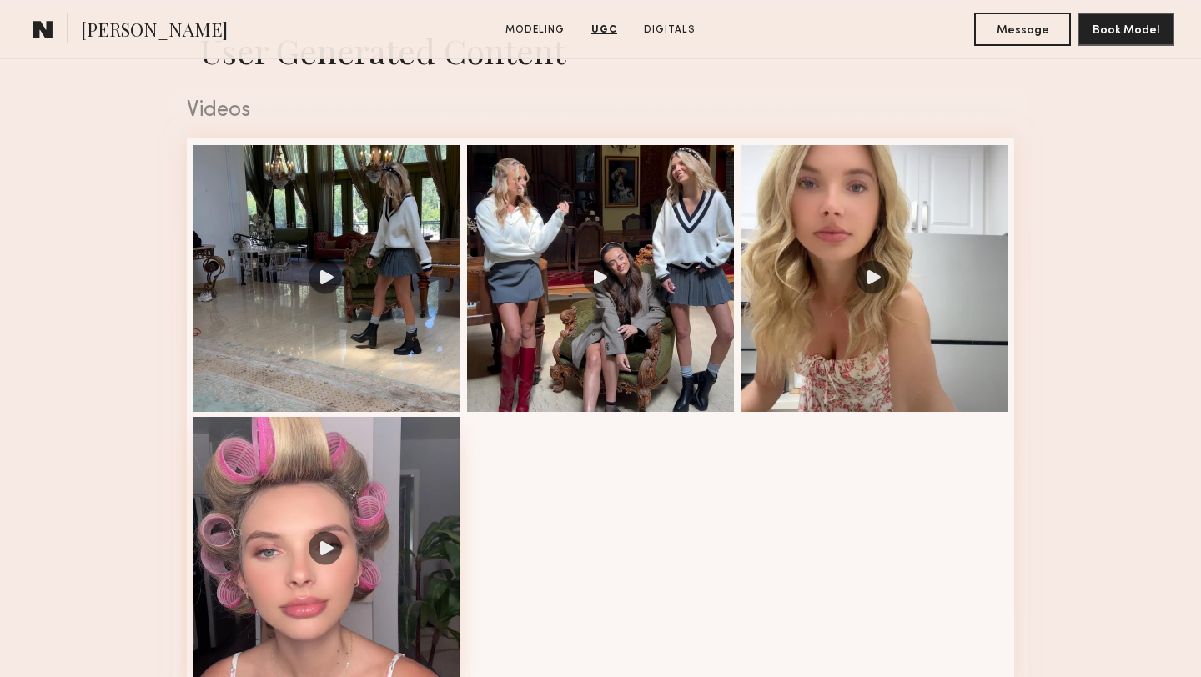
click at [410, 445] on div at bounding box center [327, 550] width 267 height 267
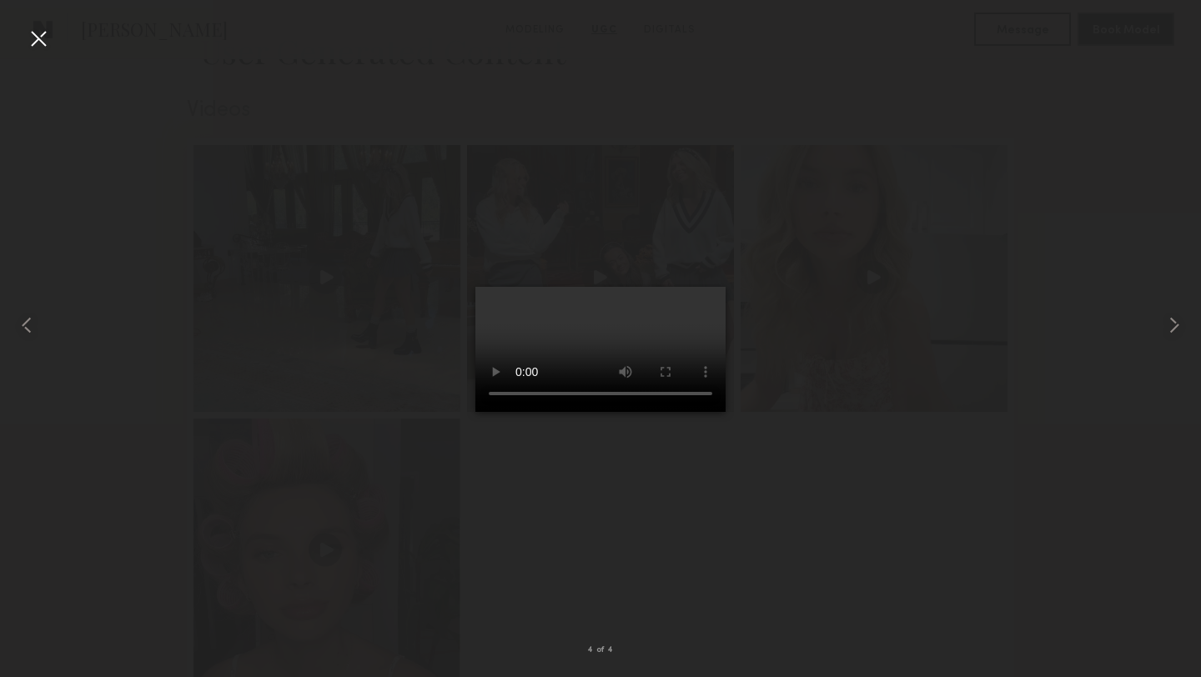
click at [43, 37] on div at bounding box center [38, 38] width 27 height 27
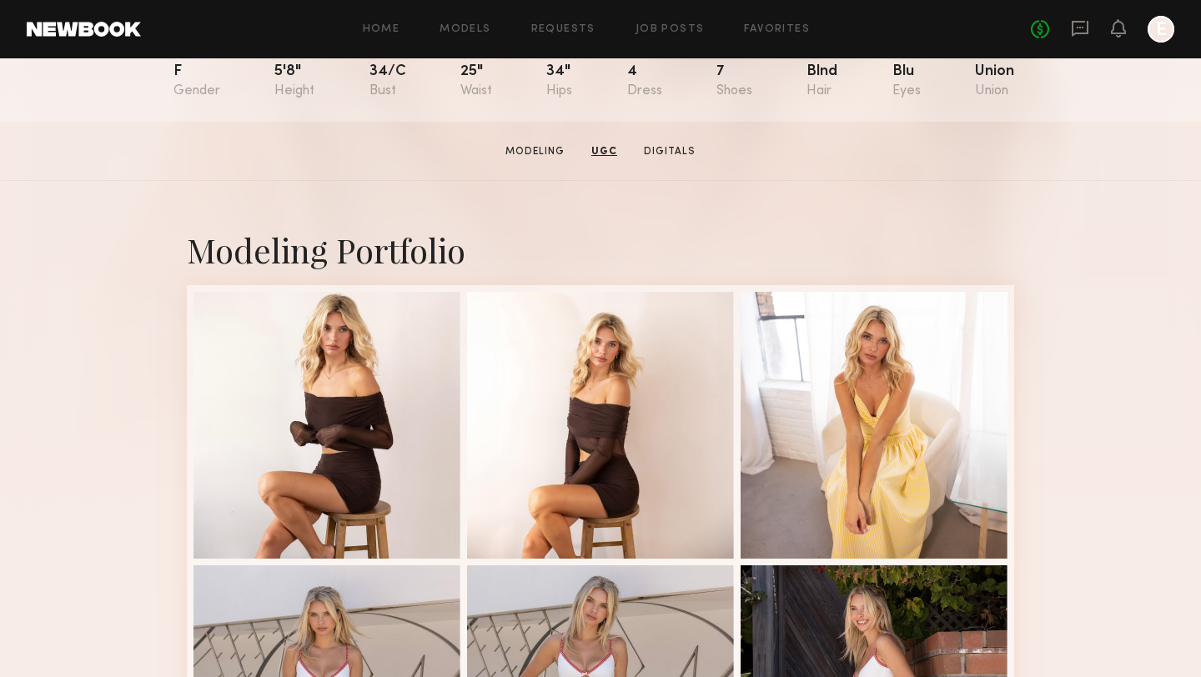
scroll to position [0, 0]
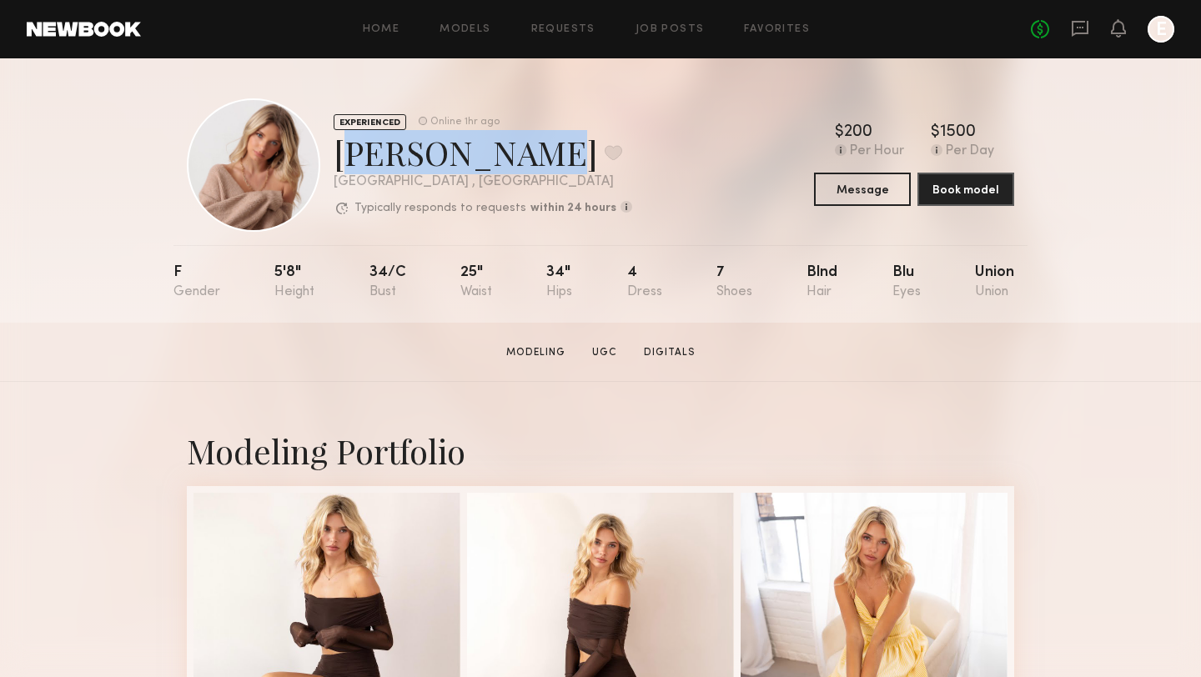
drag, startPoint x: 512, startPoint y: 155, endPoint x: 333, endPoint y: 154, distance: 179.4
click at [334, 154] on div "Weronika R. Favorite" at bounding box center [483, 152] width 299 height 44
copy div "Weronika R."
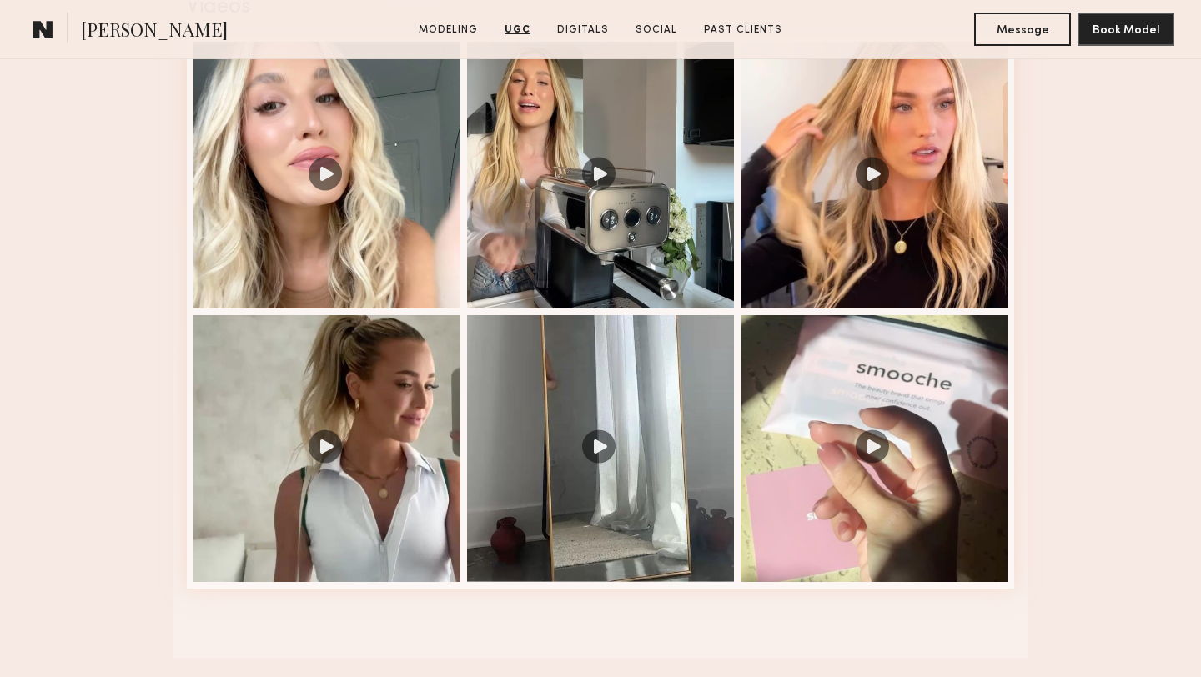
scroll to position [1698, 0]
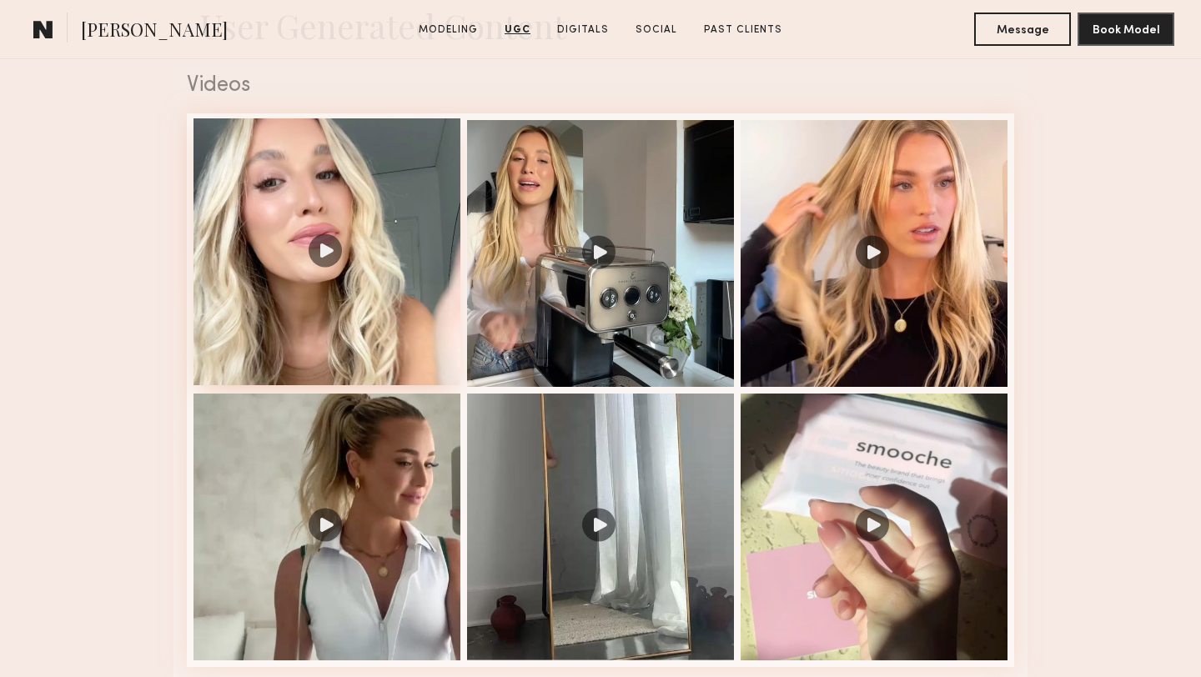
click at [266, 335] on div at bounding box center [327, 251] width 267 height 267
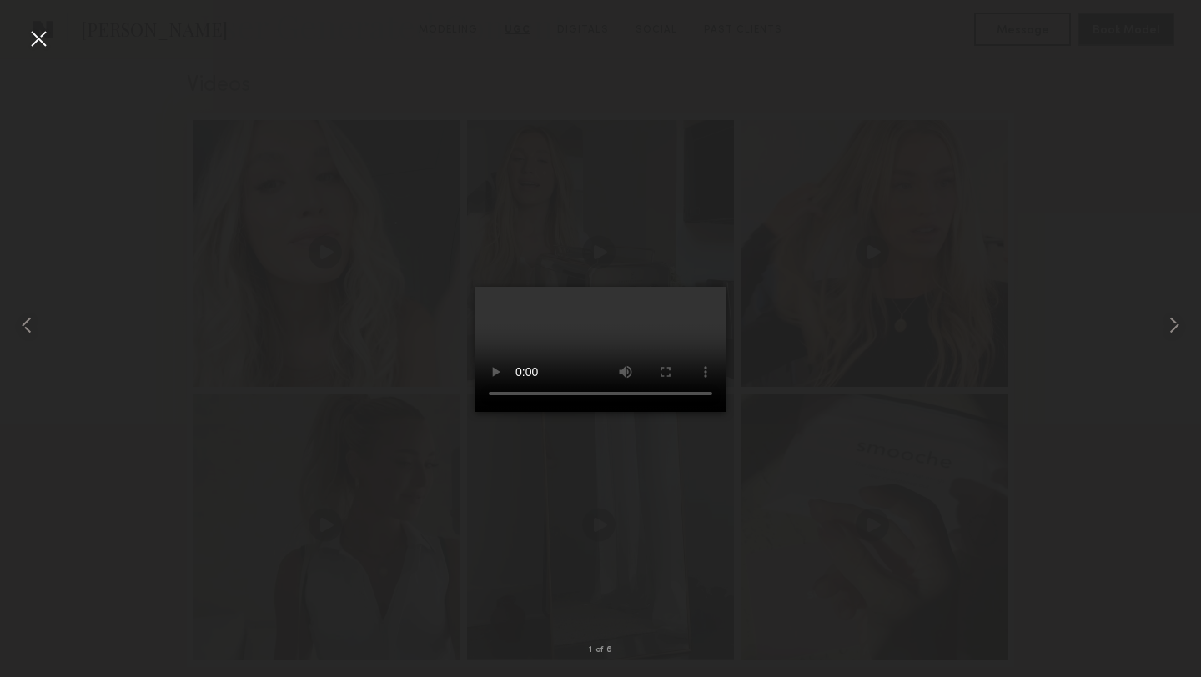
click at [49, 43] on div at bounding box center [38, 38] width 27 height 27
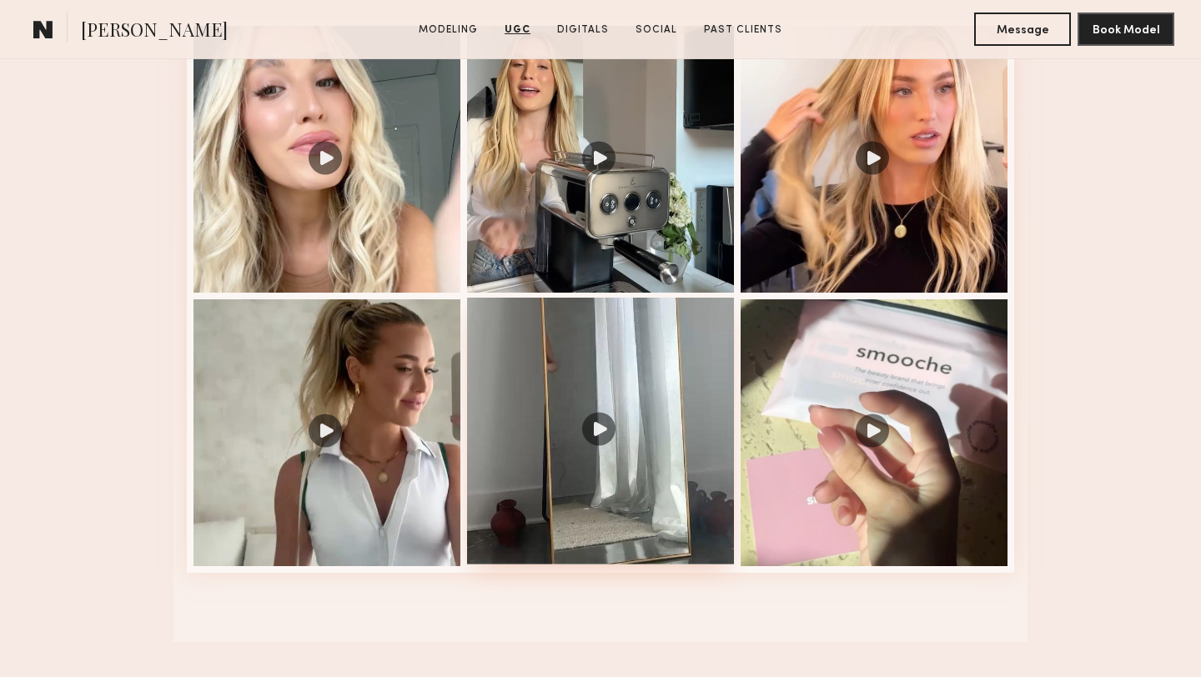
scroll to position [1815, 0]
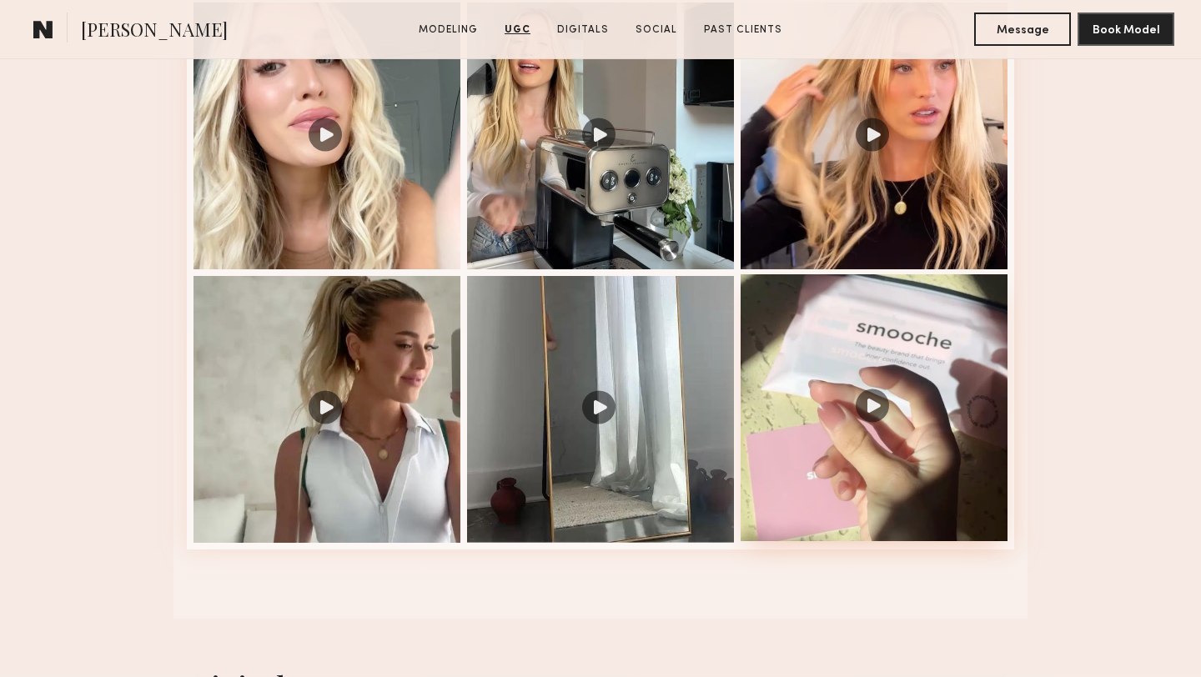
click at [824, 394] on div at bounding box center [874, 407] width 267 height 267
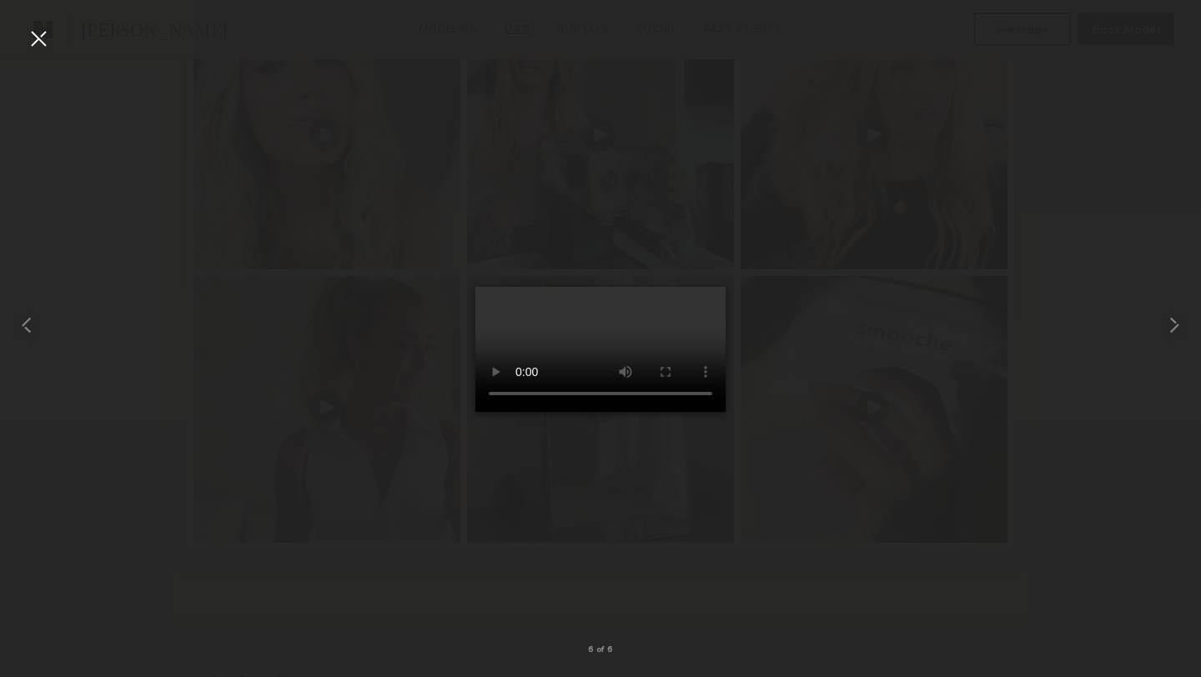
click at [825, 485] on div at bounding box center [600, 325] width 1201 height 597
click at [42, 42] on div at bounding box center [38, 38] width 27 height 27
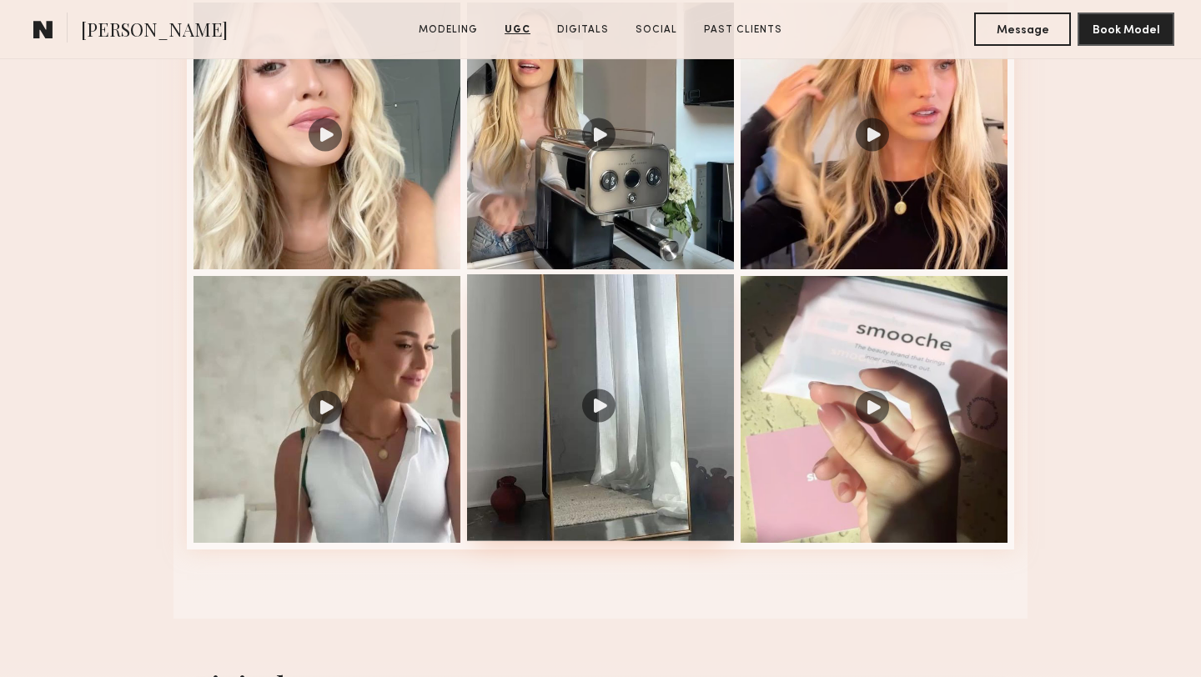
click at [596, 485] on div at bounding box center [600, 407] width 267 height 267
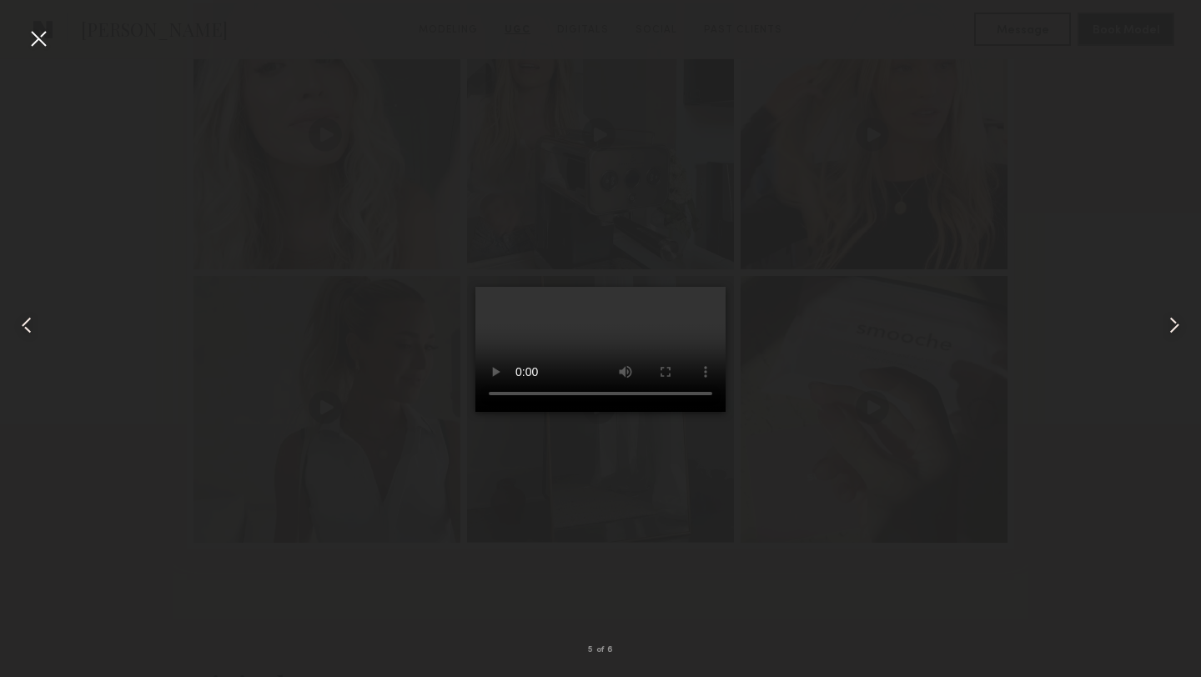
click at [40, 28] on div at bounding box center [38, 38] width 27 height 27
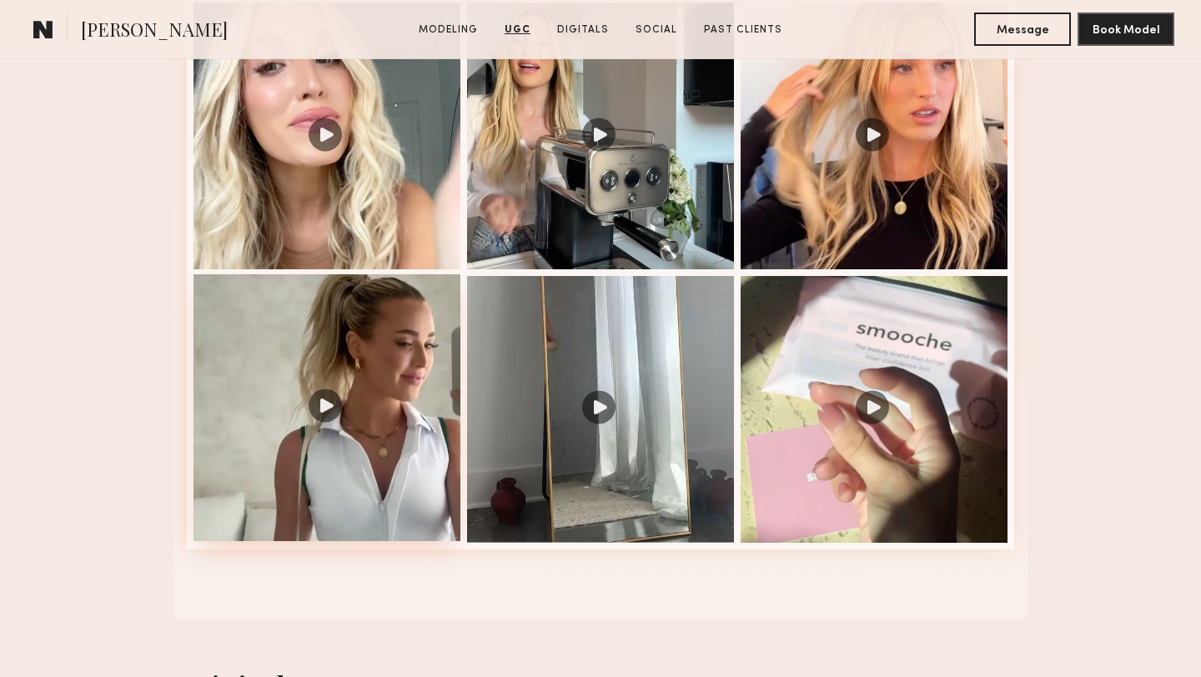
click at [399, 411] on div at bounding box center [327, 407] width 267 height 267
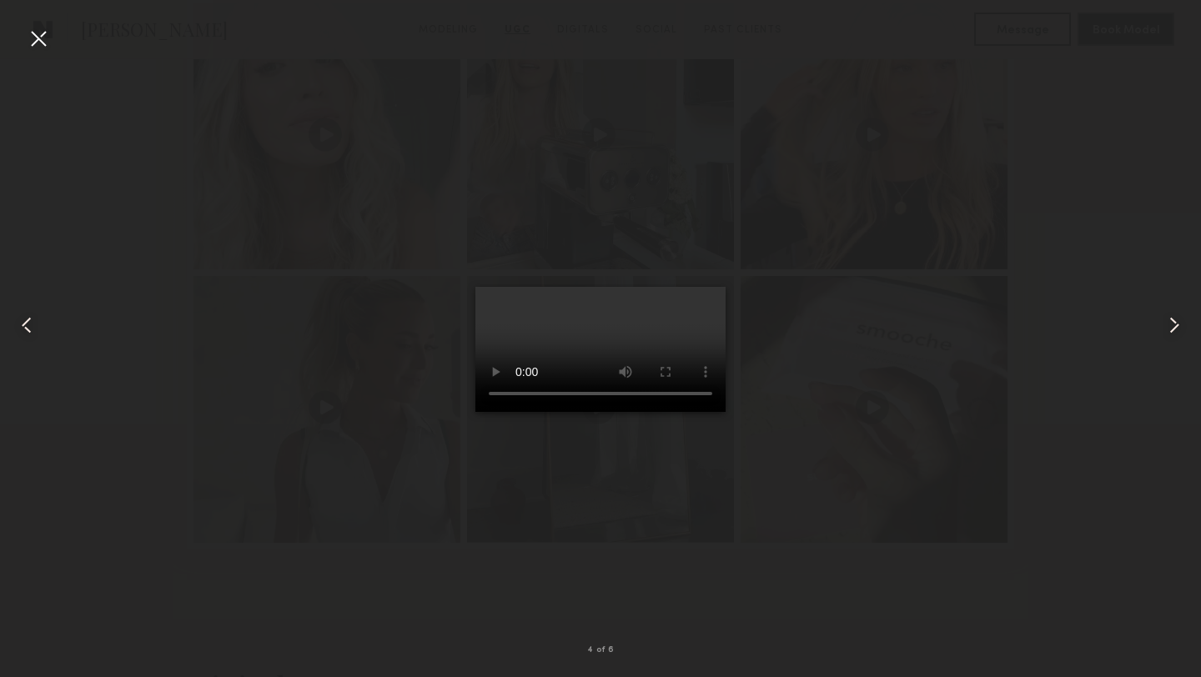
click at [33, 36] on div at bounding box center [38, 38] width 27 height 27
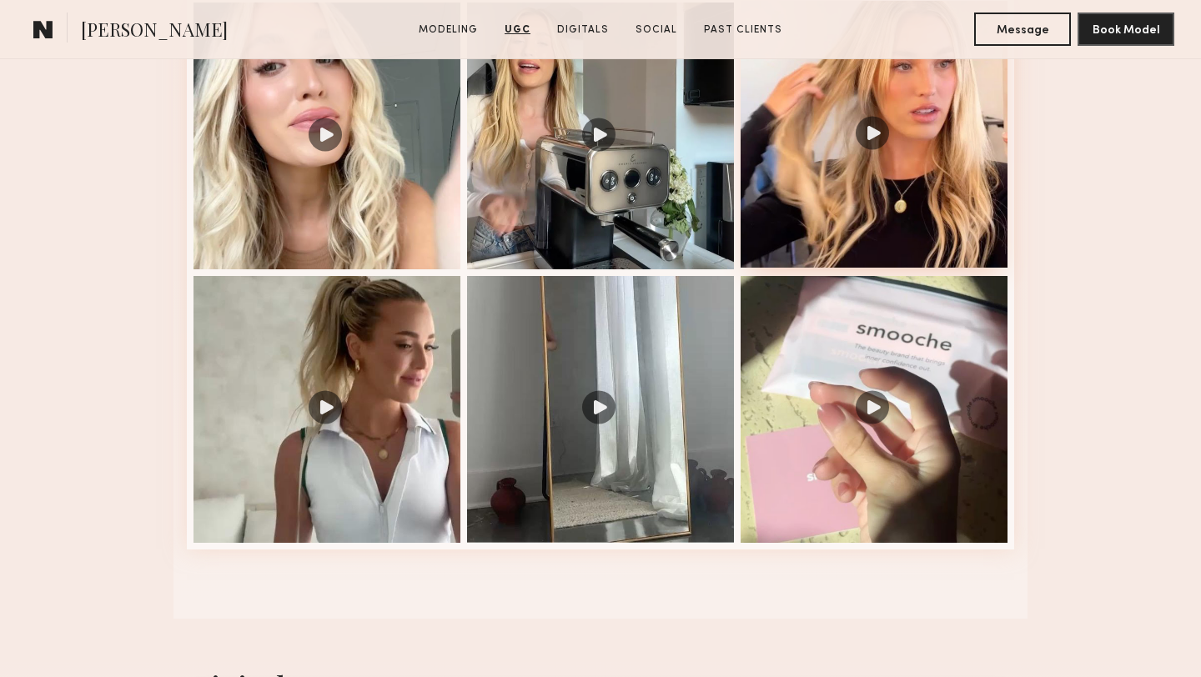
click at [853, 220] on div at bounding box center [874, 134] width 267 height 267
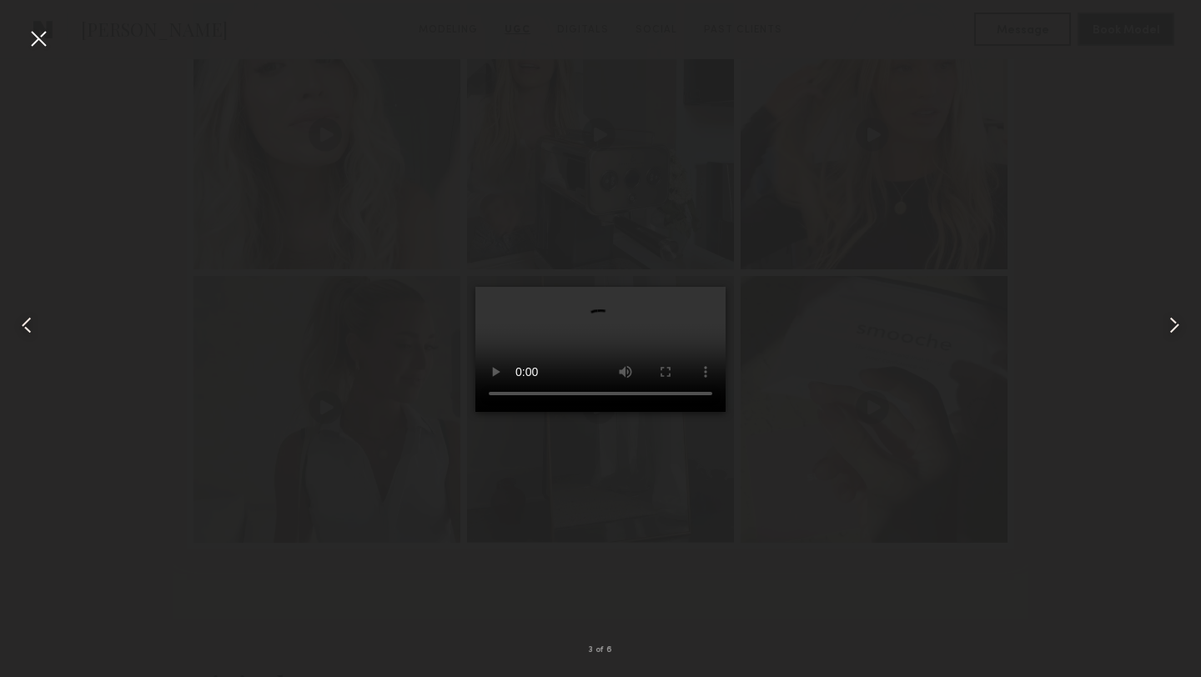
click at [39, 38] on div at bounding box center [38, 38] width 27 height 27
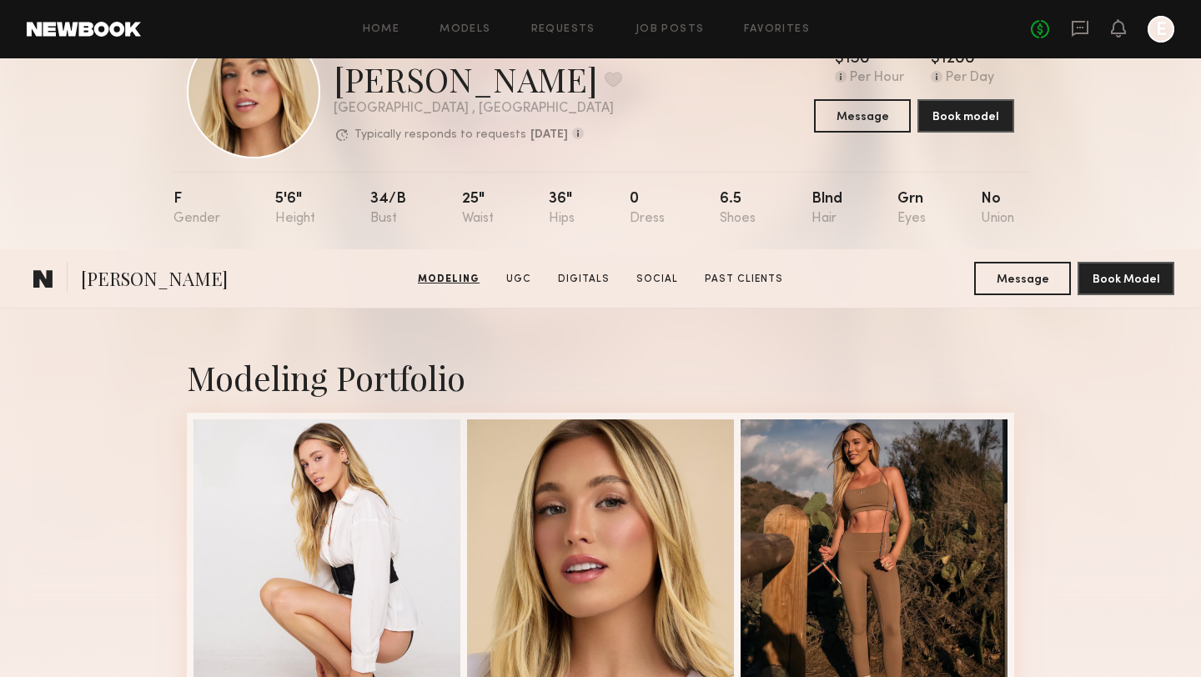
scroll to position [0, 0]
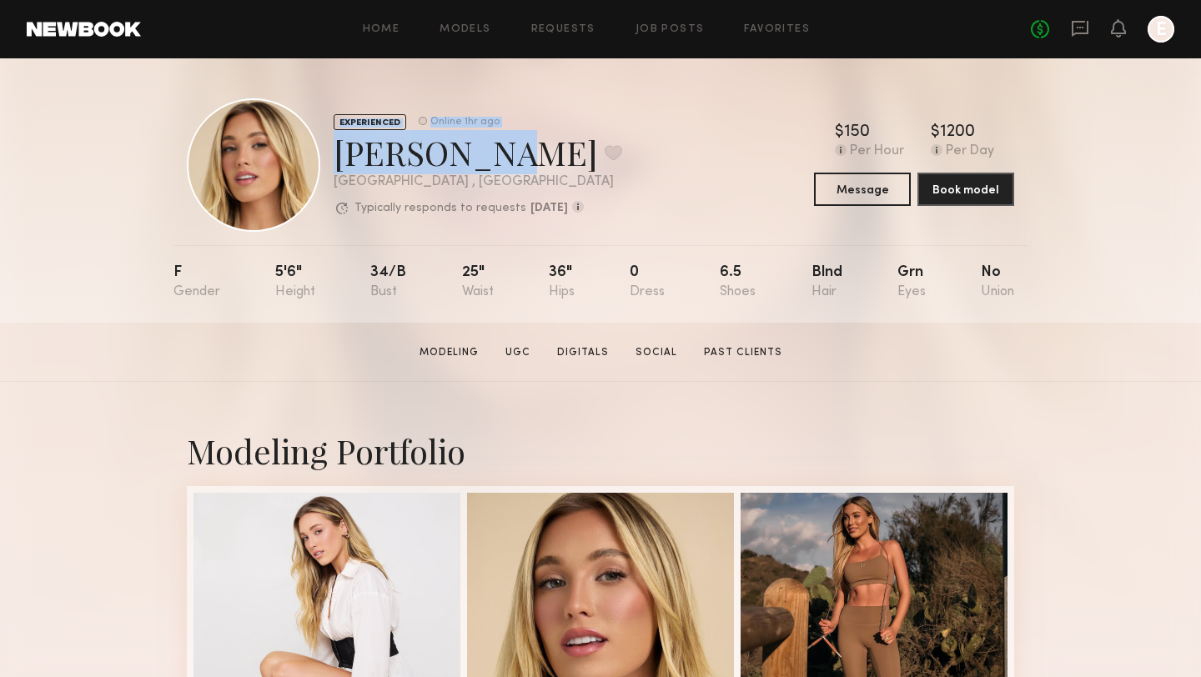
drag, startPoint x: 473, startPoint y: 162, endPoint x: 321, endPoint y: 156, distance: 151.9
click at [321, 156] on div "EXPERIENCED Online 1hr ago Hailey M. Favorite Los Angeles , CA Typically respon…" at bounding box center [404, 164] width 435 height 133
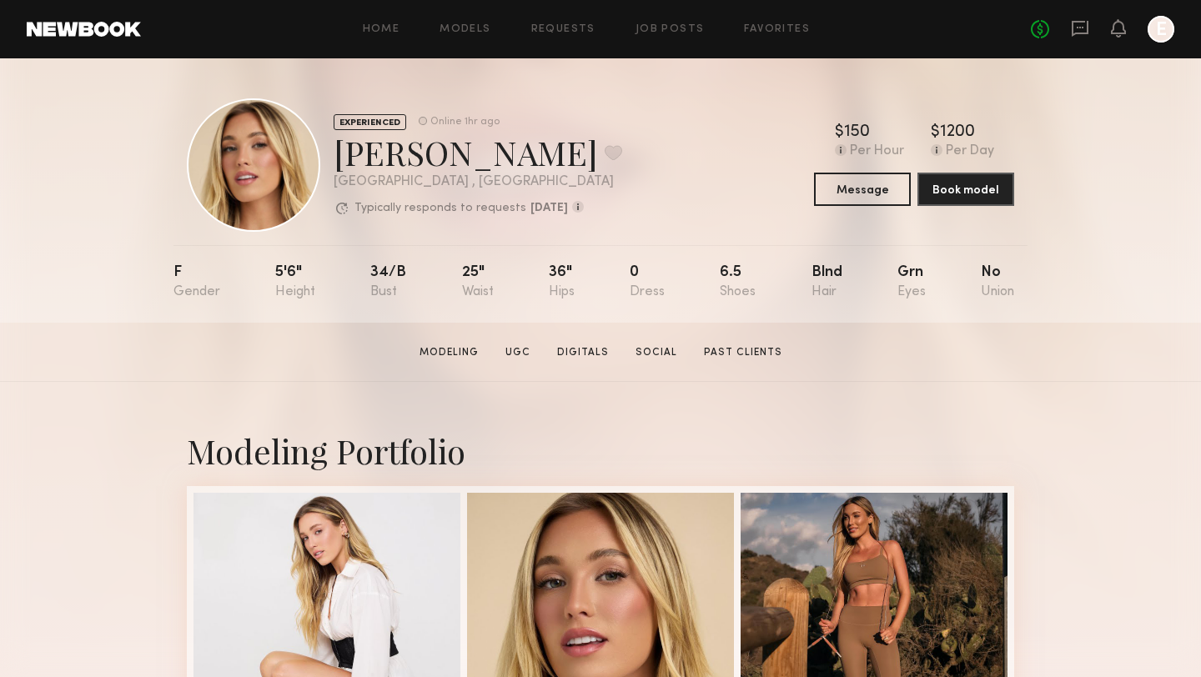
click at [576, 179] on div "Los Angeles , CA" at bounding box center [478, 182] width 289 height 14
drag, startPoint x: 475, startPoint y: 165, endPoint x: 341, endPoint y: 154, distance: 134.0
click at [341, 154] on div "Hailey M. Favorite" at bounding box center [478, 152] width 289 height 44
copy div "Hailey M."
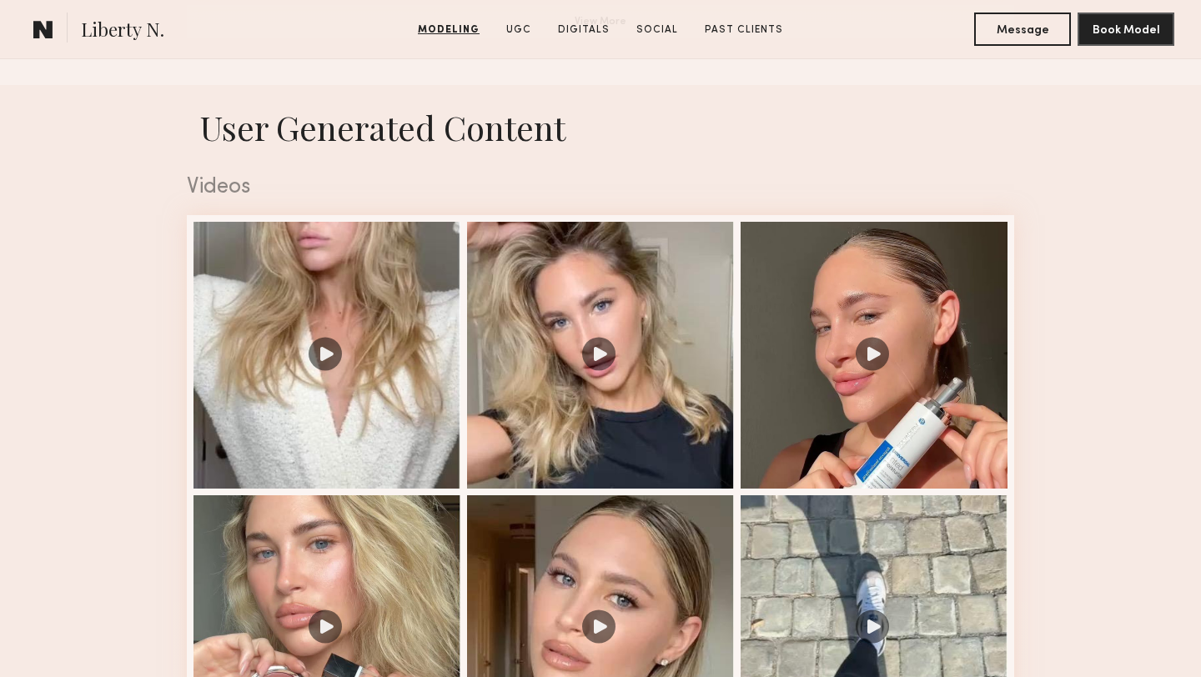
scroll to position [1605, 0]
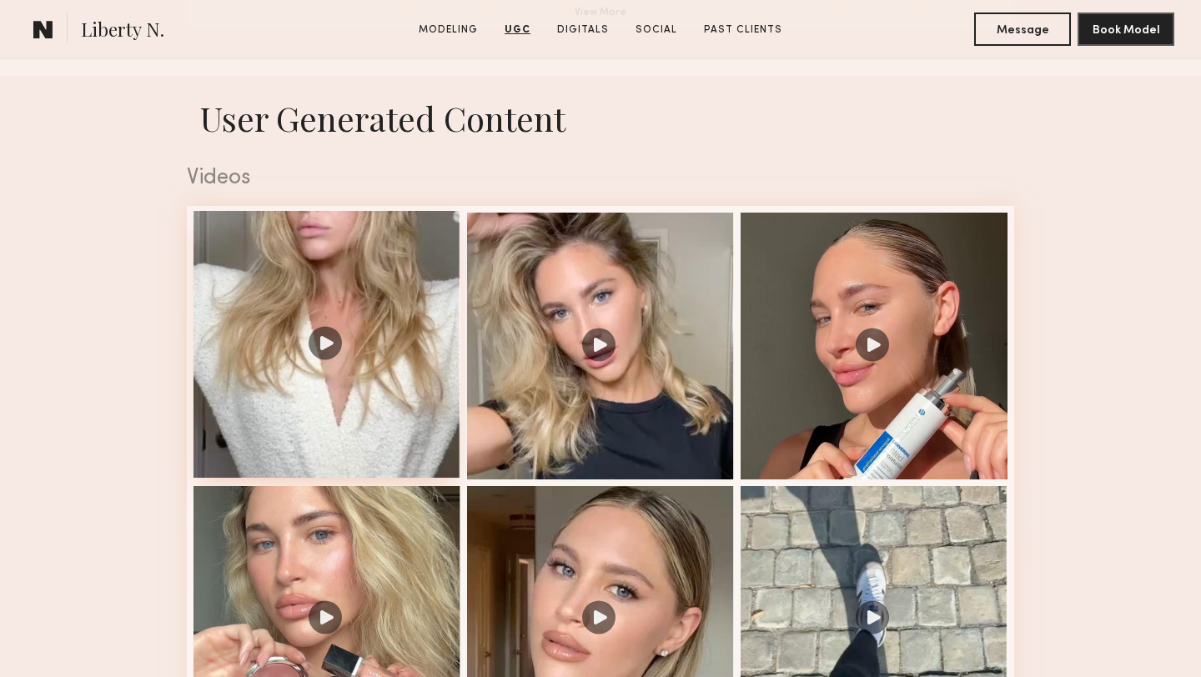
click at [290, 442] on div at bounding box center [327, 344] width 267 height 267
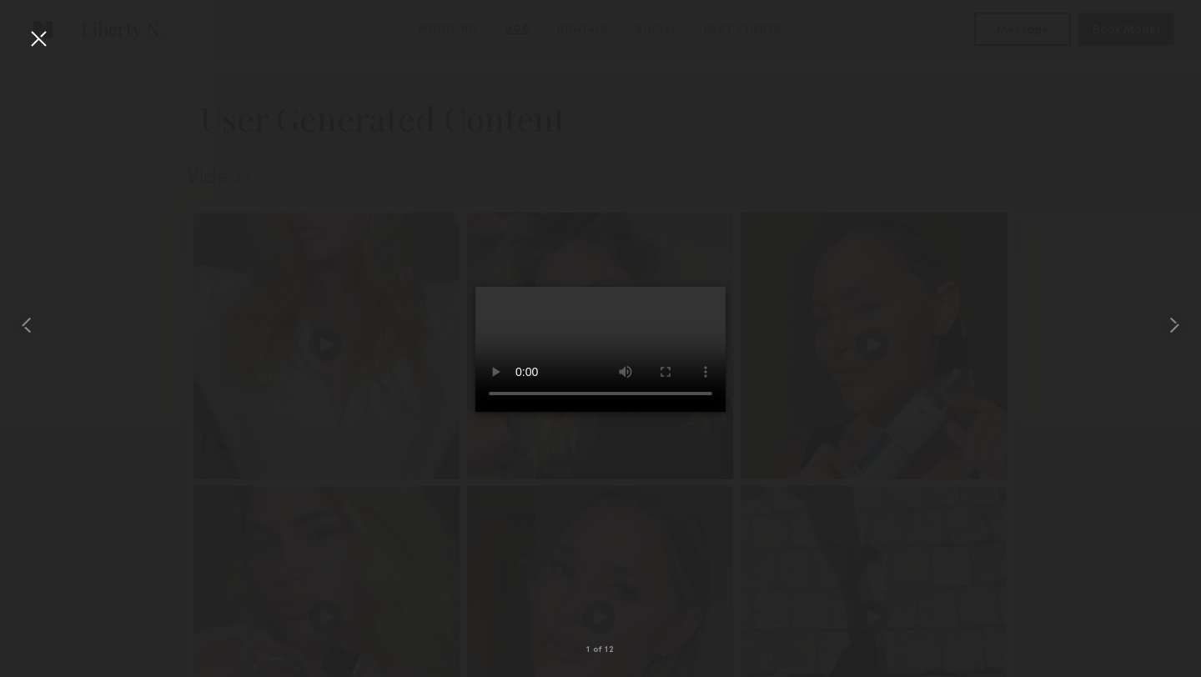
click at [38, 41] on div at bounding box center [38, 38] width 27 height 27
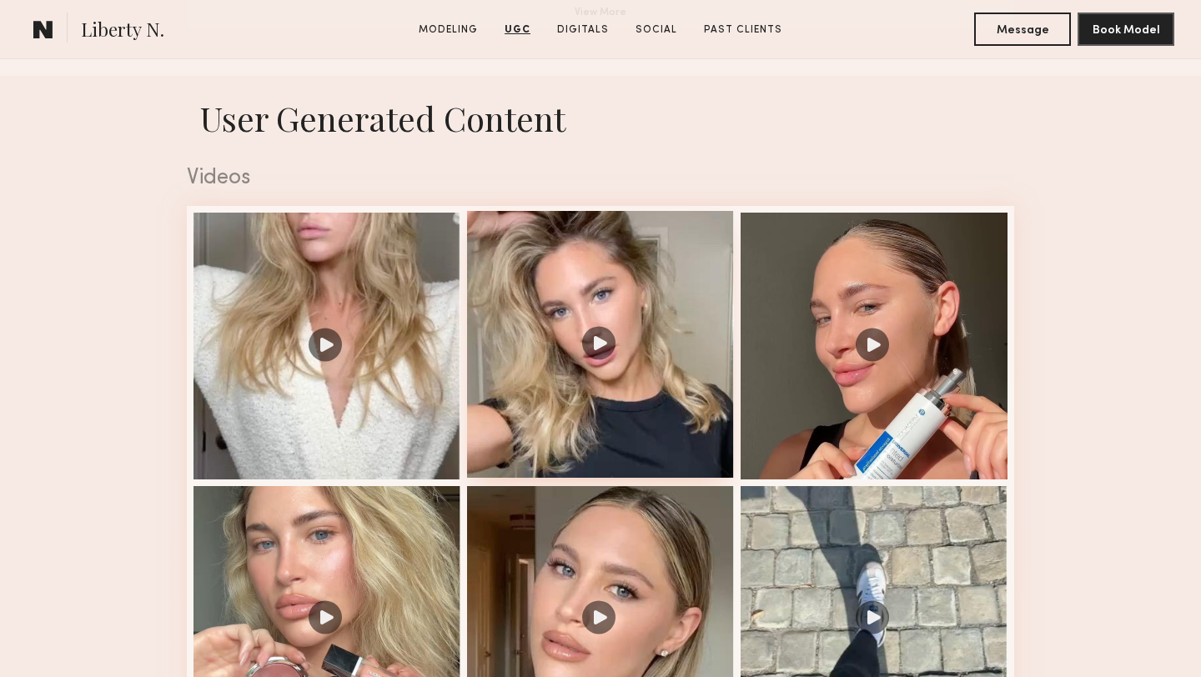
click at [498, 355] on div at bounding box center [600, 344] width 267 height 267
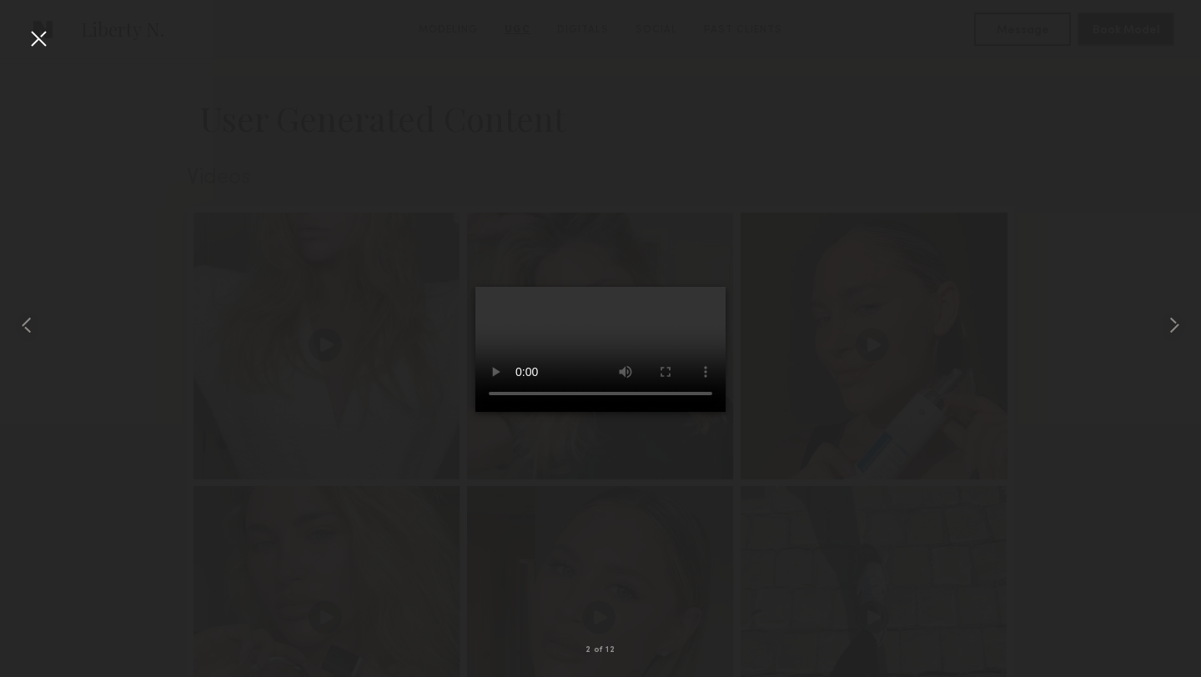
click at [33, 37] on div at bounding box center [38, 38] width 27 height 27
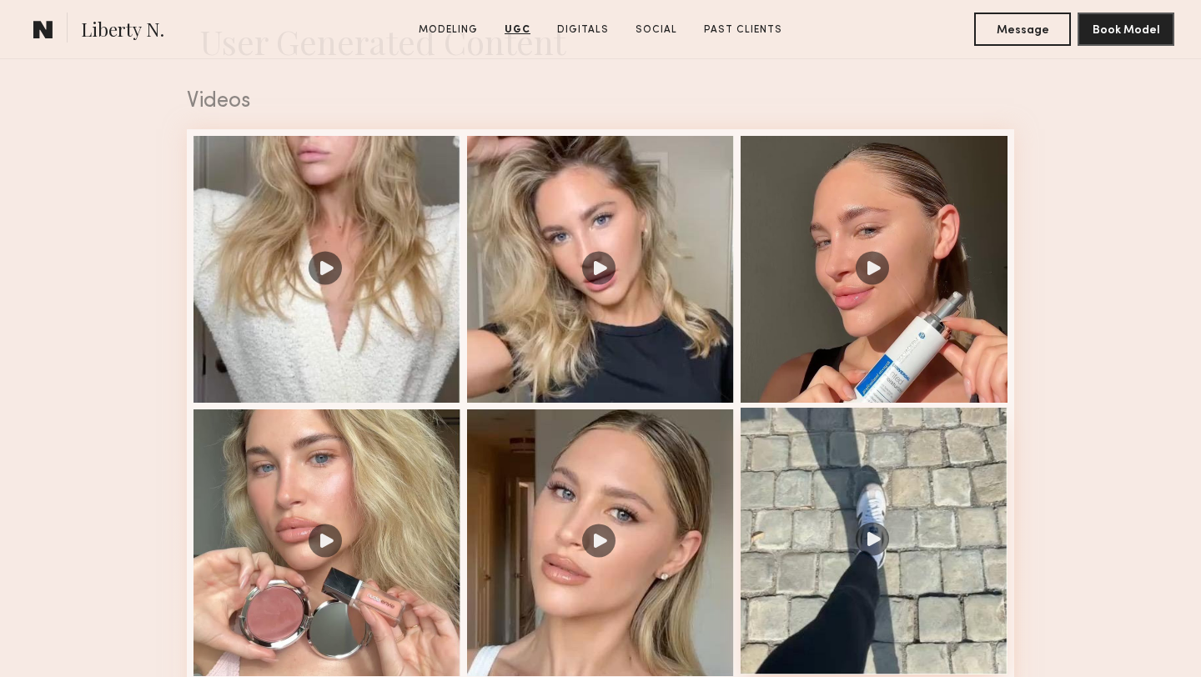
scroll to position [1701, 0]
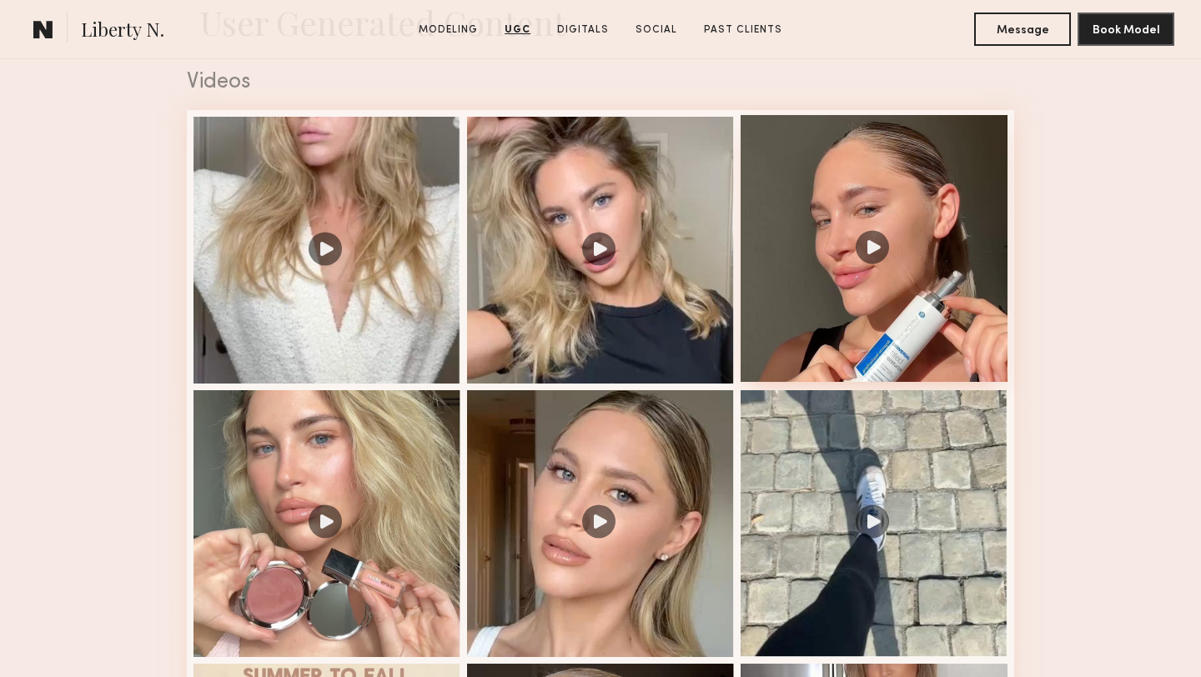
click at [836, 360] on div at bounding box center [874, 248] width 267 height 267
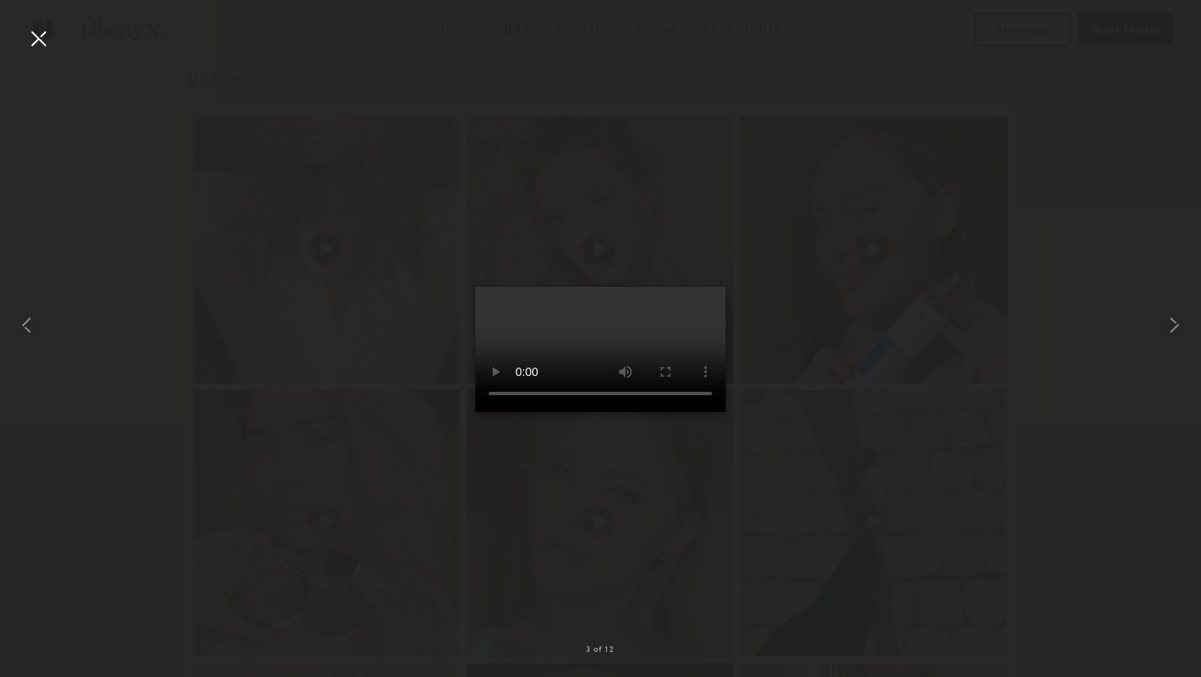
click at [37, 33] on div at bounding box center [38, 38] width 27 height 27
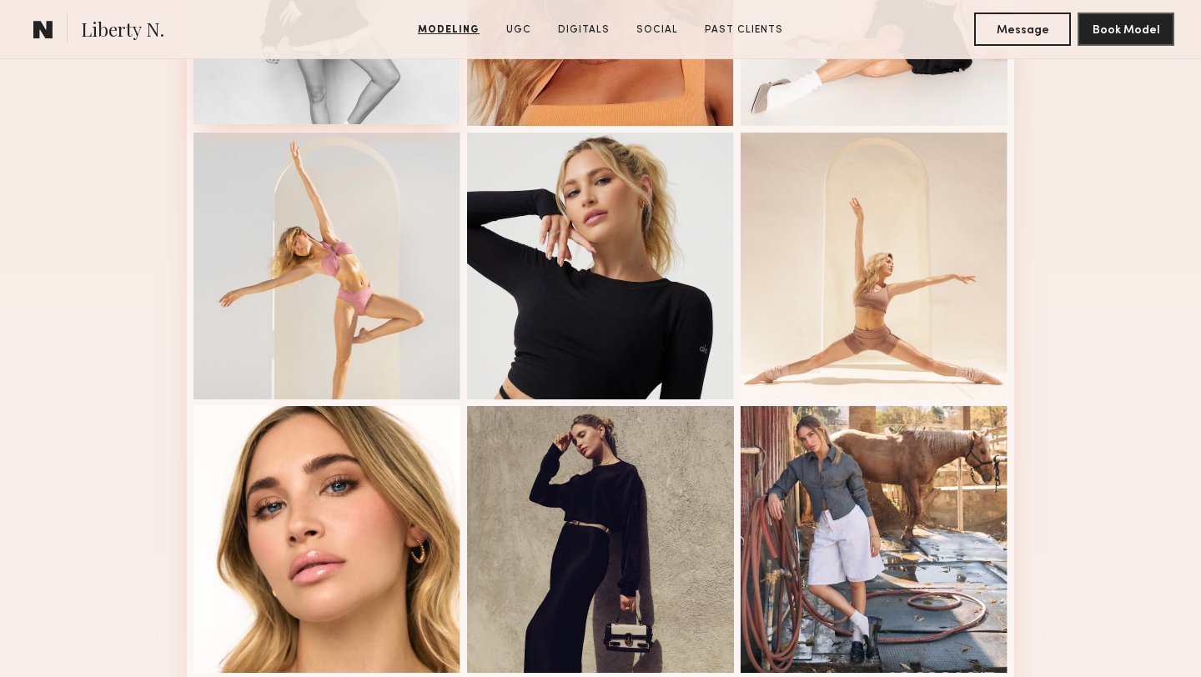
scroll to position [0, 0]
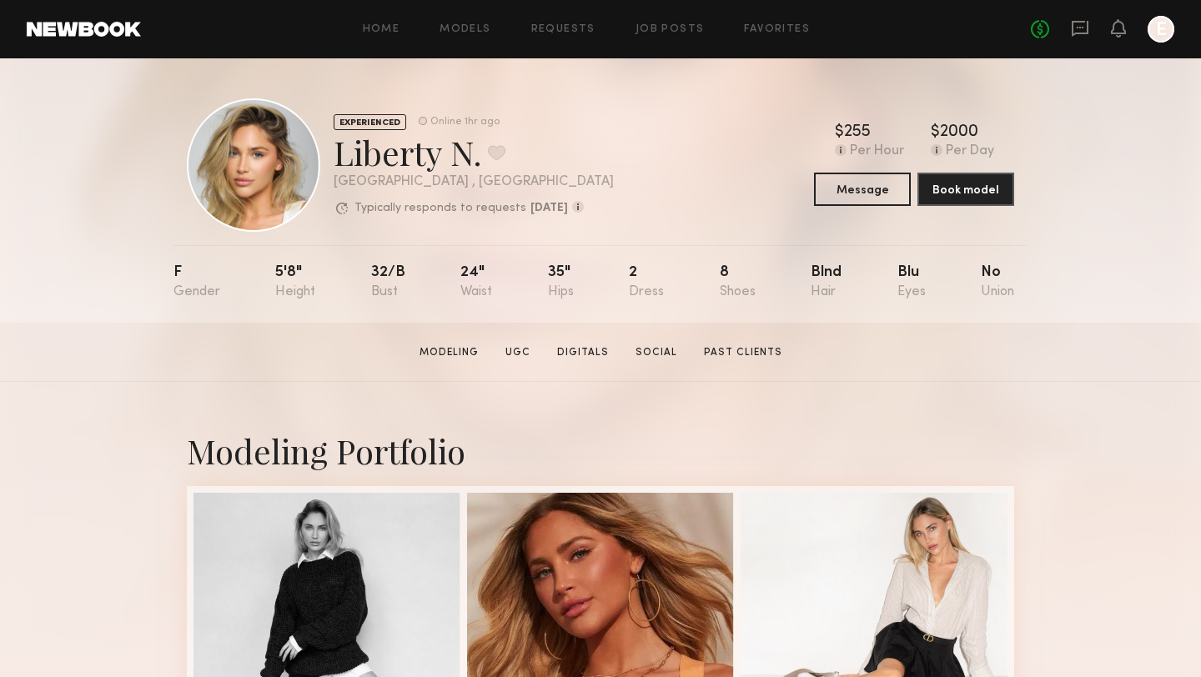
drag, startPoint x: 485, startPoint y: 161, endPoint x: 346, endPoint y: 157, distance: 138.5
click at [346, 157] on div "Liberty N. Favorite" at bounding box center [474, 152] width 280 height 44
drag, startPoint x: 338, startPoint y: 153, endPoint x: 480, endPoint y: 154, distance: 141.8
click at [480, 154] on div "Liberty N. Favorite" at bounding box center [474, 152] width 280 height 44
copy div "Liberty N."
